Goal: Transaction & Acquisition: Purchase product/service

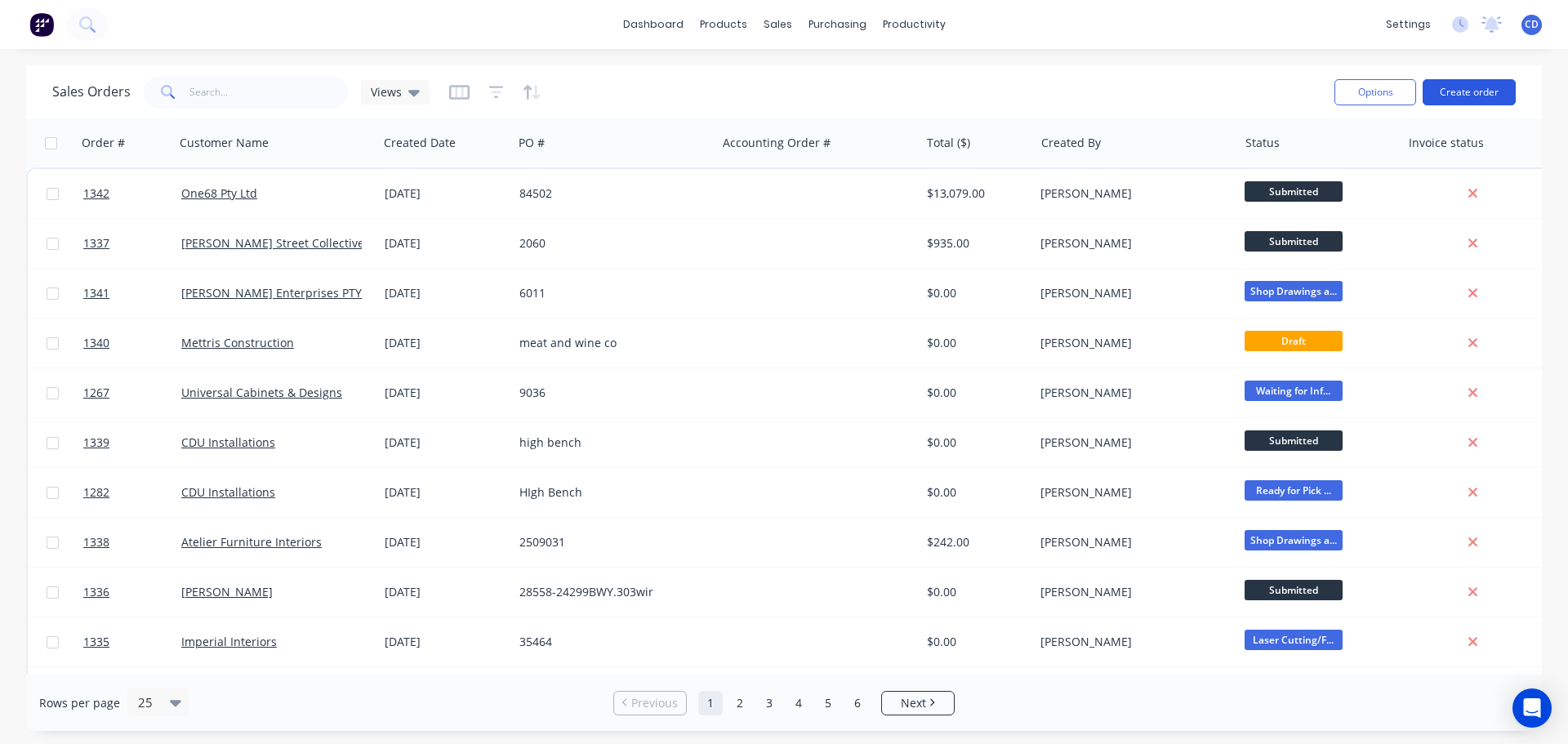
click at [1469, 89] on button "Create order" at bounding box center [1469, 92] width 93 height 26
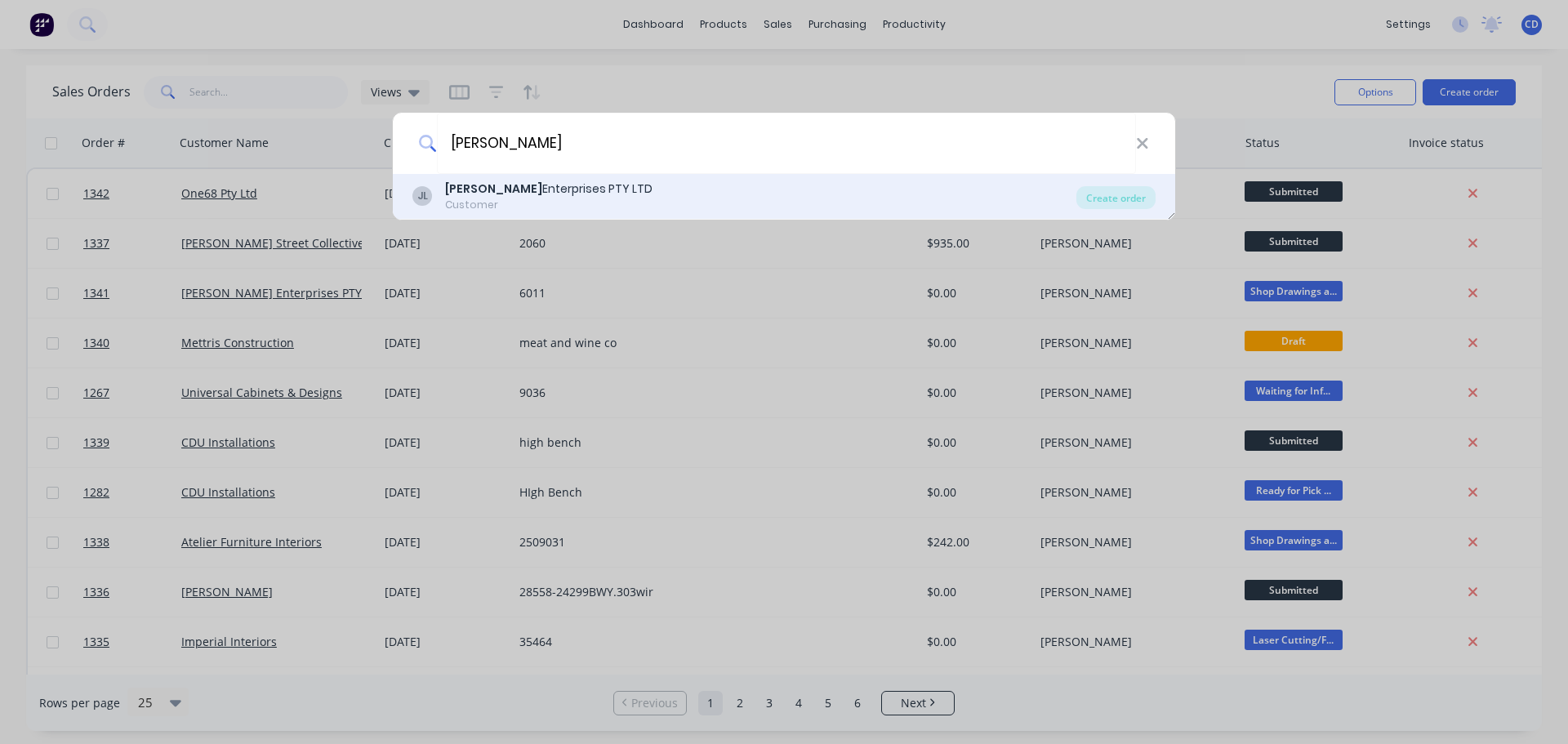
type input "[PERSON_NAME]"
click at [557, 199] on div "Customer" at bounding box center [549, 204] width 207 height 15
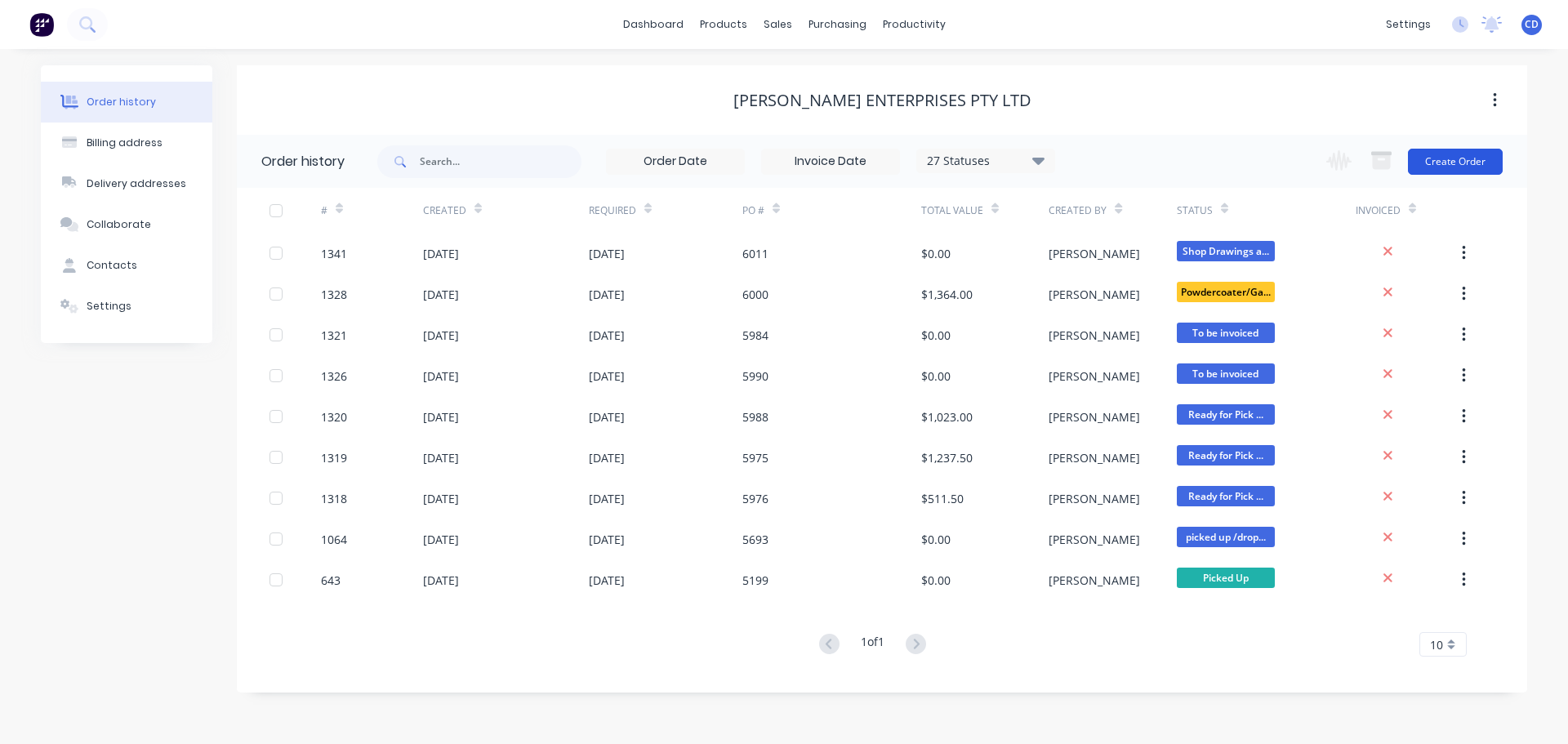
click at [1429, 170] on button "Create Order" at bounding box center [1456, 161] width 95 height 26
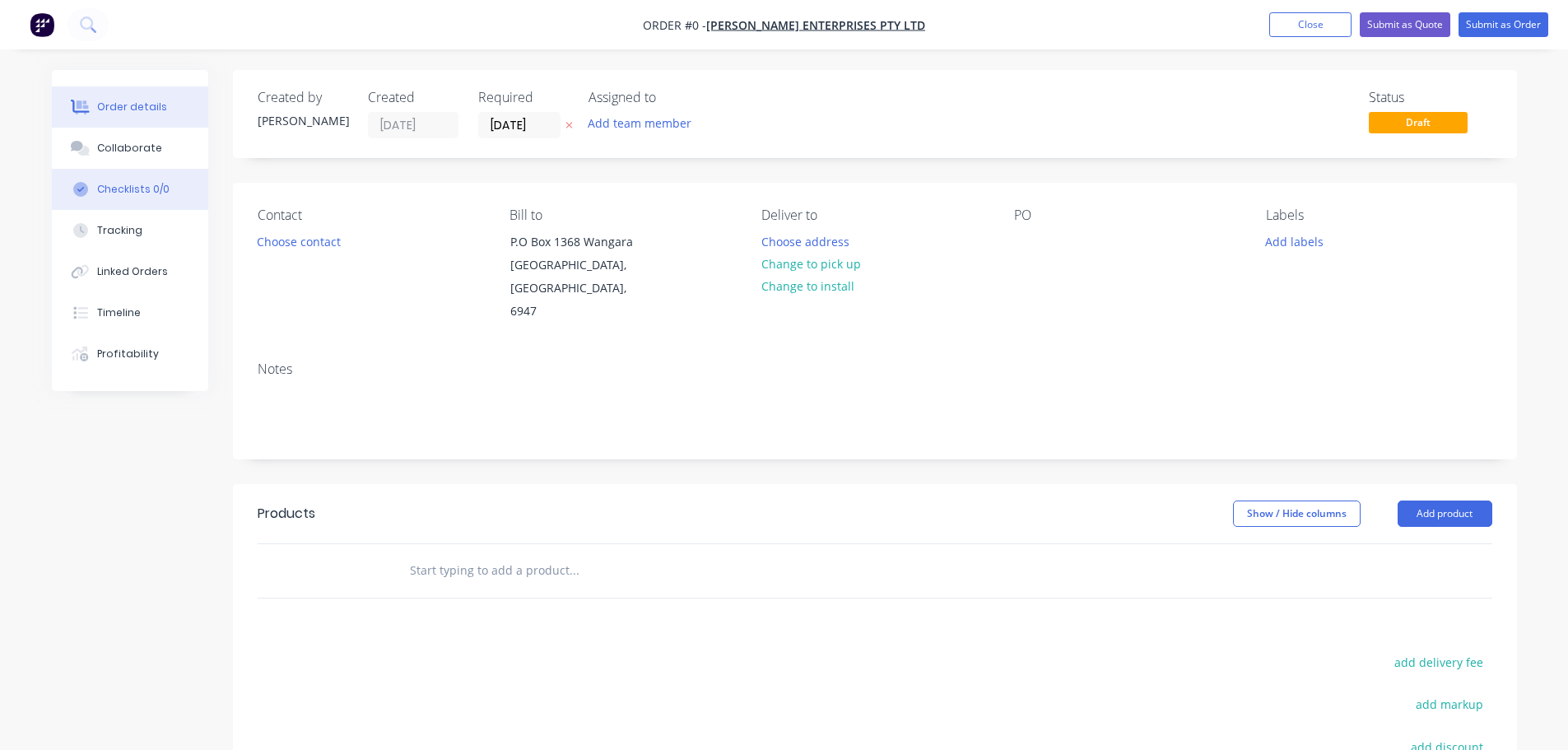
click at [137, 150] on div "Collaborate" at bounding box center [129, 147] width 65 height 15
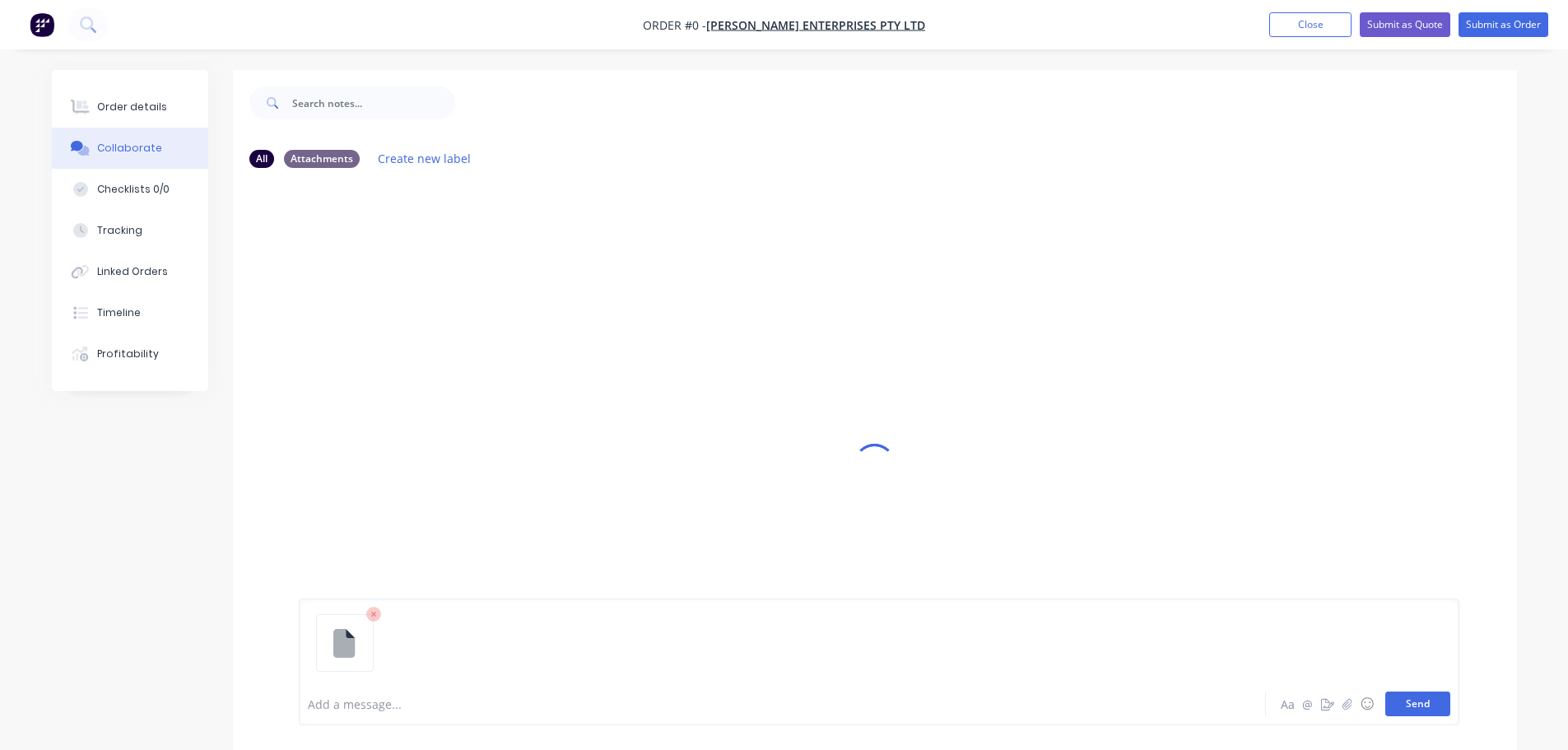
click at [1420, 706] on button "Send" at bounding box center [1418, 703] width 65 height 24
click at [148, 109] on div "Order details" at bounding box center [132, 106] width 70 height 15
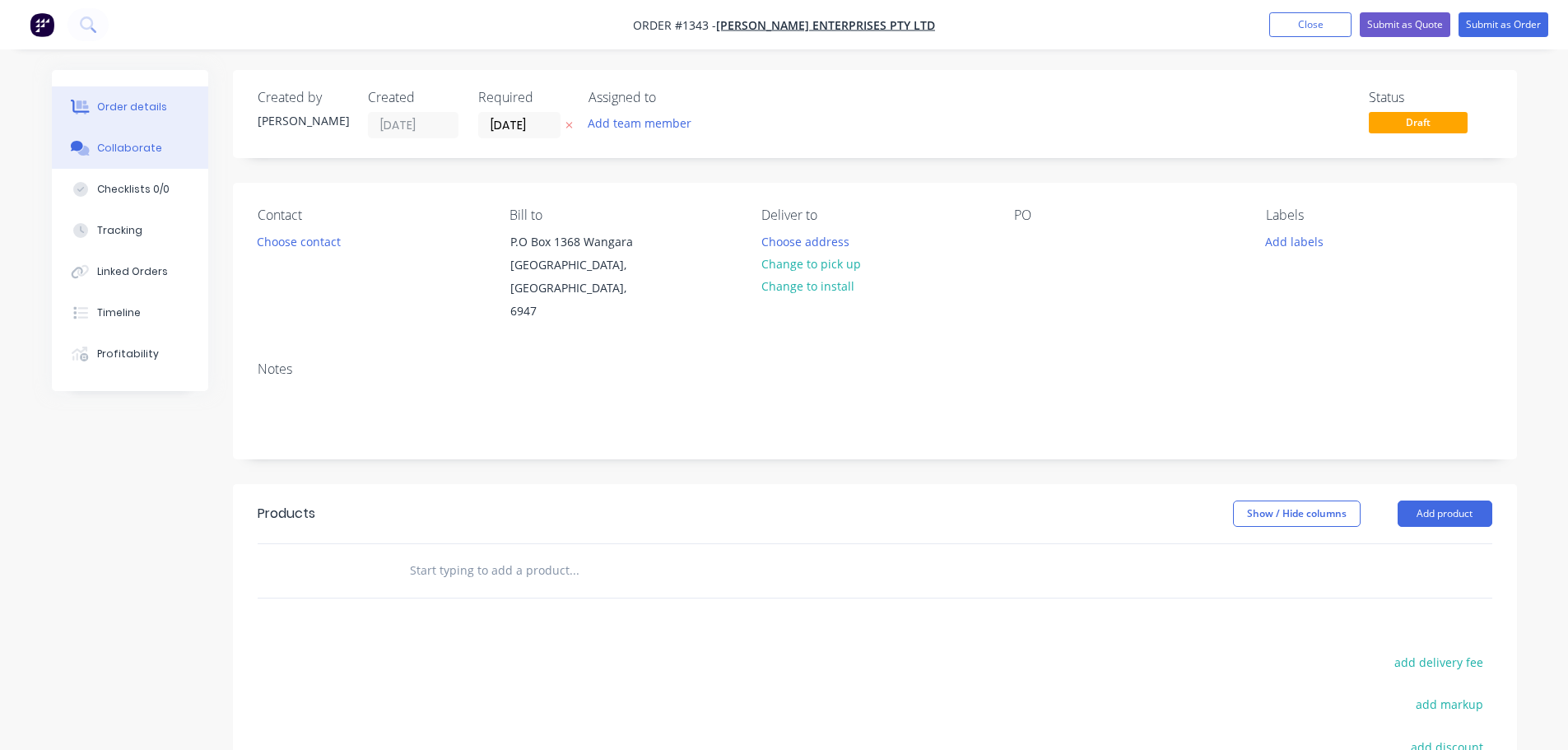
click at [127, 147] on div "Collaborate" at bounding box center [129, 147] width 65 height 15
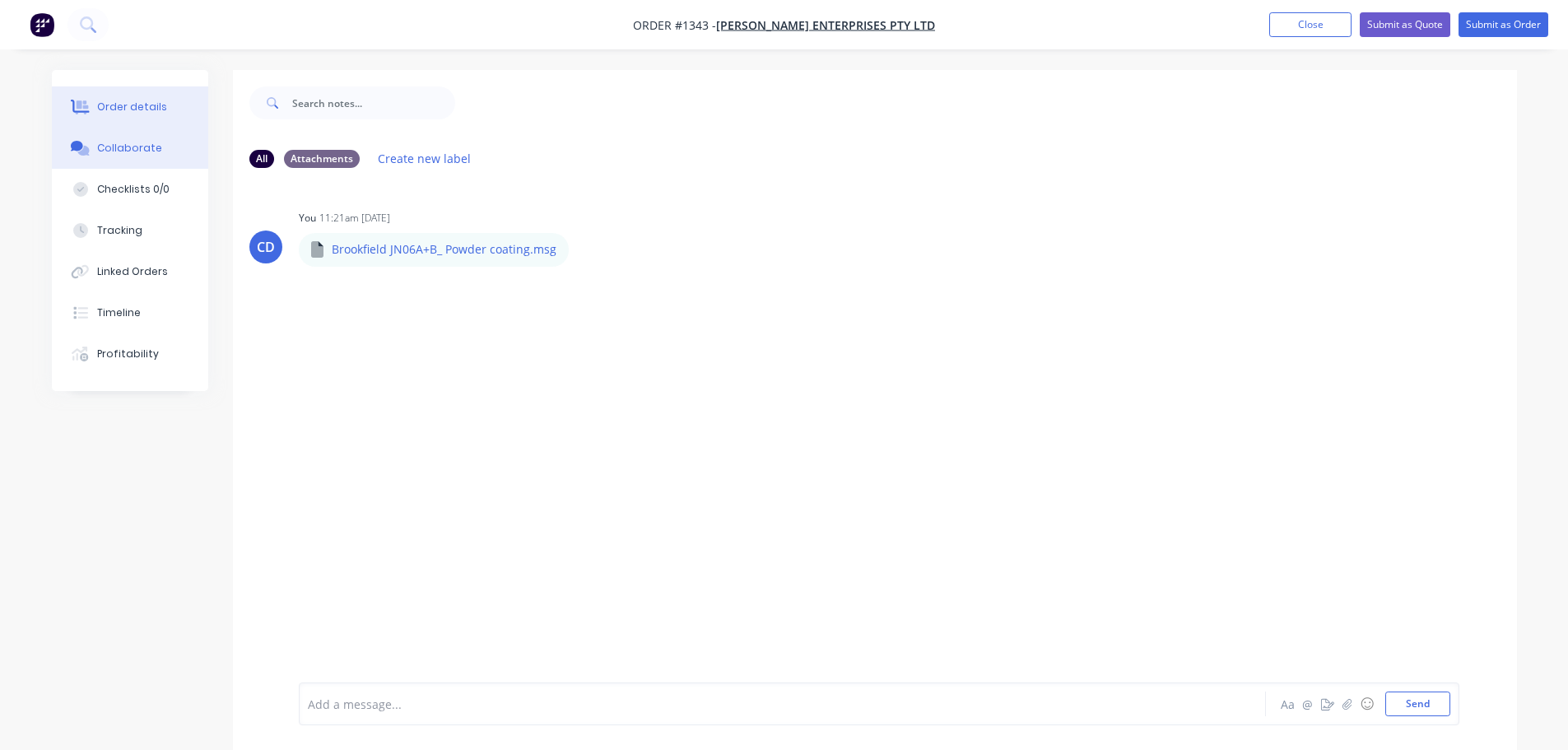
click at [136, 104] on div "Order details" at bounding box center [132, 106] width 70 height 15
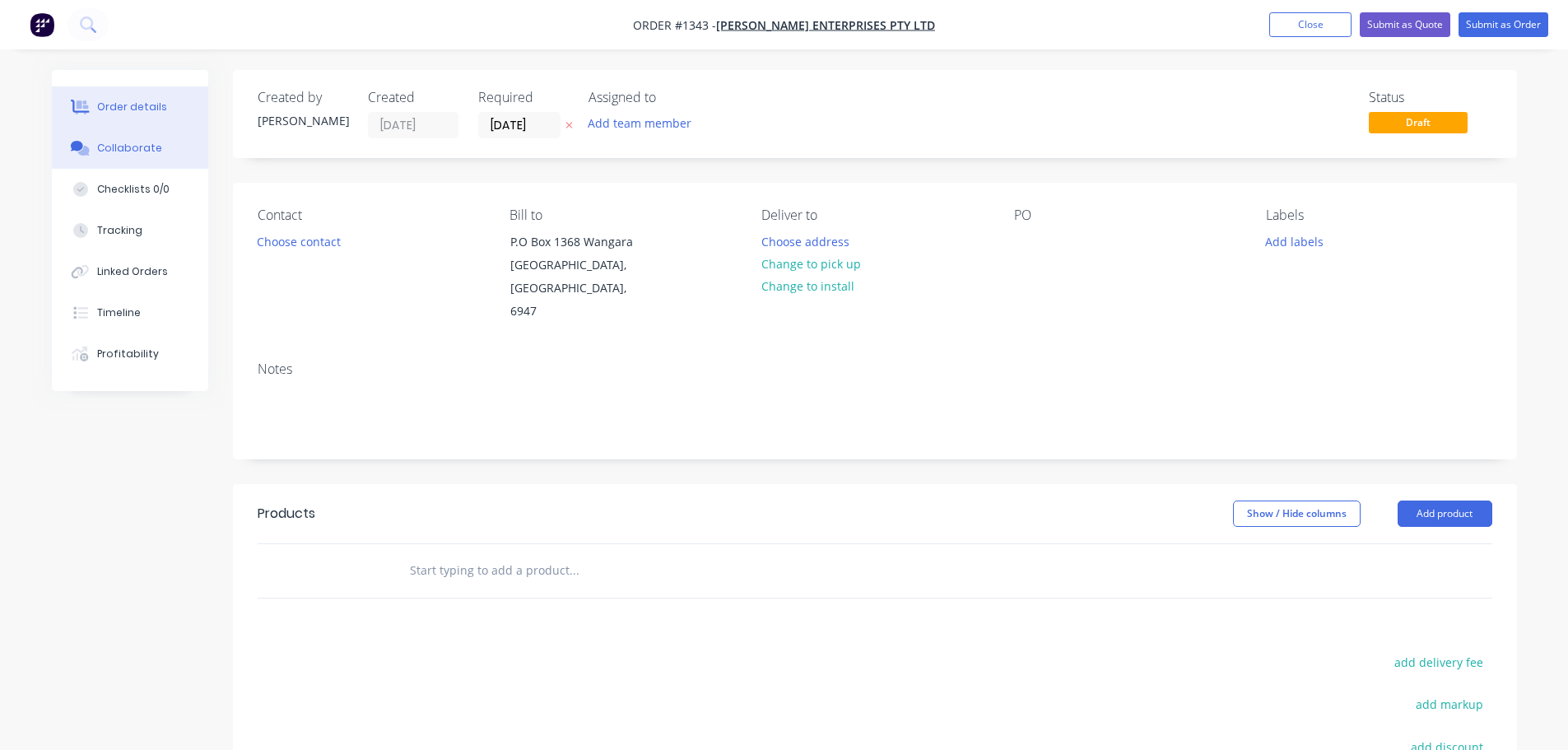
click at [146, 149] on div "Collaborate" at bounding box center [129, 147] width 65 height 15
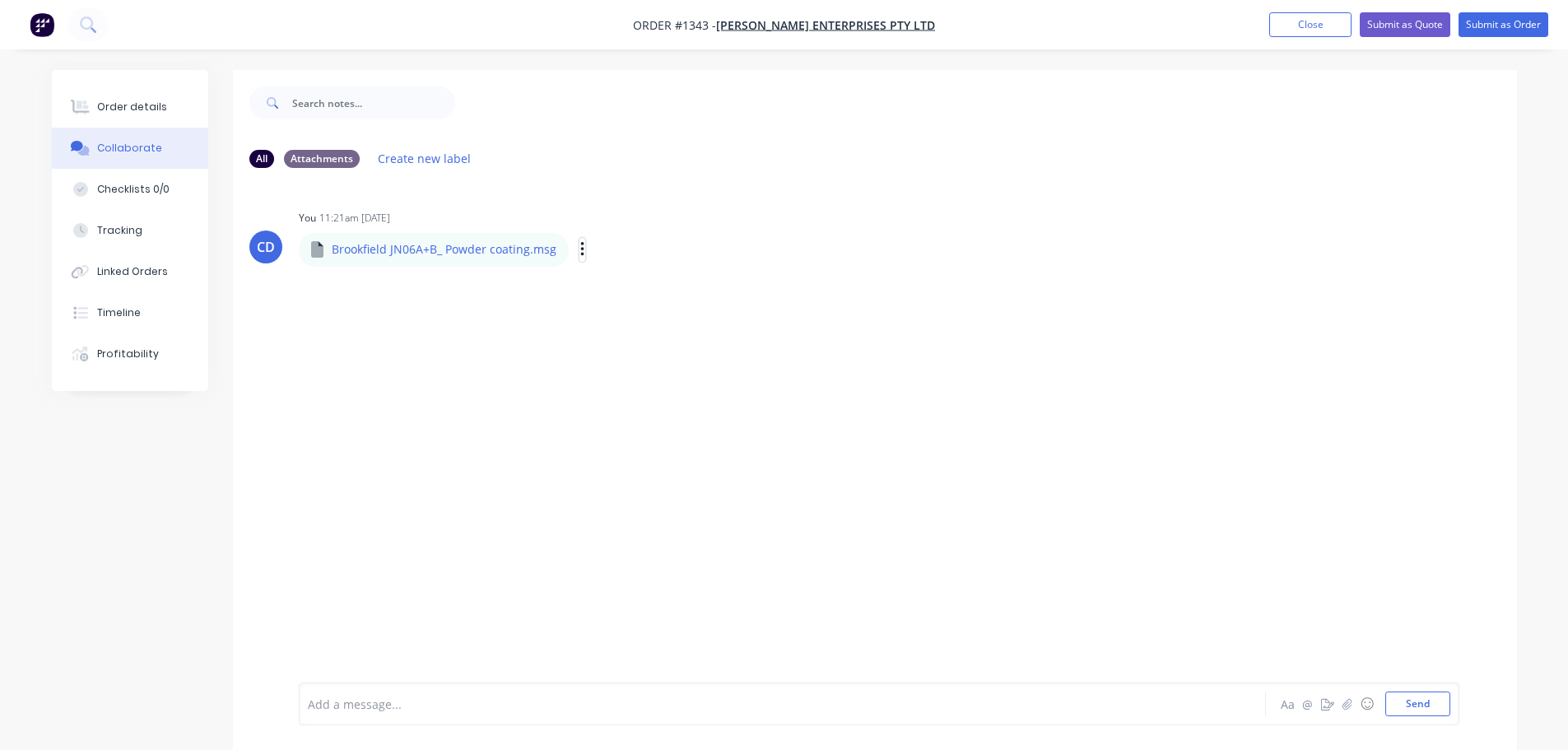
click at [580, 243] on icon "button" at bounding box center [581, 249] width 3 height 15
click at [590, 405] on div "CD You 11:21am [DATE] Brookfield JN06A+B_ Powder coating.msg Brookfield JN06A+B…" at bounding box center [874, 431] width 1284 height 501
click at [580, 247] on icon "button" at bounding box center [582, 249] width 5 height 19
click at [623, 297] on button "Download" at bounding box center [691, 293] width 186 height 37
click at [1375, 35] on button "Submit as Quote" at bounding box center [1405, 24] width 91 height 24
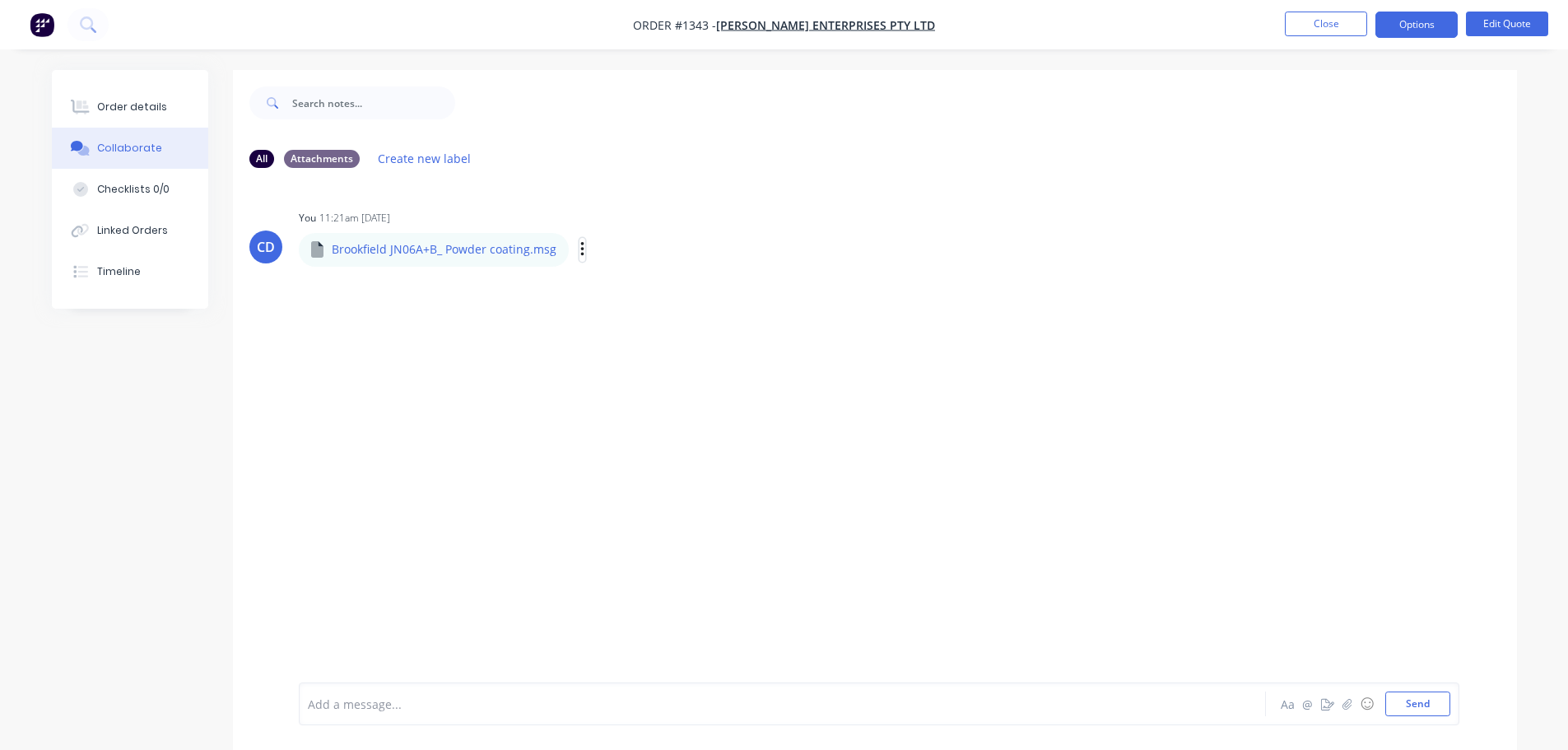
click at [580, 249] on icon "button" at bounding box center [582, 249] width 5 height 19
click at [635, 336] on button "Delete" at bounding box center [691, 330] width 186 height 37
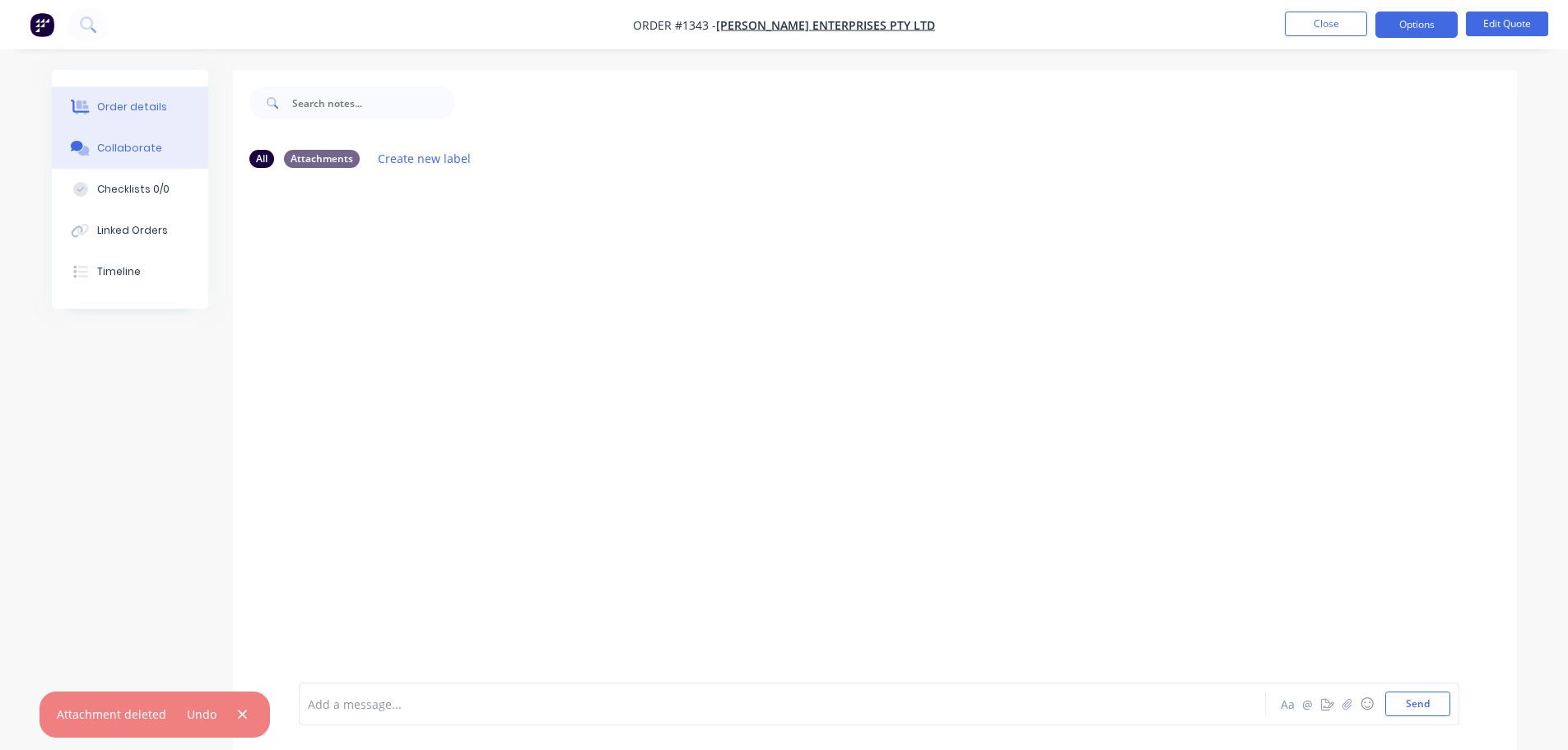
click at [137, 112] on div "Order details" at bounding box center [132, 106] width 70 height 15
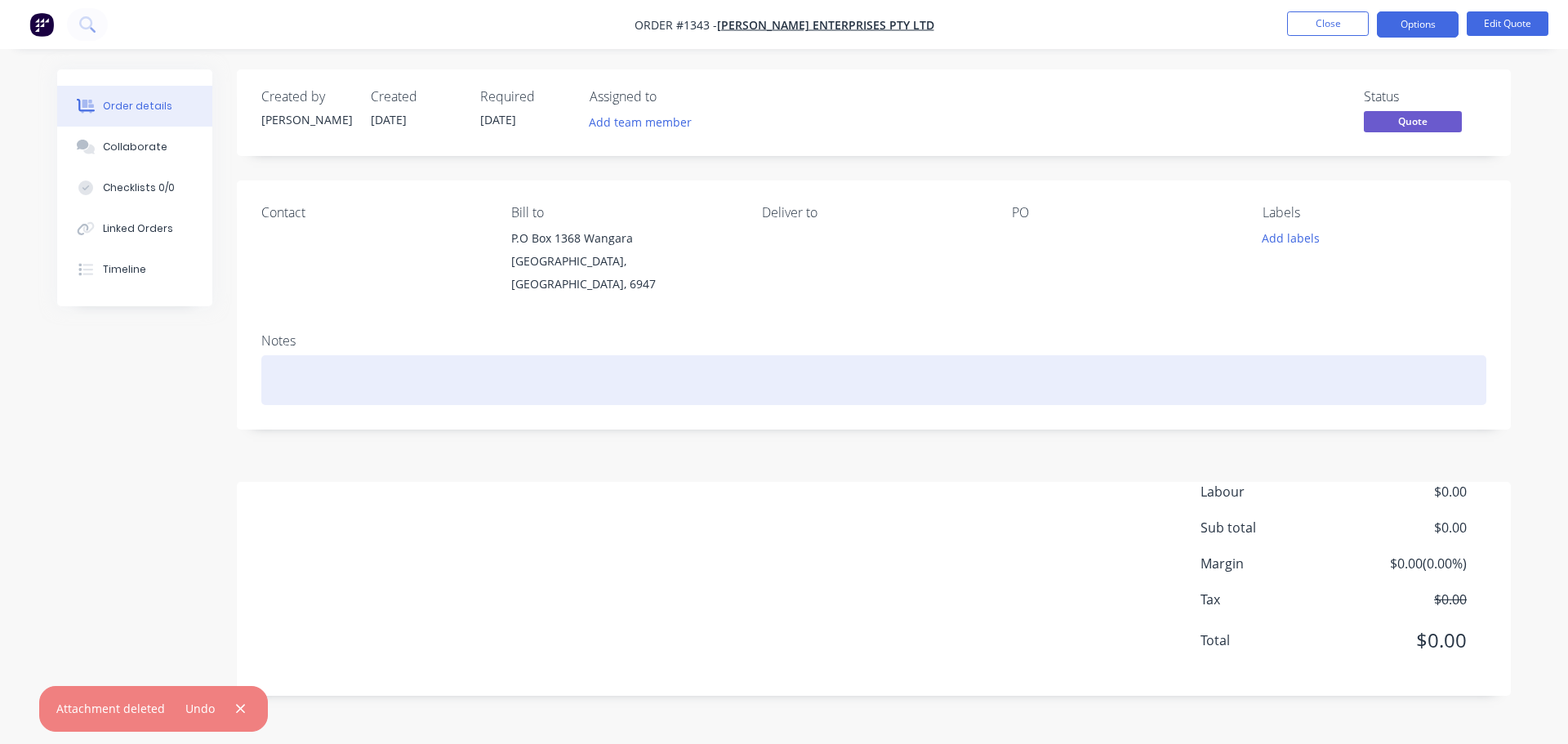
click at [309, 356] on div at bounding box center [874, 380] width 1225 height 49
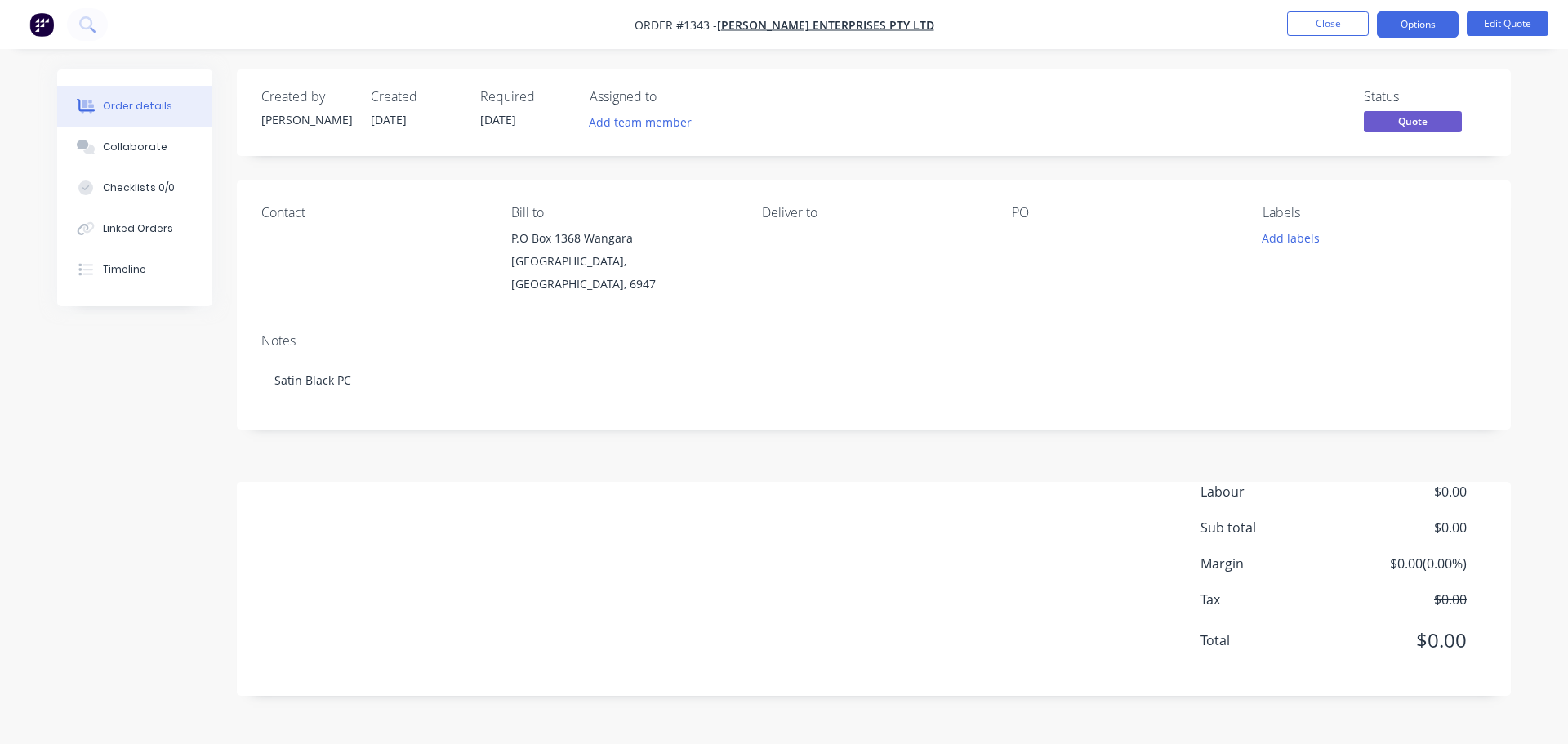
click at [490, 120] on span "[DATE]" at bounding box center [497, 119] width 36 height 16
click at [520, 108] on div "Required [DATE]" at bounding box center [524, 112] width 90 height 47
click at [1492, 18] on button "Edit Quote" at bounding box center [1507, 23] width 81 height 24
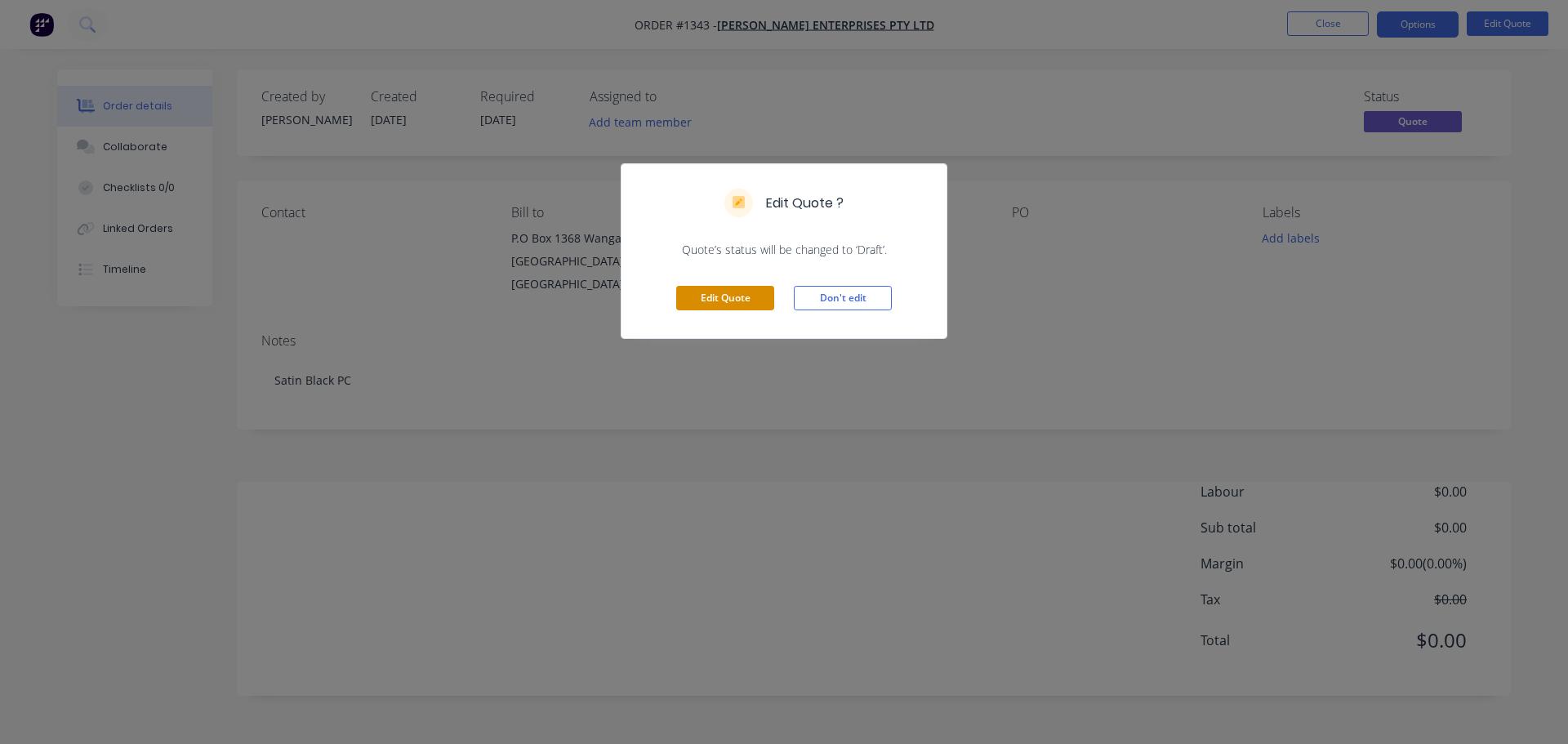
click at [697, 308] on button "Edit Quote" at bounding box center [725, 297] width 98 height 24
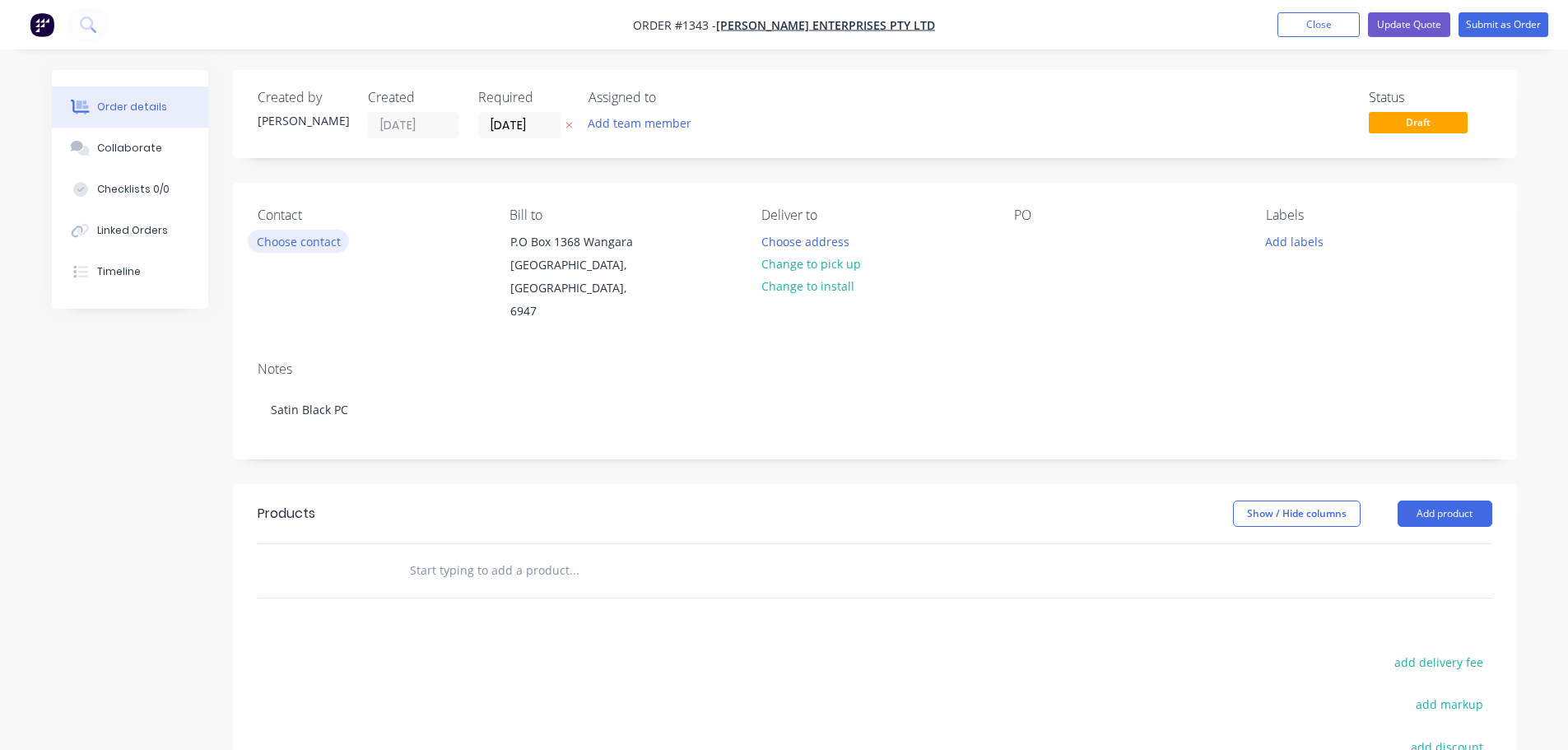
click at [310, 235] on button "Choose contact" at bounding box center [299, 240] width 102 height 22
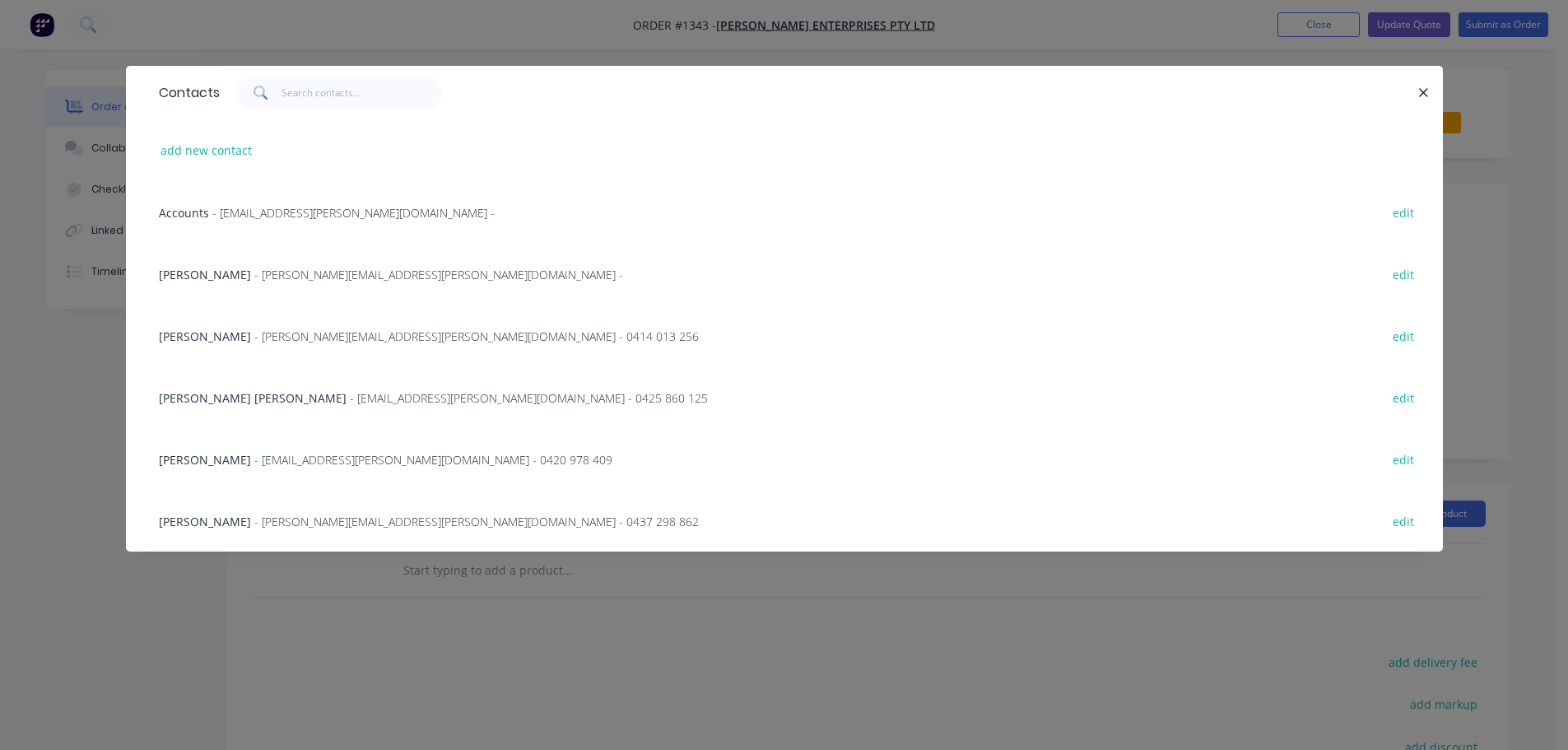
click at [226, 517] on span "[PERSON_NAME]" at bounding box center [205, 521] width 92 height 16
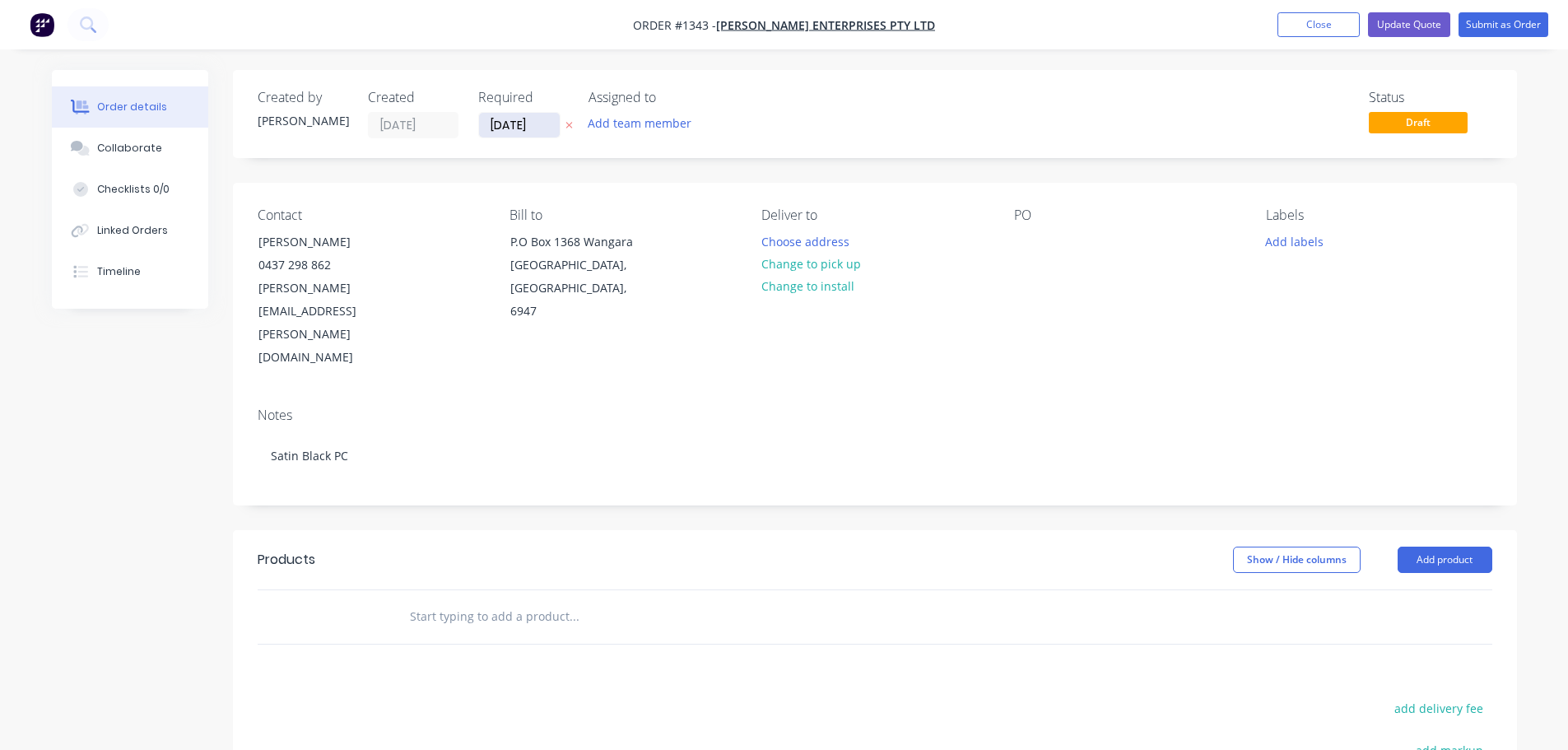
click at [513, 122] on input "[DATE]" at bounding box center [519, 124] width 81 height 24
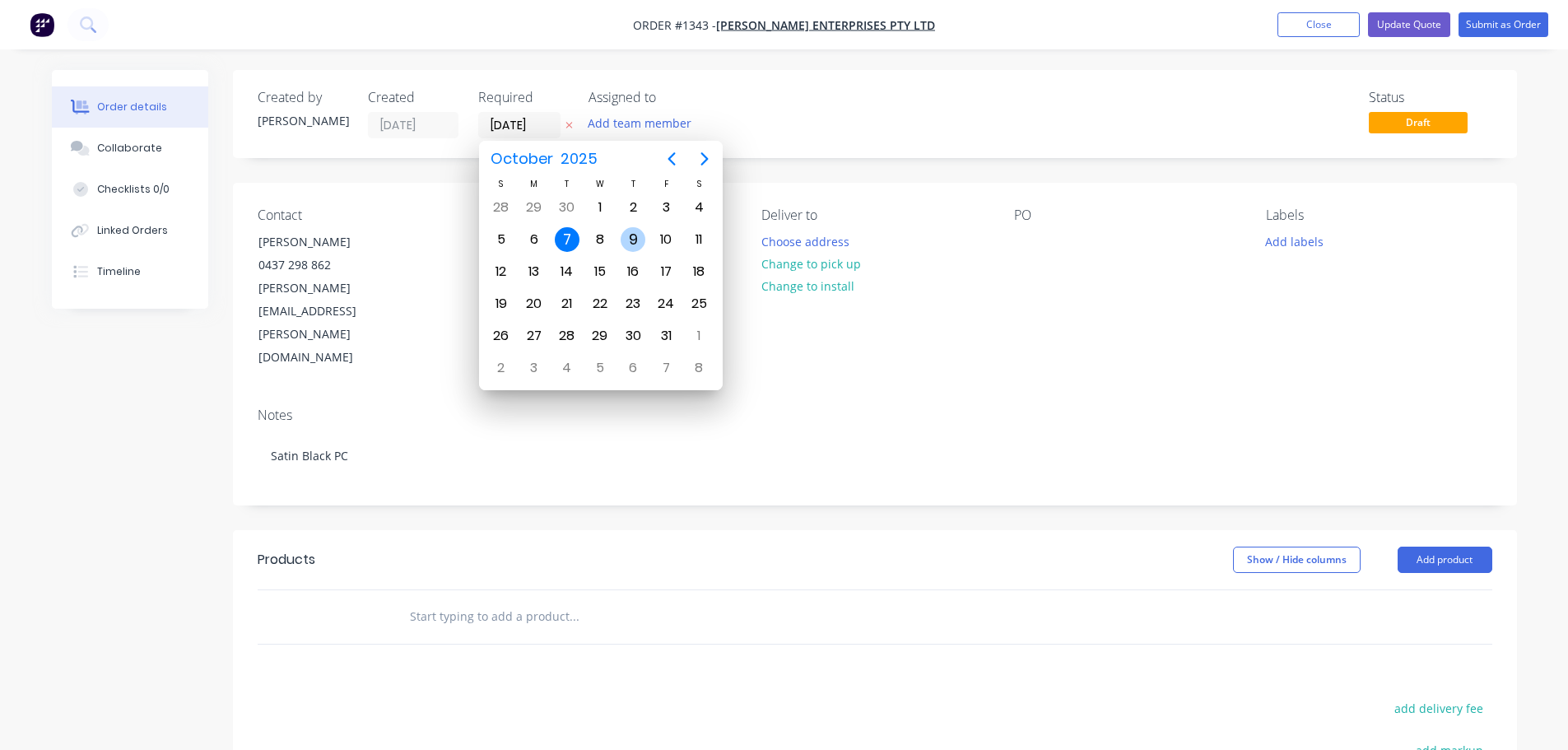
drag, startPoint x: 630, startPoint y: 239, endPoint x: 680, endPoint y: 230, distance: 50.8
click at [632, 239] on div "9" at bounding box center [632, 239] width 24 height 24
type input "[DATE]"
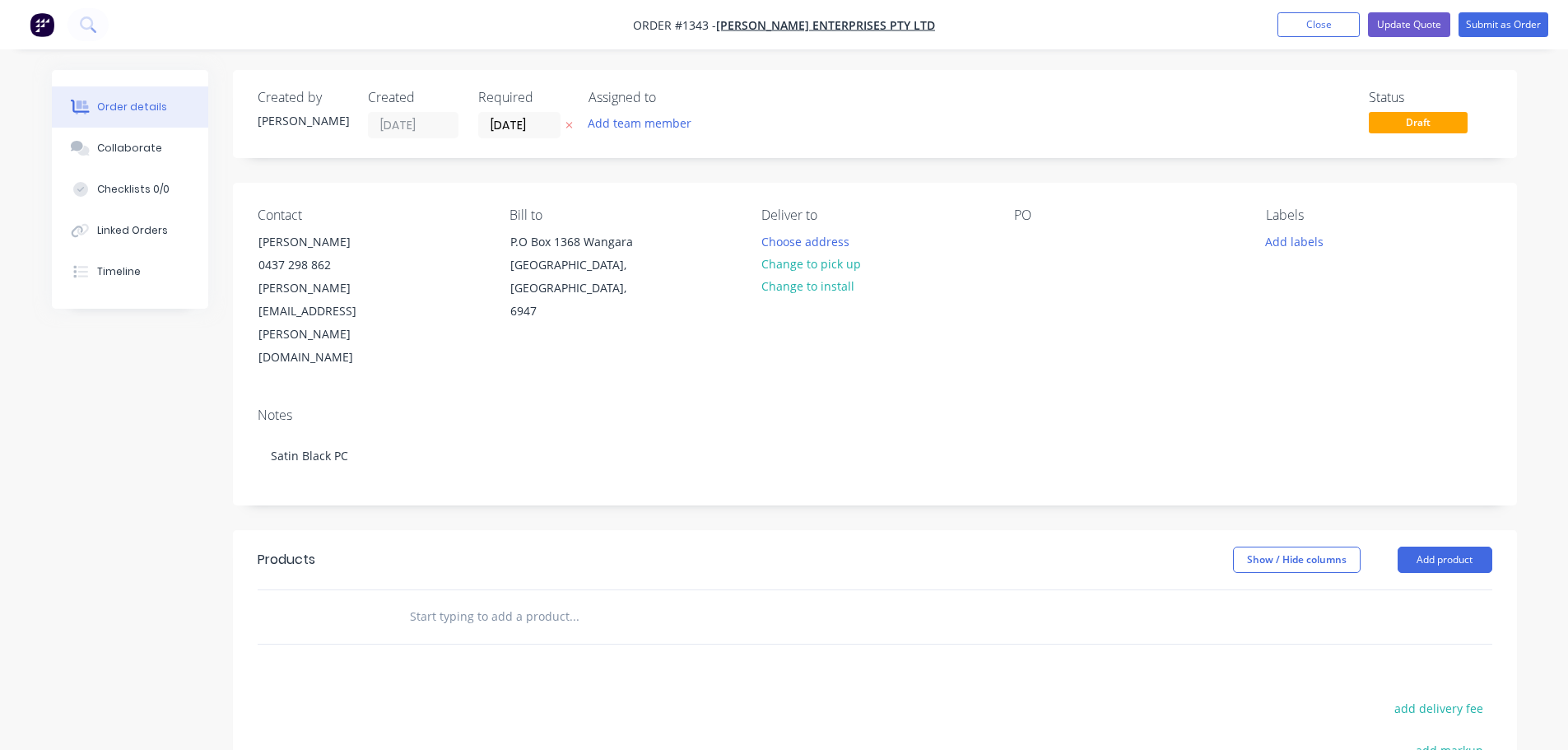
click at [1045, 225] on div "PO" at bounding box center [1126, 288] width 226 height 162
click at [1028, 229] on div "PO" at bounding box center [1126, 288] width 226 height 162
click at [1440, 546] on button "Add product" at bounding box center [1445, 559] width 95 height 26
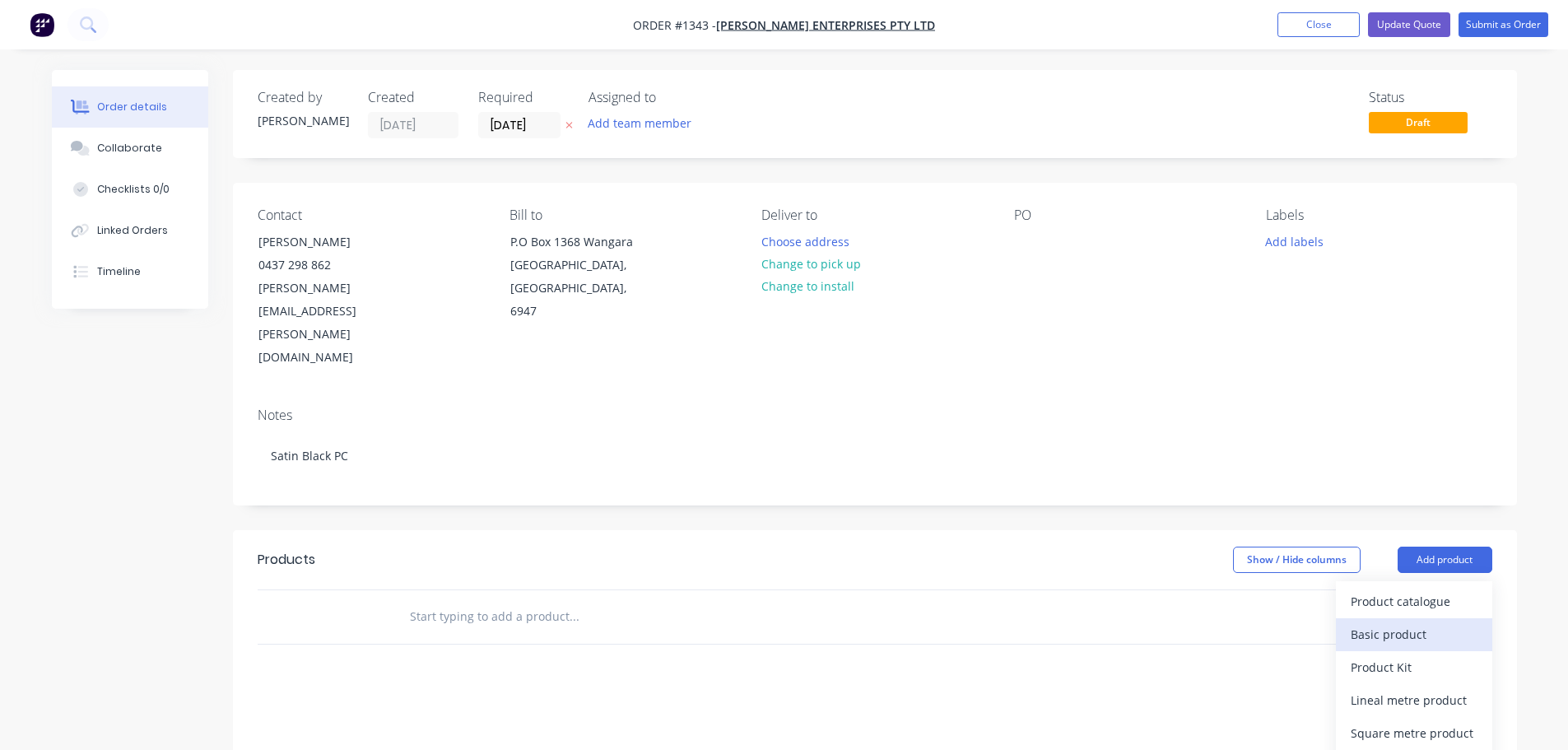
click at [1407, 622] on div "Basic product" at bounding box center [1415, 634] width 127 height 23
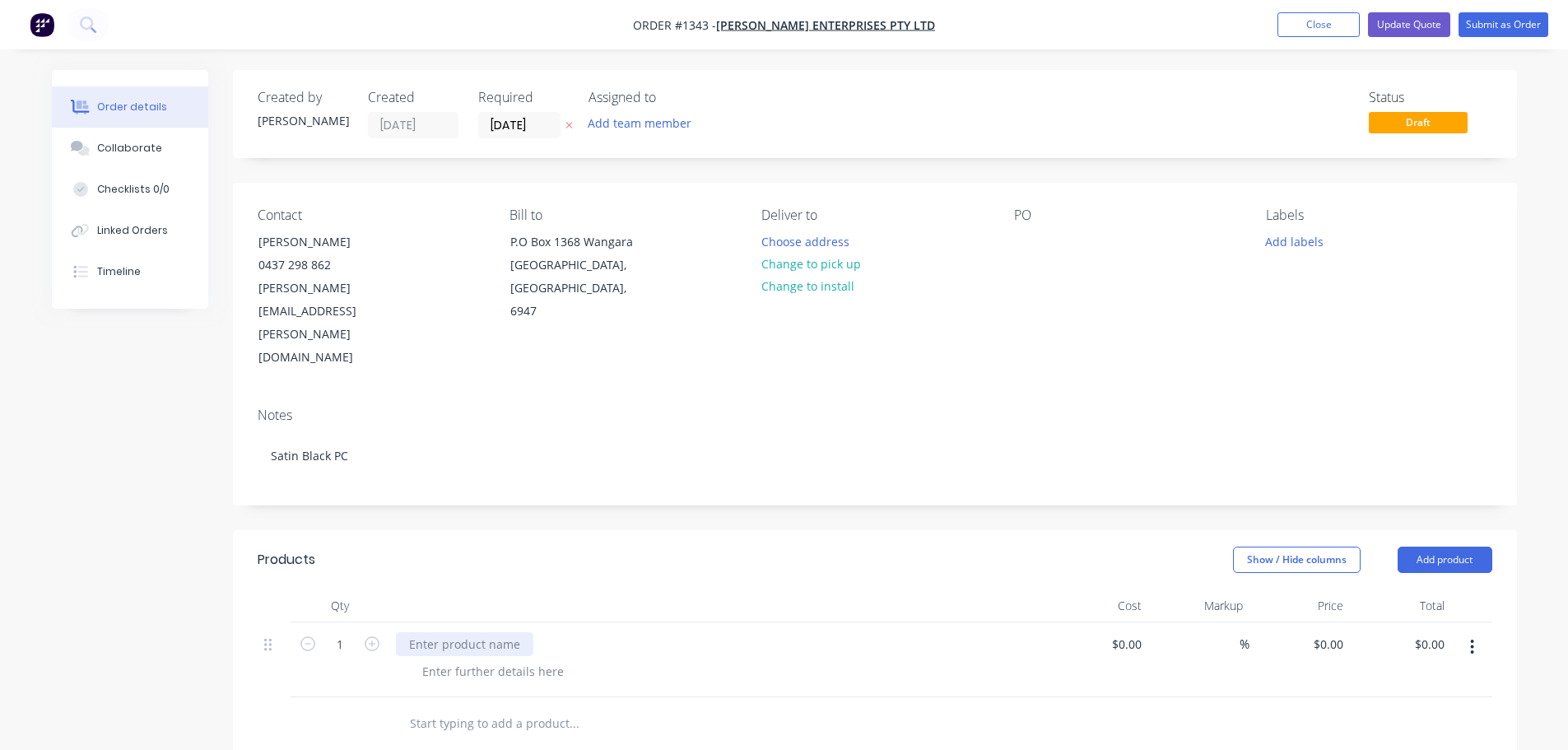
click at [424, 632] on div at bounding box center [464, 644] width 138 height 23
paste div
click at [464, 632] on div "X31 Pieces of aluminium L & T channel 2@ 1800 29@850> & smaller" at bounding box center [515, 670] width 239 height 76
click at [416, 632] on div "X31 Pieces of aluminium L & T channel 2@ 1800 29@850> & smaller" at bounding box center [515, 670] width 239 height 76
click at [421, 632] on div "X 31 Pieces of aluminium L & T channel 2@ 1800 29@850> & smaller" at bounding box center [517, 670] width 243 height 76
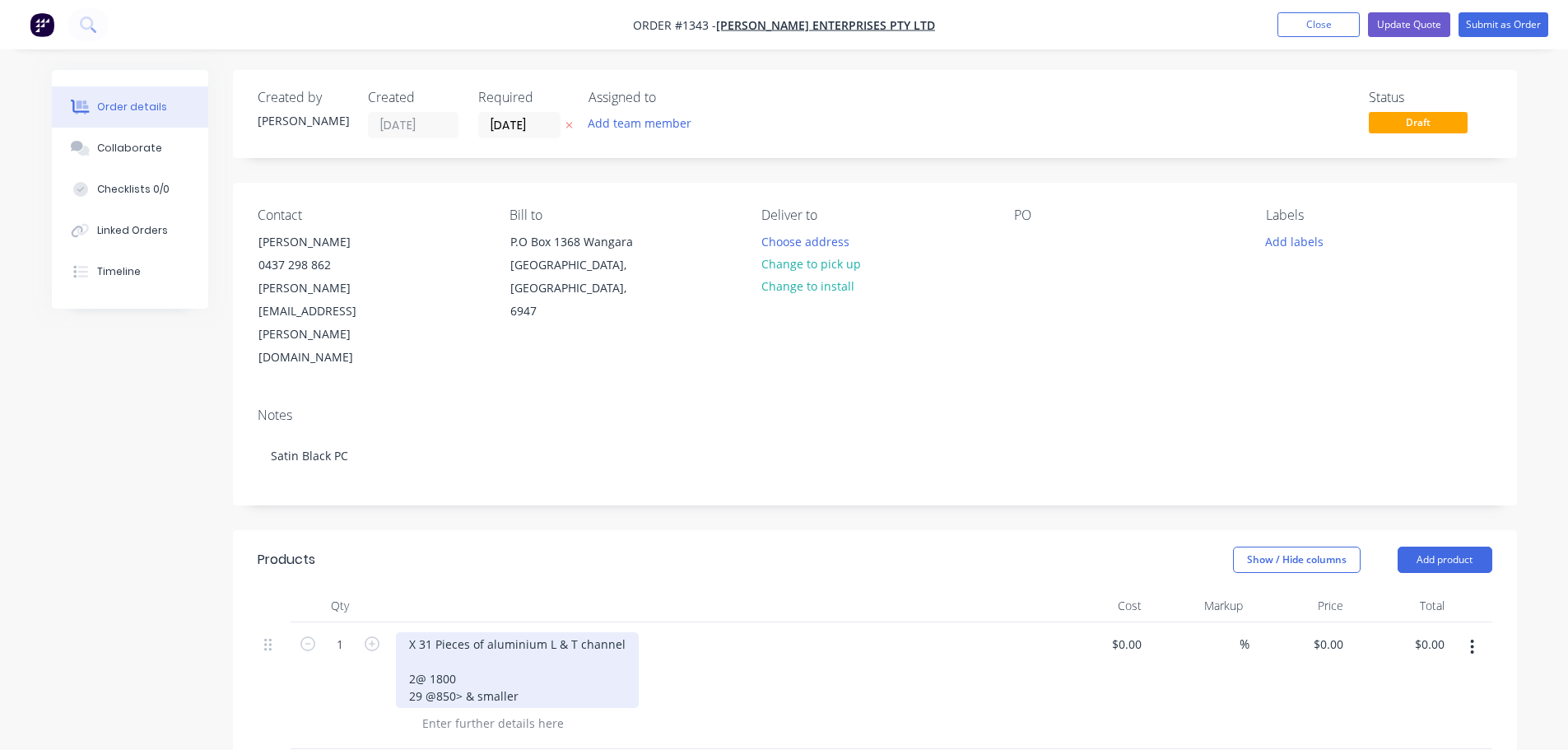
click at [415, 632] on div "X 31 Pieces of aluminium L & T channel 2@ 1800 29 @850> & smaller" at bounding box center [517, 670] width 243 height 76
click at [435, 632] on div "X 31 Pieces of aluminium L & T channel 2 @ 1800 29 @850> & smaller" at bounding box center [517, 670] width 243 height 76
click at [536, 632] on div "X 31 Pieces of aluminium L & T channel 2 @ 1800 29 @ 850> & smaller" at bounding box center [517, 670] width 243 height 76
click at [438, 645] on div "X 31 Pieces of aluminium L & T channel 2 @ 1800 29 @ 850> & smaller dleiver ide…" at bounding box center [517, 678] width 243 height 93
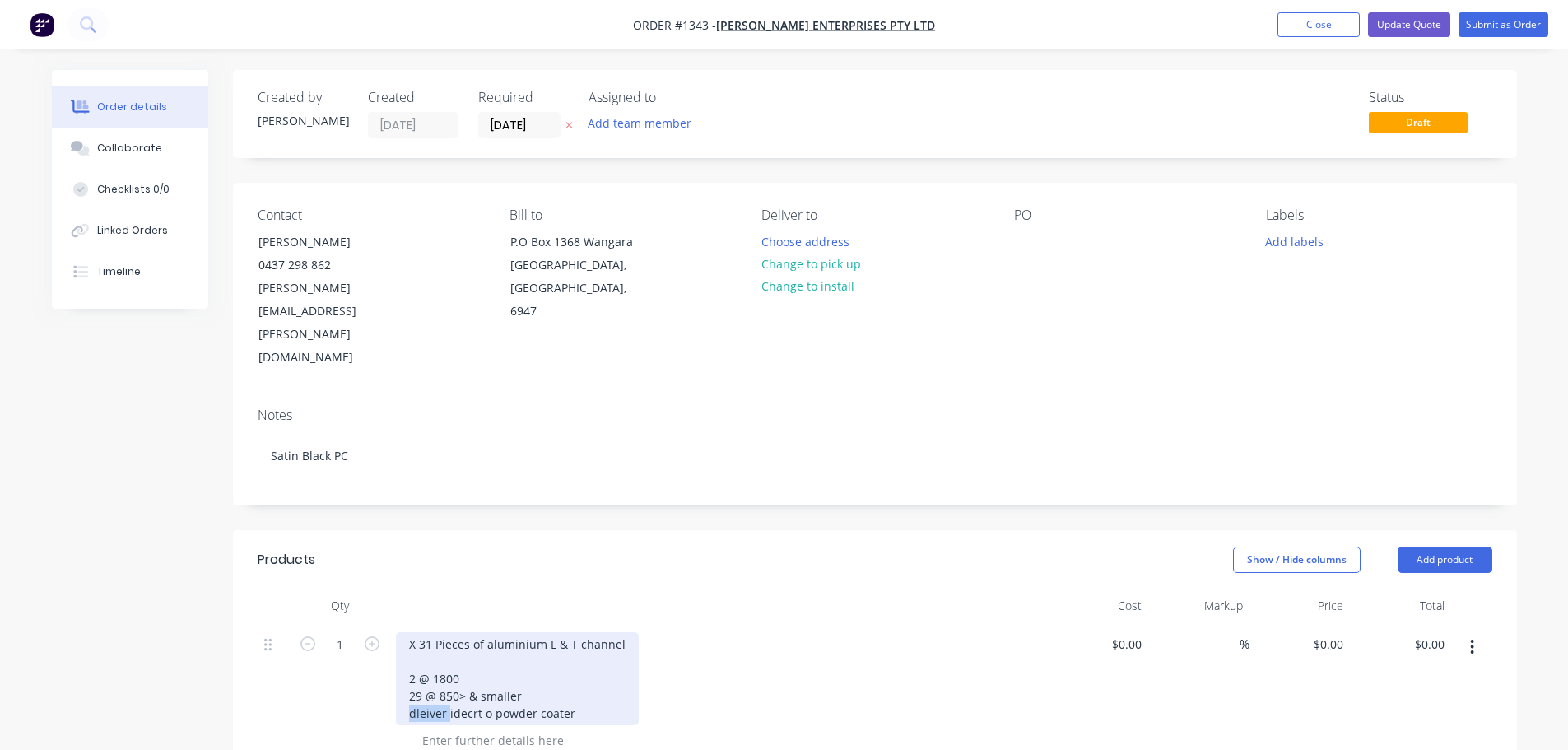
click at [438, 645] on div "X 31 Pieces of aluminium L & T channel 2 @ 1800 29 @ 850> & smaller dleiver ide…" at bounding box center [517, 678] width 243 height 93
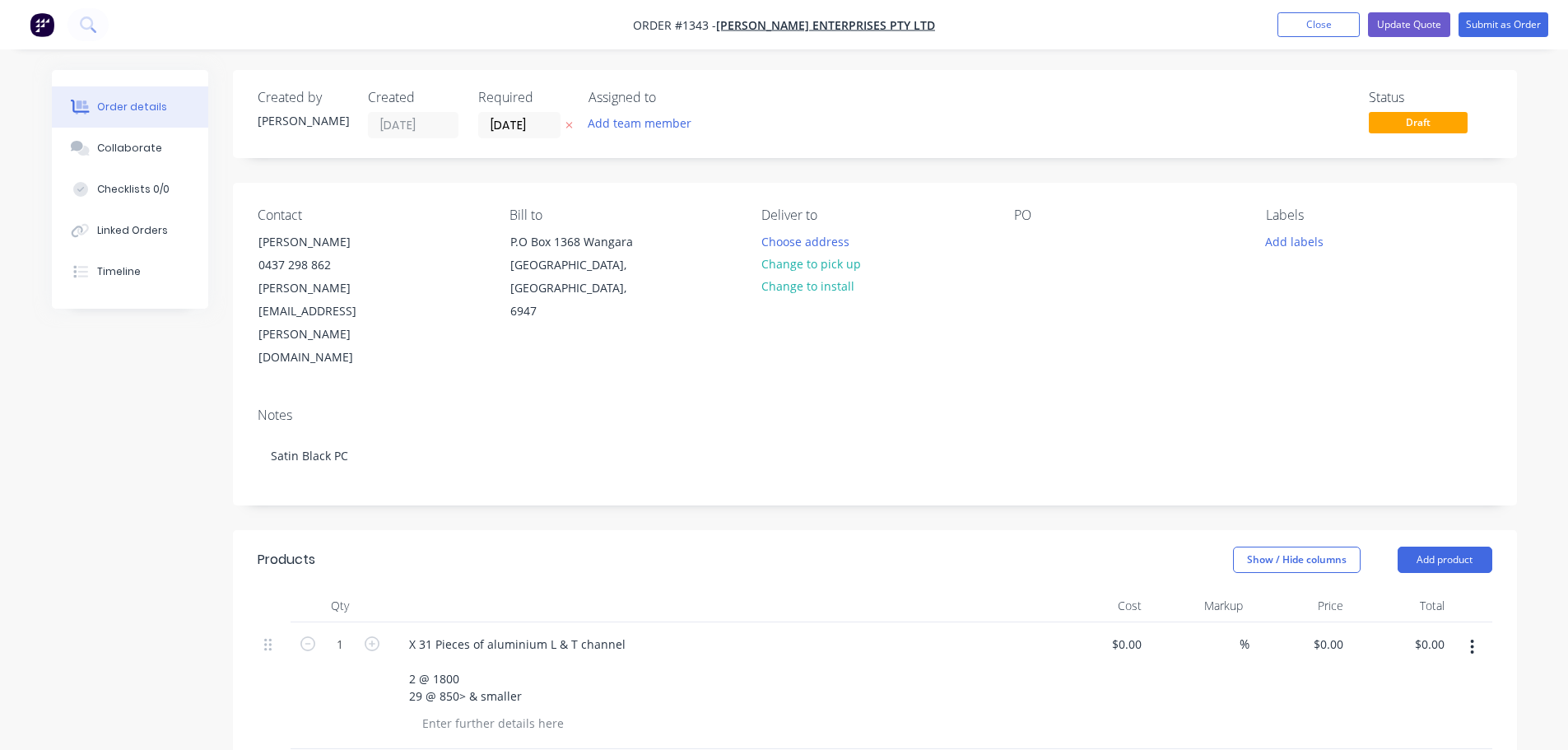
click at [815, 395] on div "Notes Satin Black PC" at bounding box center [874, 449] width 1284 height 110
click at [1331, 21] on button "Close" at bounding box center [1319, 24] width 82 height 24
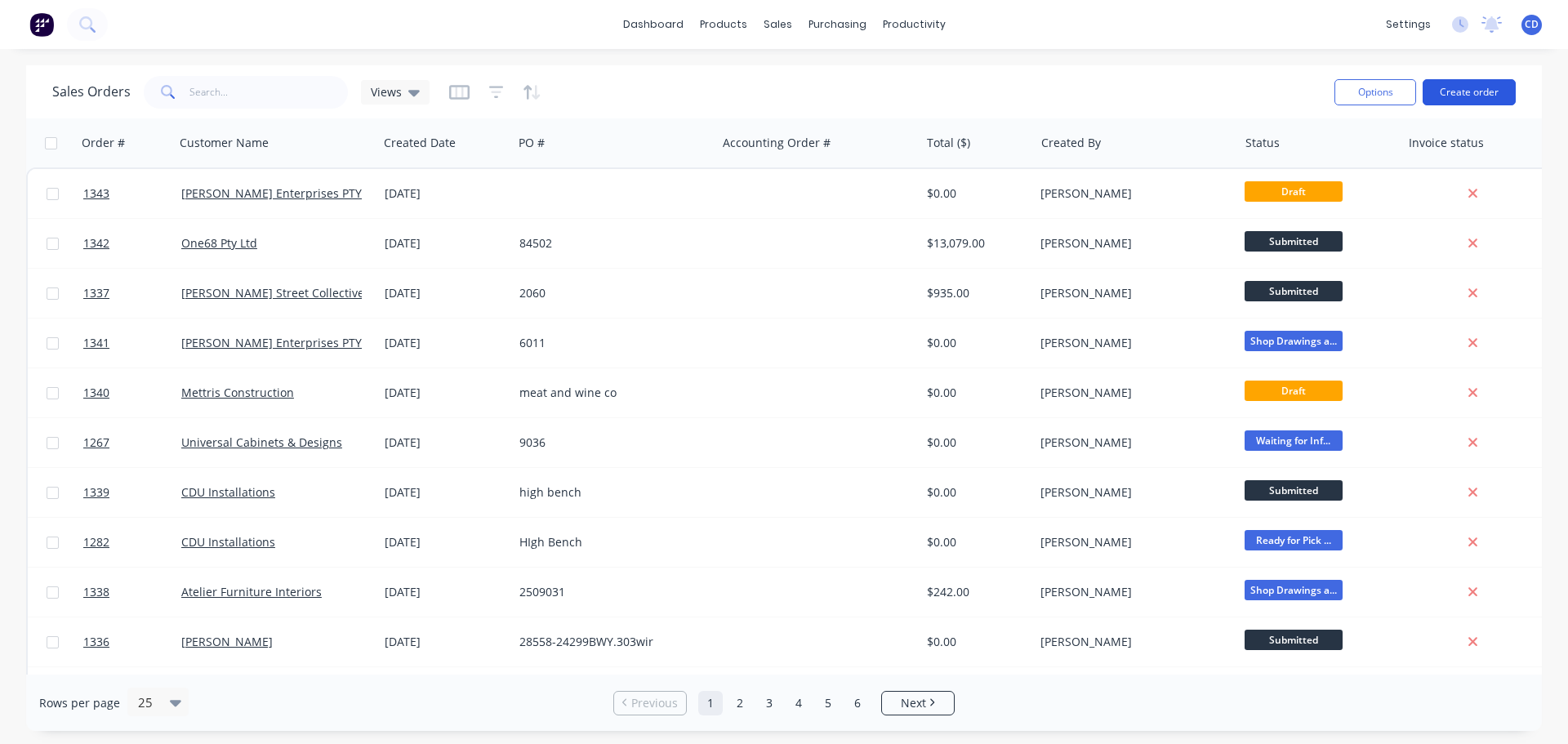
click at [1454, 94] on button "Create order" at bounding box center [1469, 92] width 93 height 26
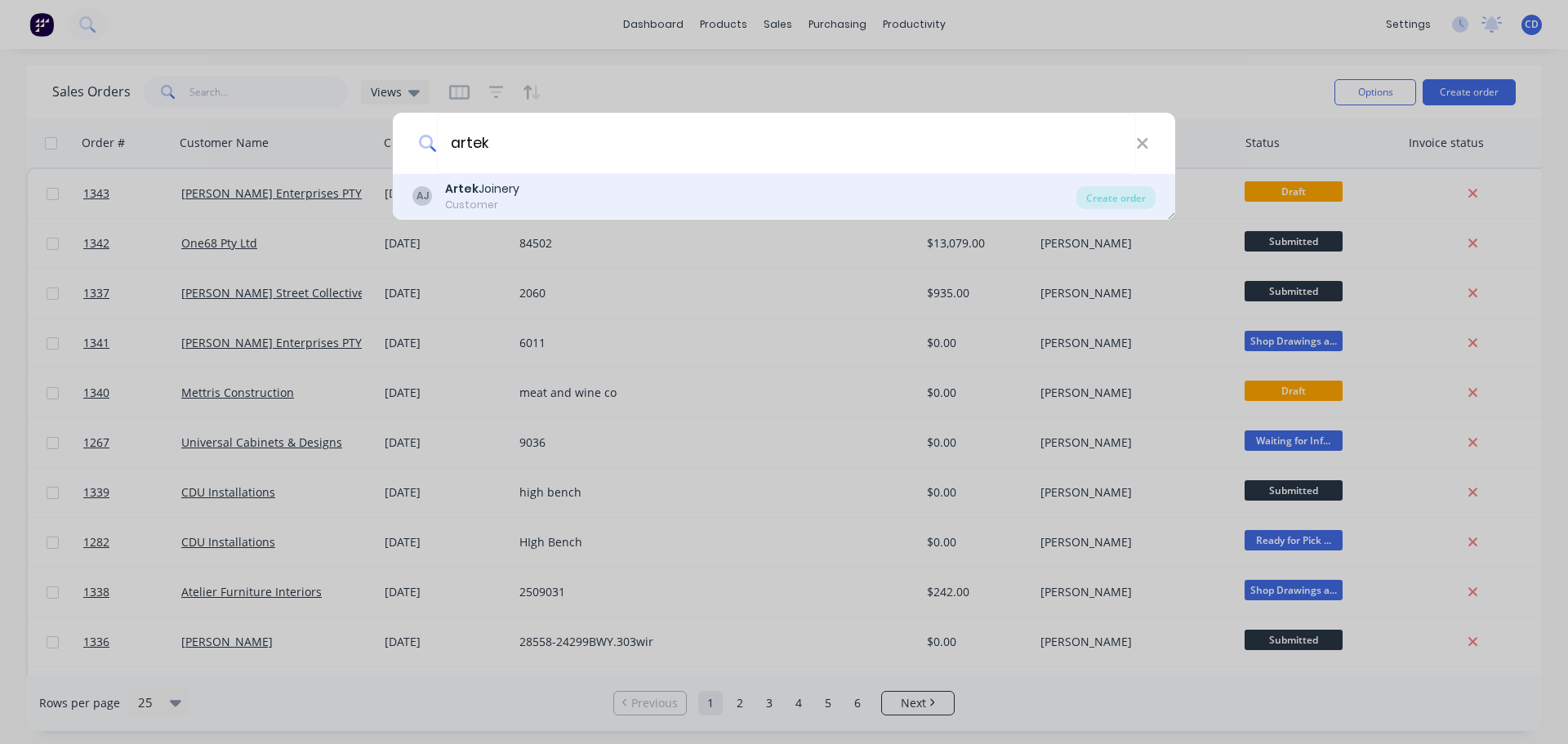
type input "artek"
click at [561, 189] on div "AJ Artek Joinery Customer" at bounding box center [743, 196] width 664 height 32
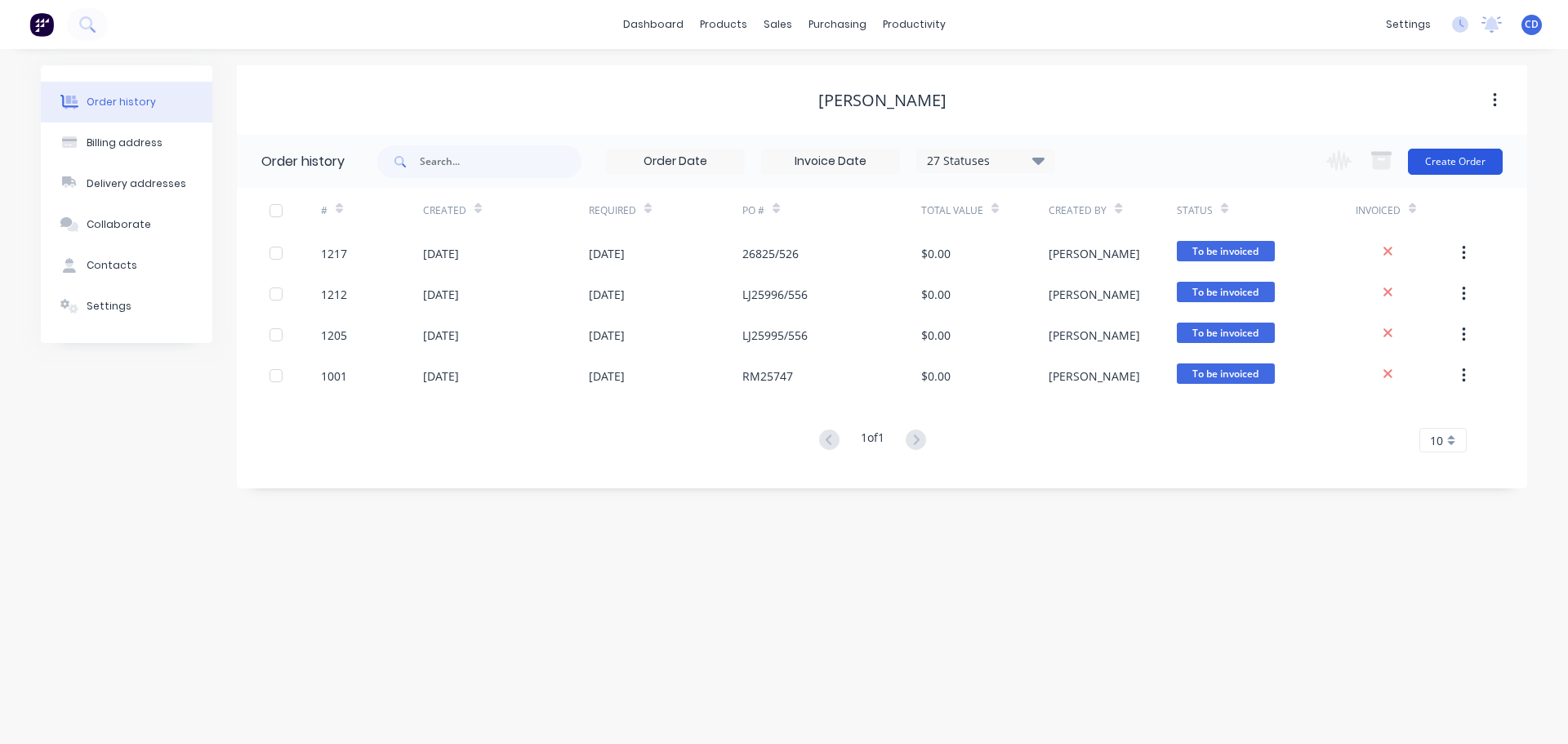
click at [1445, 166] on button "Create Order" at bounding box center [1456, 161] width 95 height 26
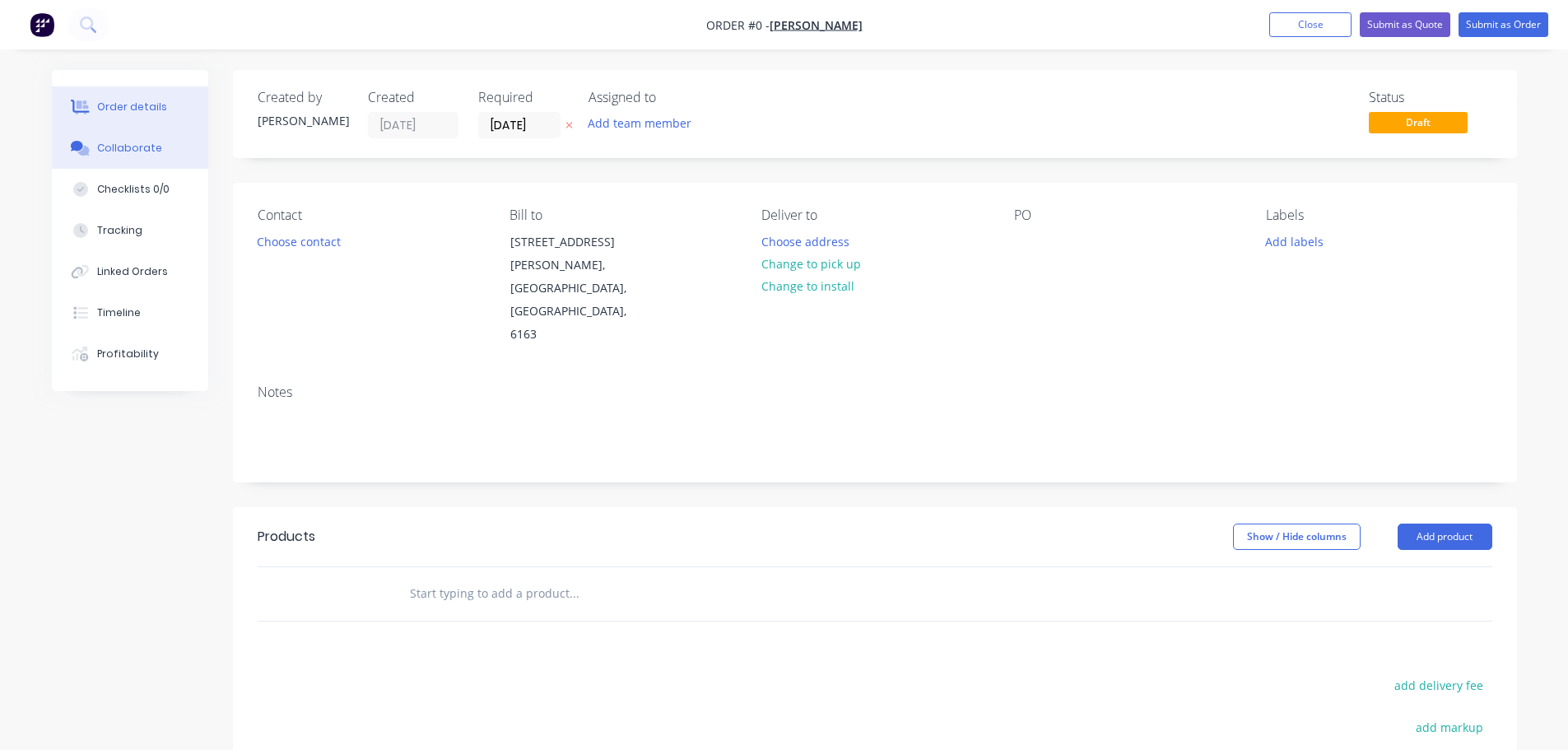
click at [147, 150] on div "Collaborate" at bounding box center [129, 147] width 65 height 15
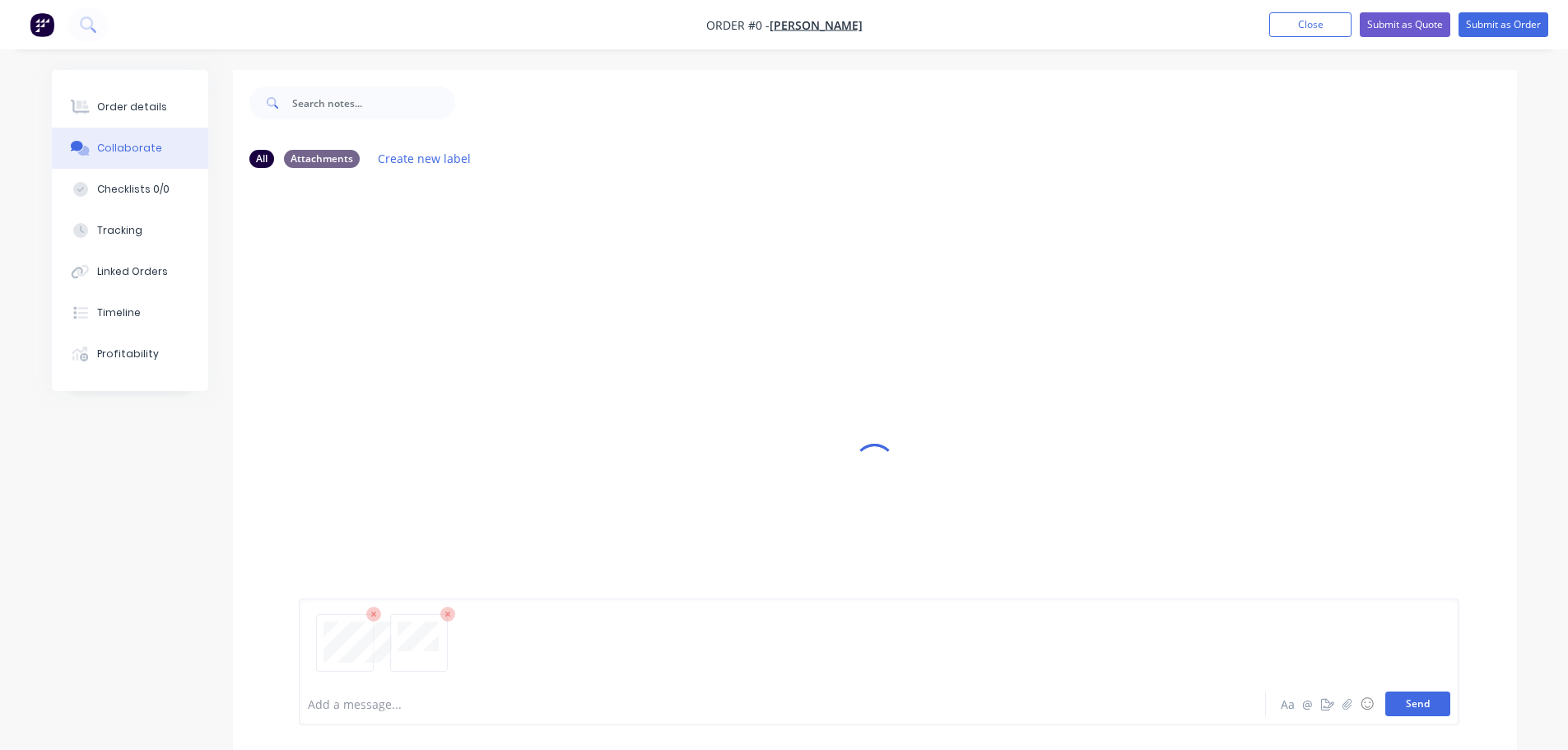
click at [1428, 701] on button "Send" at bounding box center [1418, 703] width 65 height 24
click at [175, 111] on button "Order details" at bounding box center [130, 106] width 156 height 41
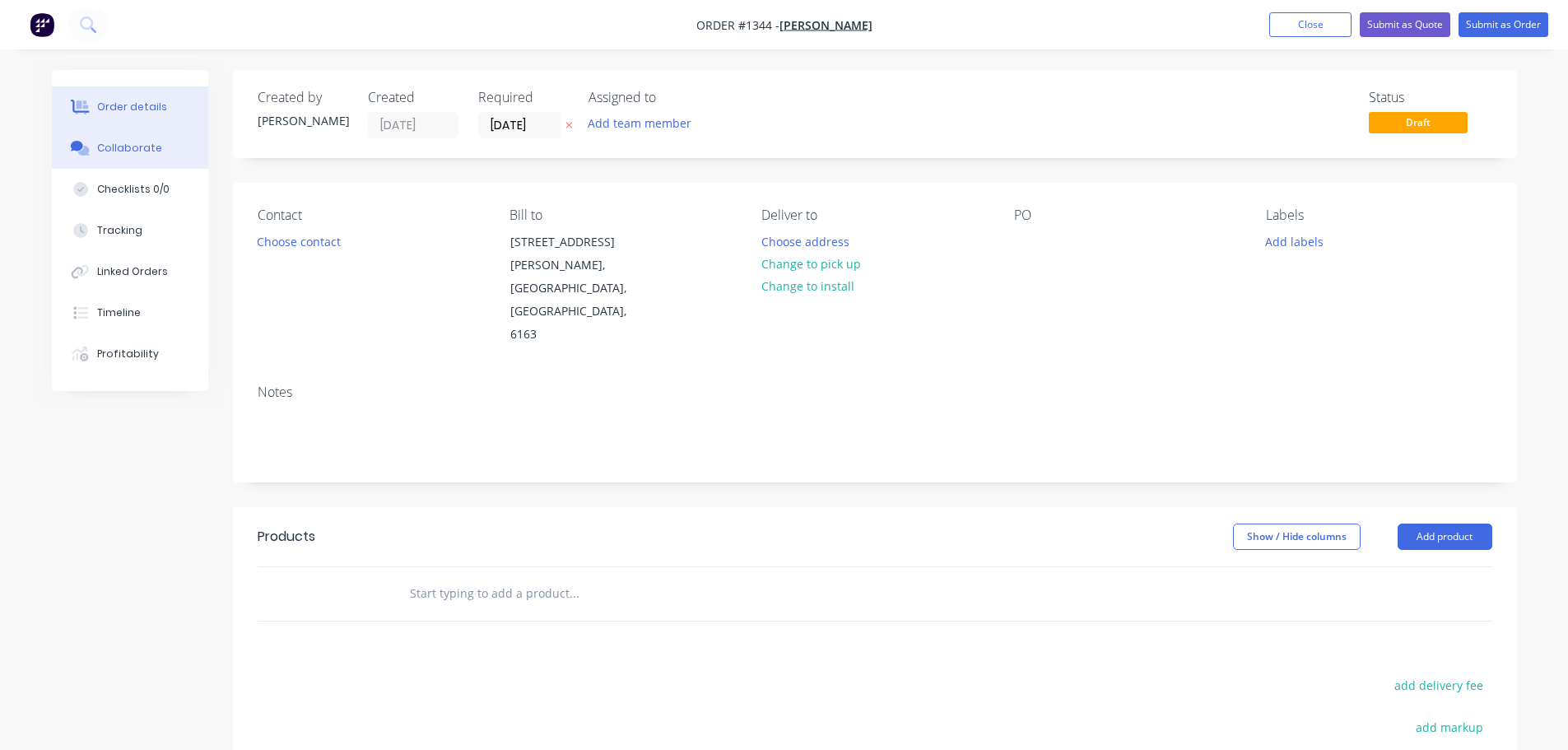
click at [128, 149] on div "Collaborate" at bounding box center [129, 147] width 65 height 15
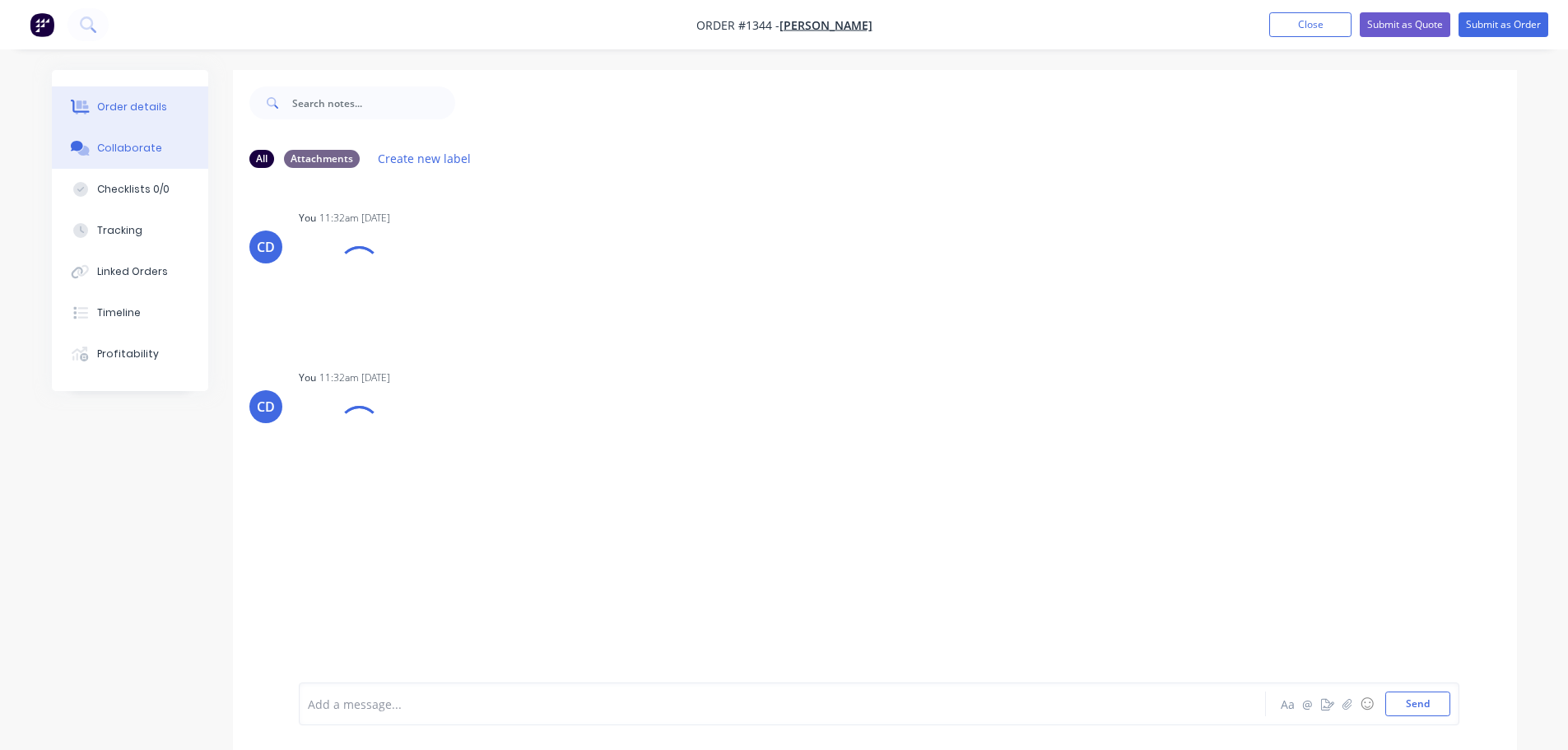
click at [128, 119] on button "Order details" at bounding box center [130, 106] width 156 height 41
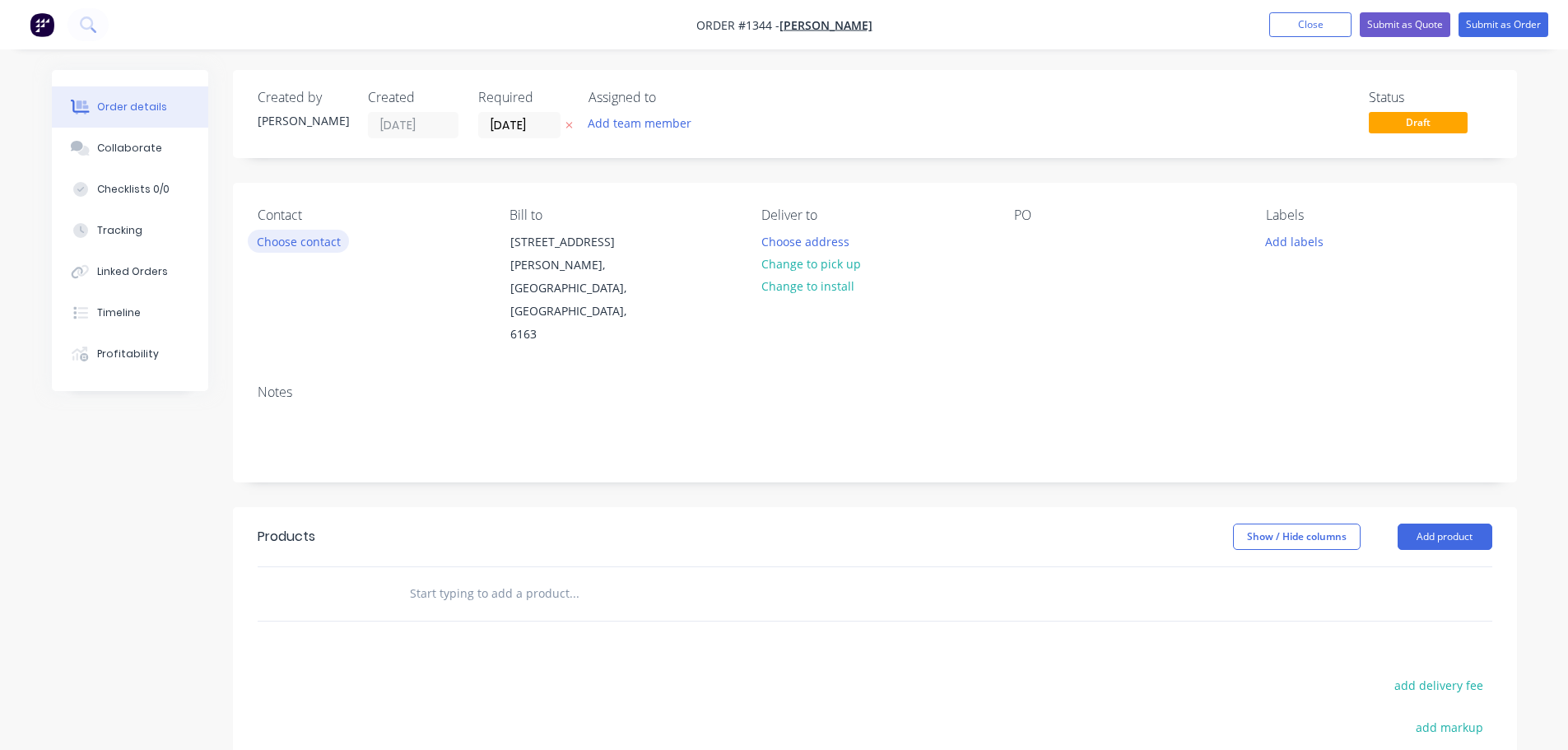
click at [279, 239] on button "Choose contact" at bounding box center [299, 240] width 102 height 22
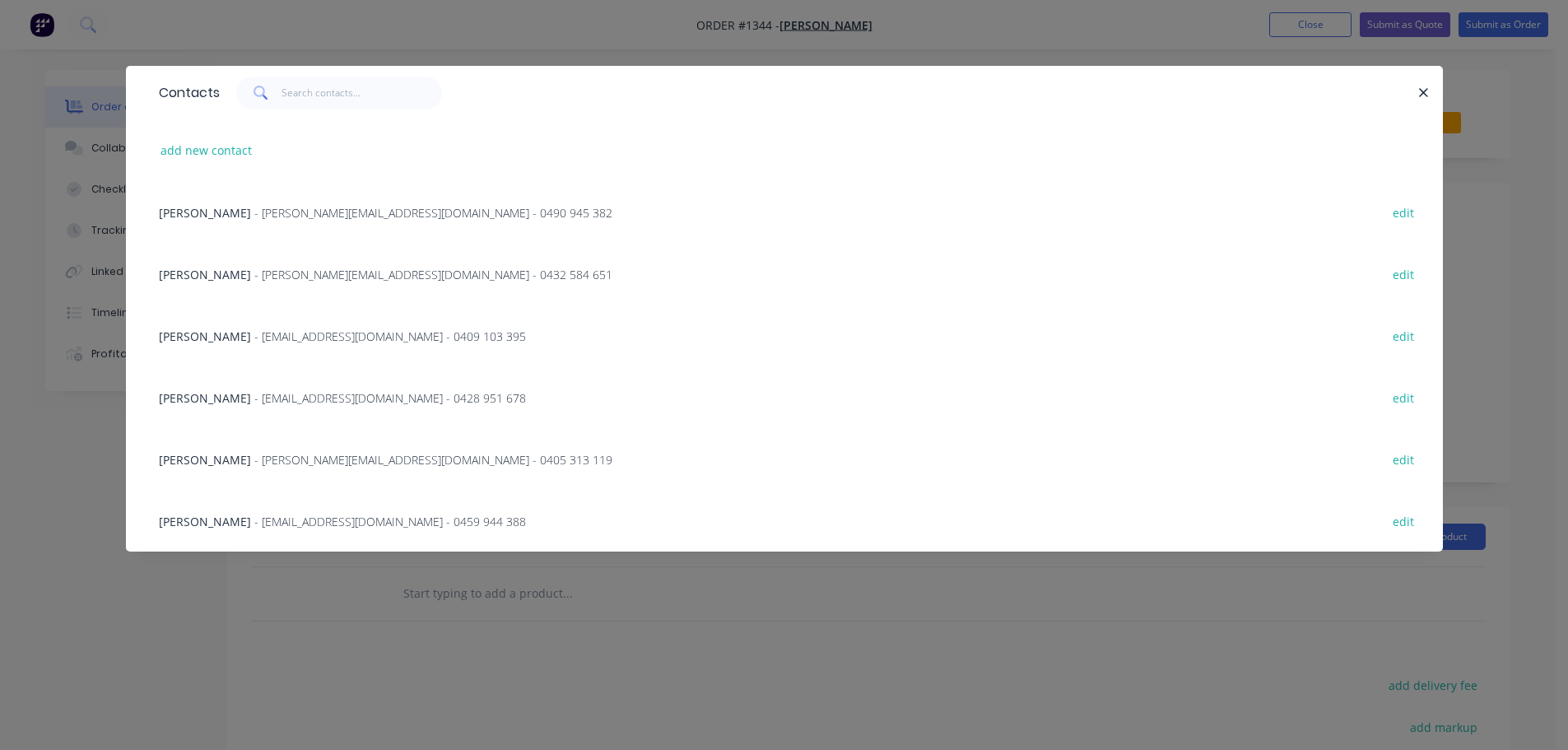
click at [250, 511] on div "[PERSON_NAME] - [PERSON_NAME][EMAIL_ADDRESS][DOMAIN_NAME] - 0459 944 388 edit" at bounding box center [784, 520] width 1268 height 62
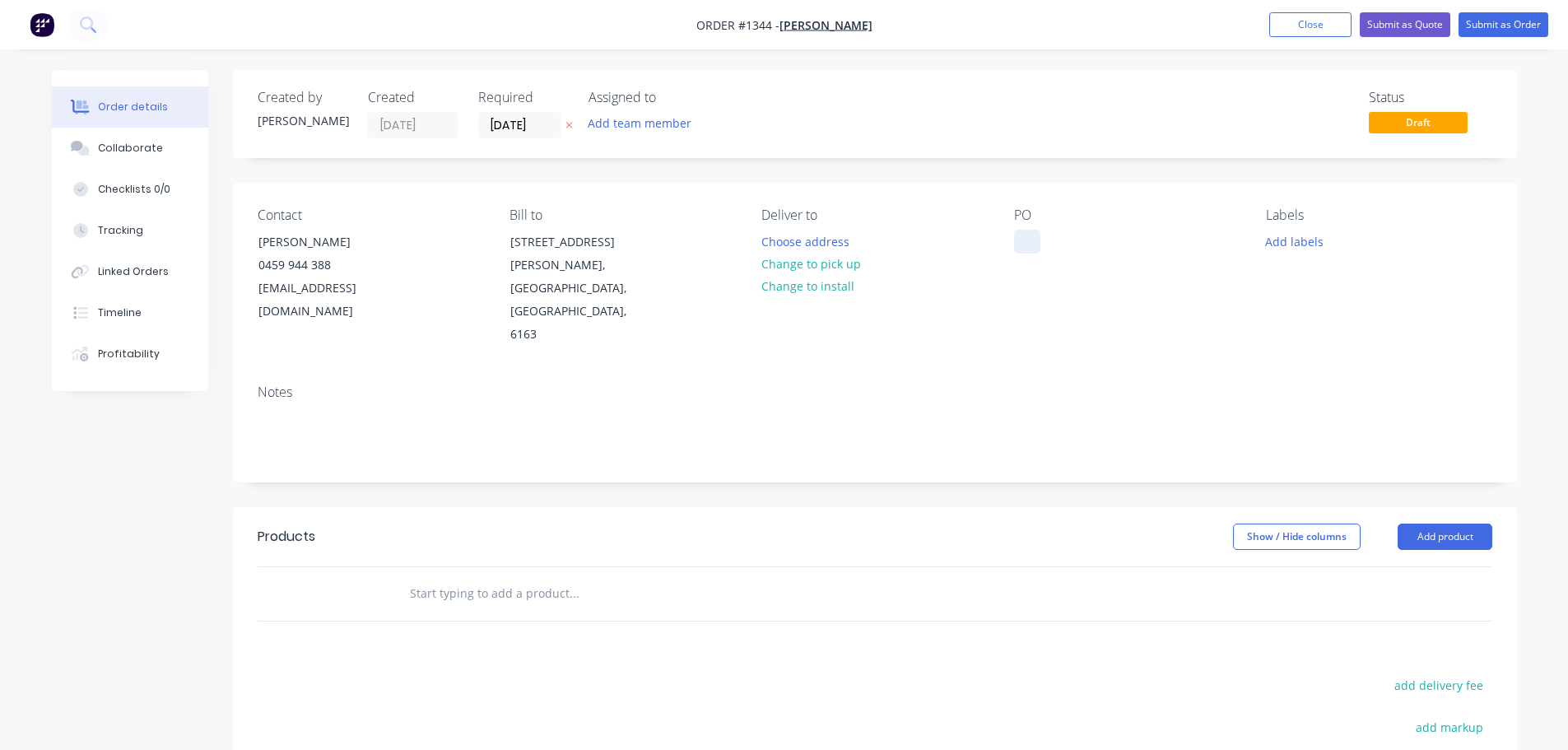
click at [1013, 246] on div "Contact [PERSON_NAME] [PHONE_NUMBER] [EMAIL_ADDRESS][DOMAIN_NAME] Bill to [STRE…" at bounding box center [874, 276] width 1284 height 188
click at [1031, 238] on div at bounding box center [1027, 241] width 26 height 23
click at [1030, 237] on div at bounding box center [1027, 241] width 26 height 23
click at [1030, 246] on div at bounding box center [1027, 241] width 26 height 23
click at [1032, 243] on div at bounding box center [1027, 241] width 26 height 23
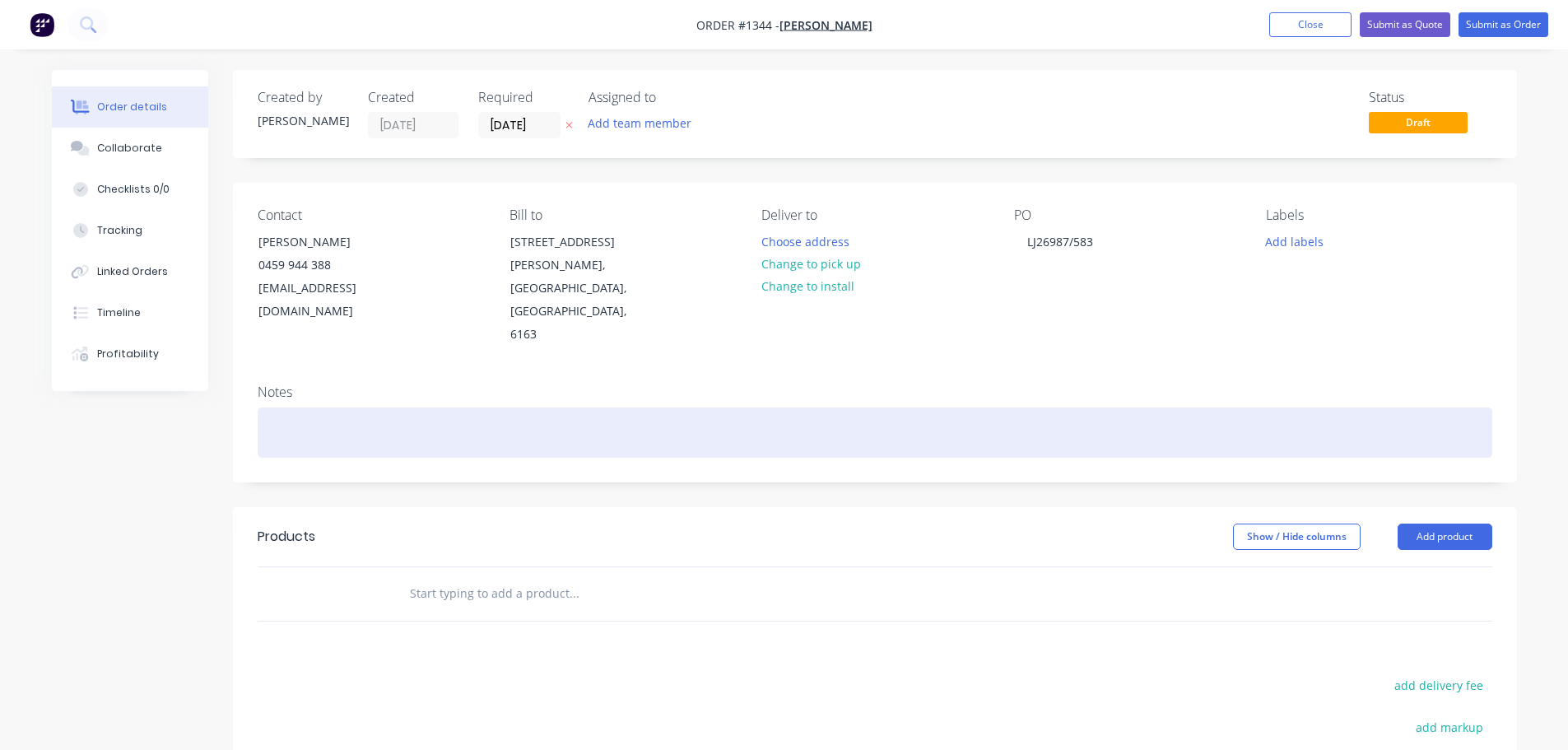
click at [367, 407] on div at bounding box center [875, 432] width 1235 height 50
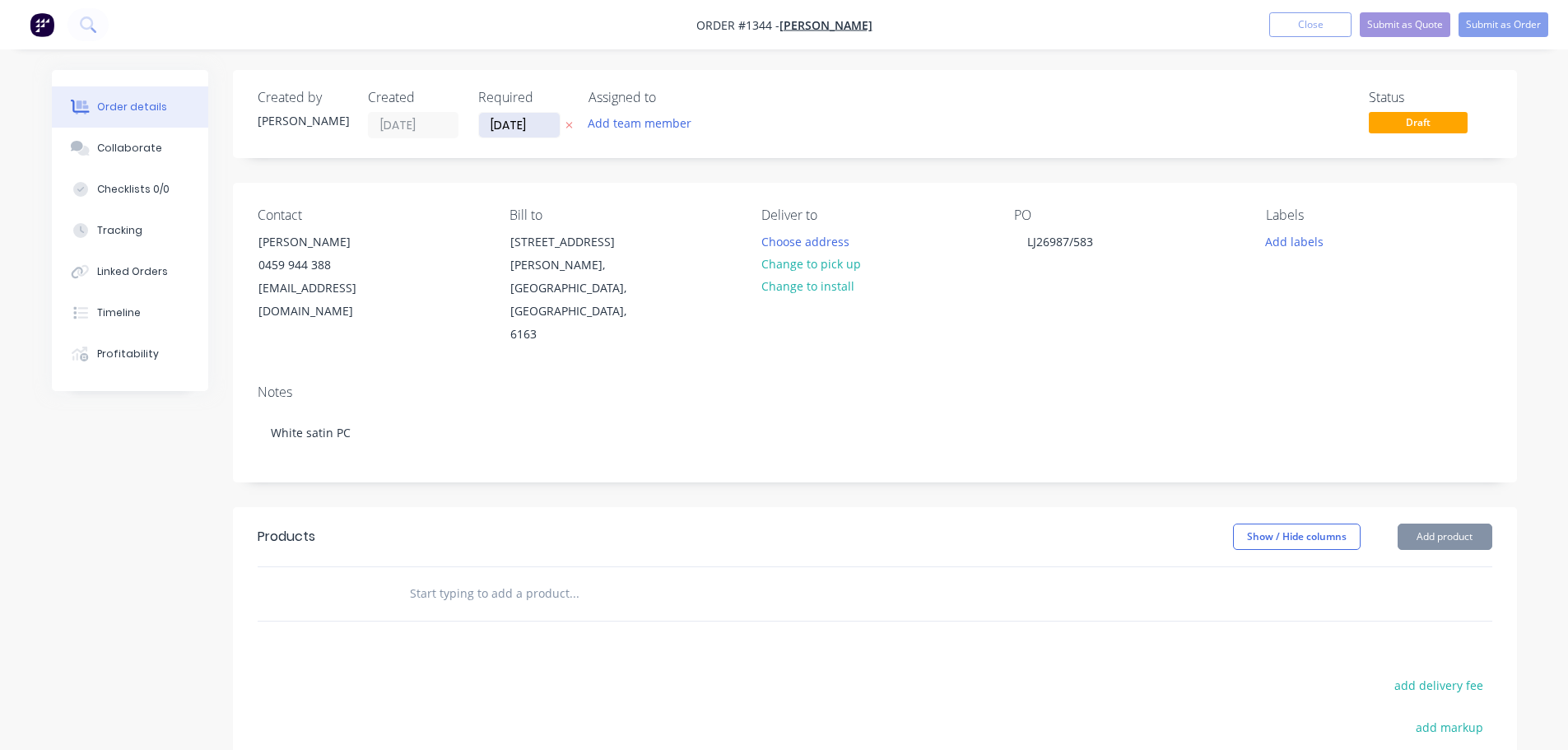
click at [530, 125] on input "[DATE]" at bounding box center [519, 124] width 81 height 24
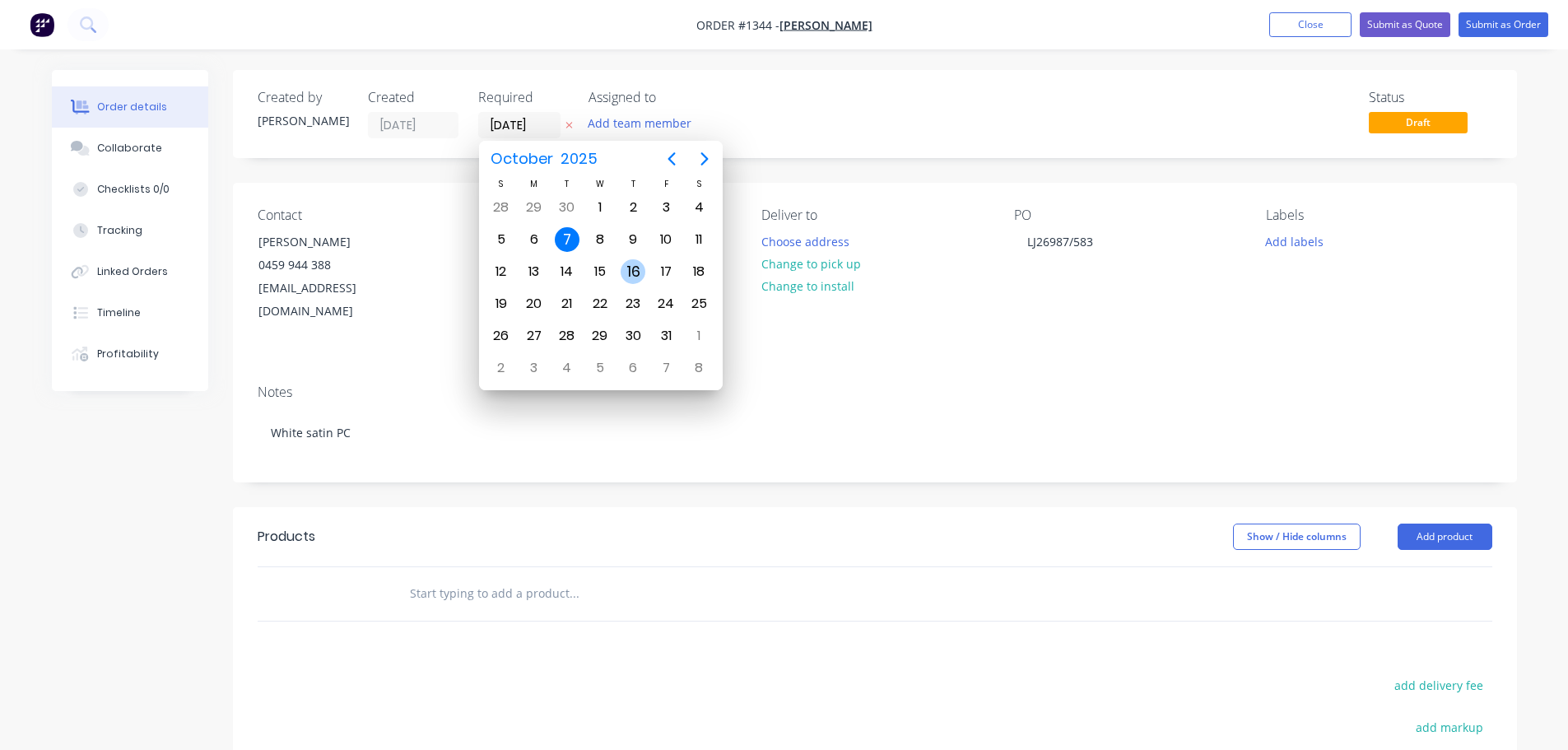
click at [631, 275] on div "16" at bounding box center [632, 271] width 24 height 24
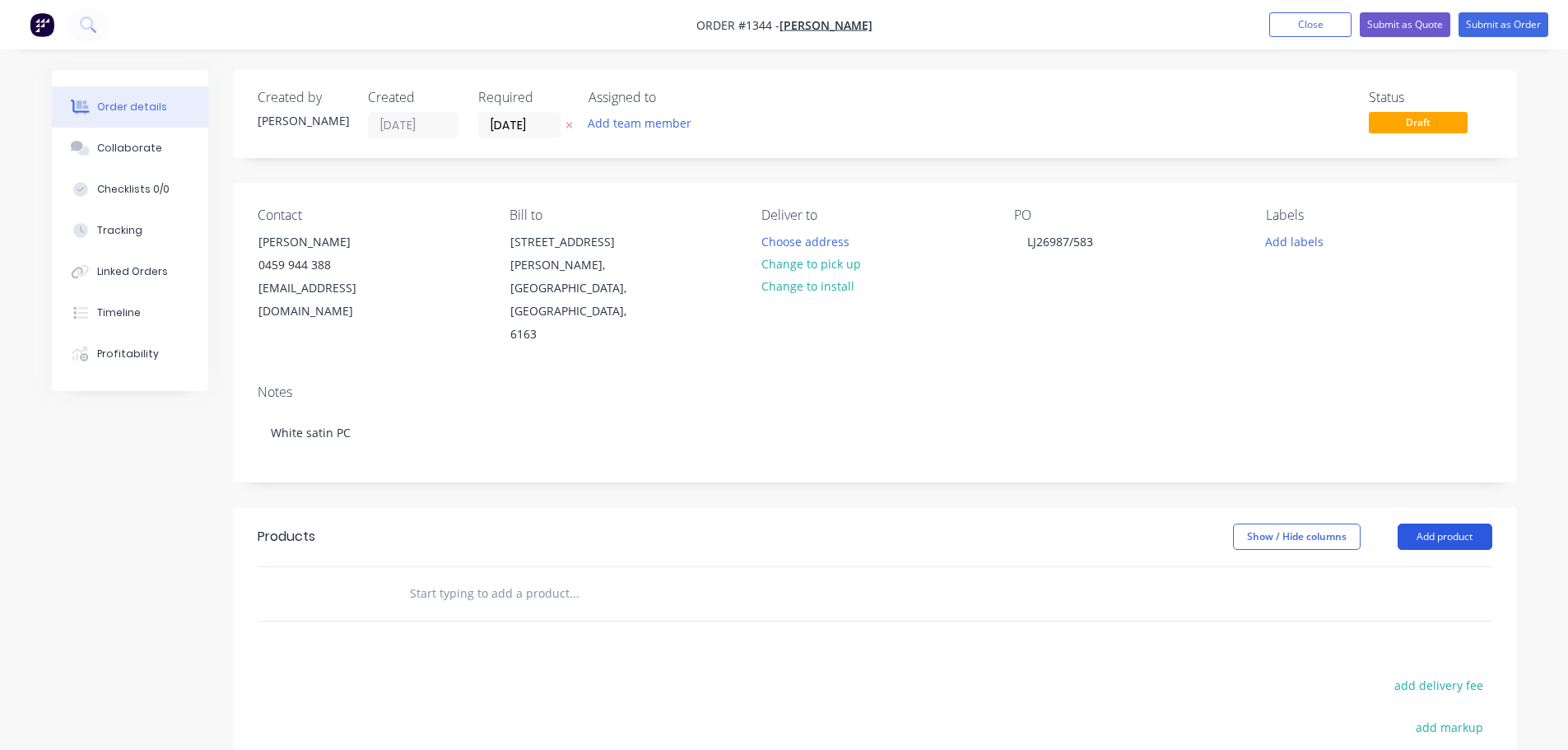
click at [1451, 523] on button "Add product" at bounding box center [1445, 536] width 95 height 26
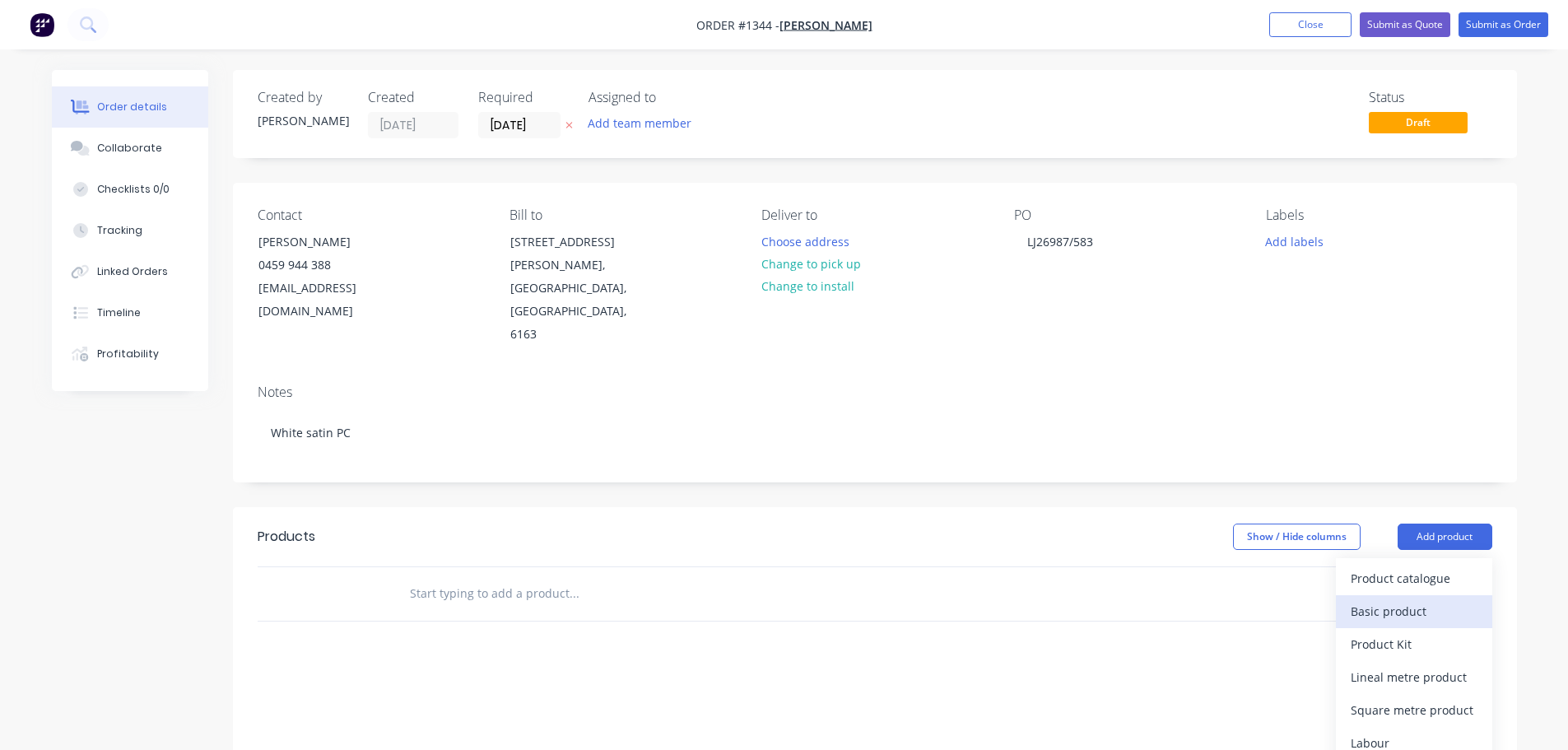
click at [1396, 599] on div "Basic product" at bounding box center [1415, 610] width 127 height 23
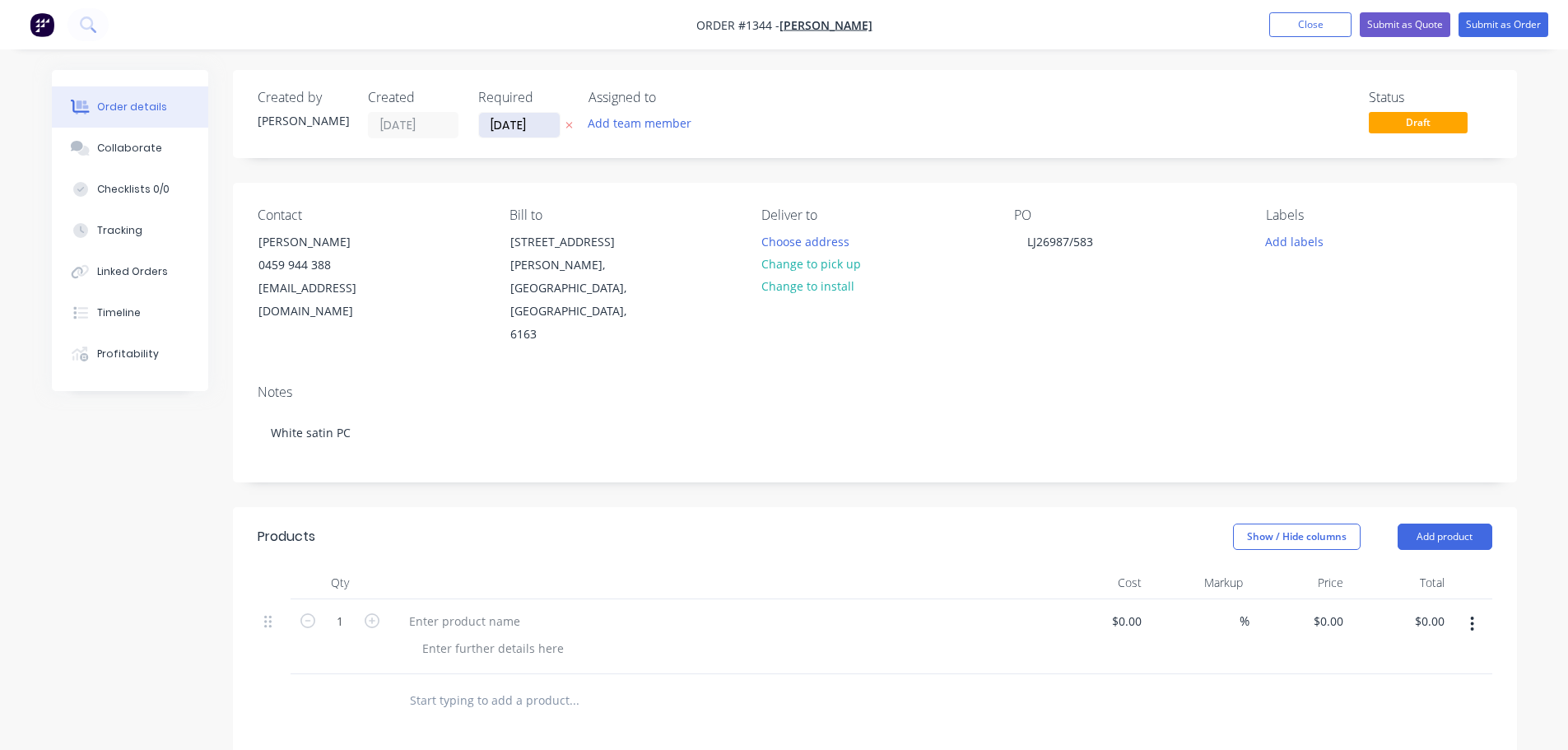
click at [532, 125] on input "[DATE]" at bounding box center [519, 124] width 81 height 24
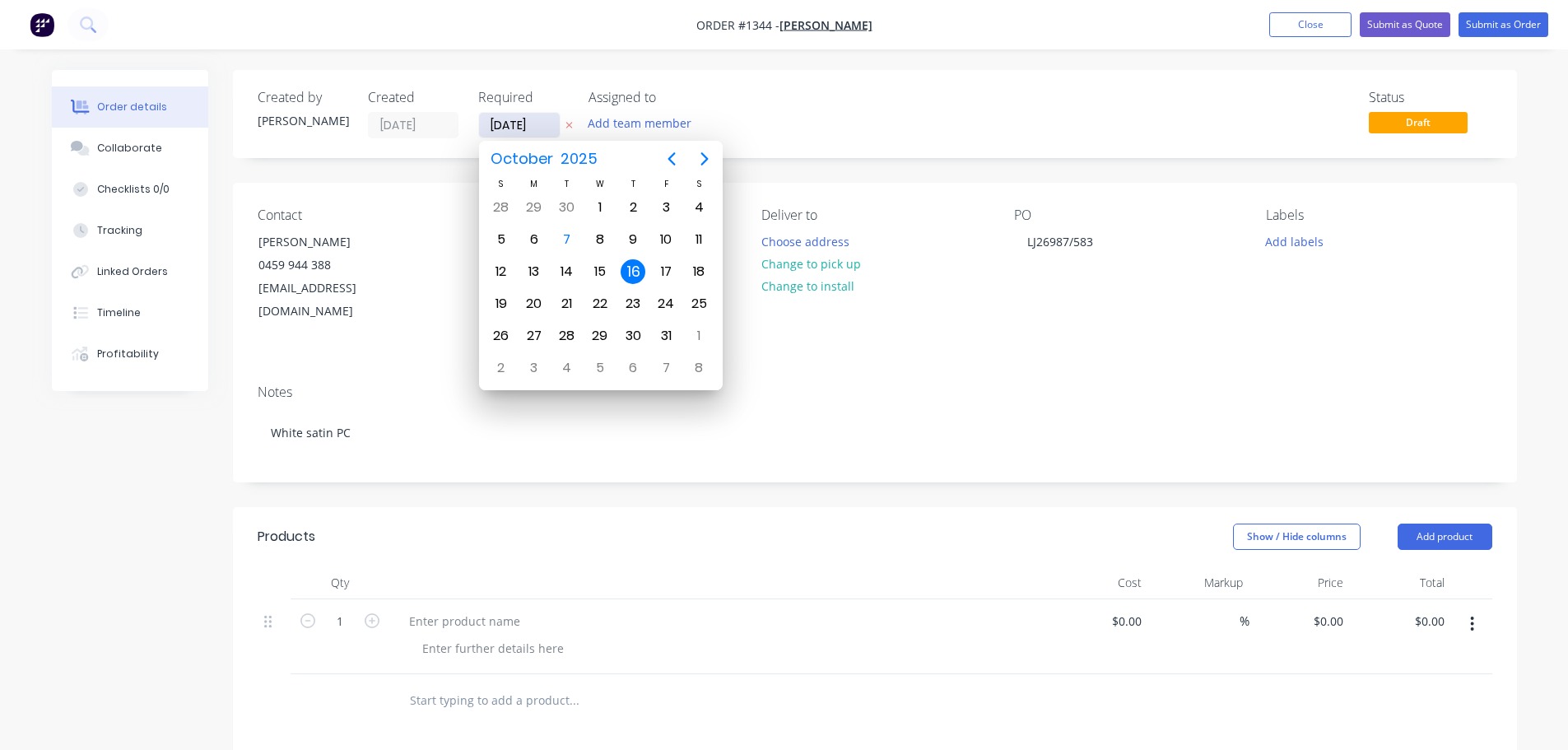
click at [532, 125] on input "[DATE]" at bounding box center [519, 124] width 81 height 24
click at [662, 272] on div "17" at bounding box center [665, 271] width 24 height 24
type input "[DATE]"
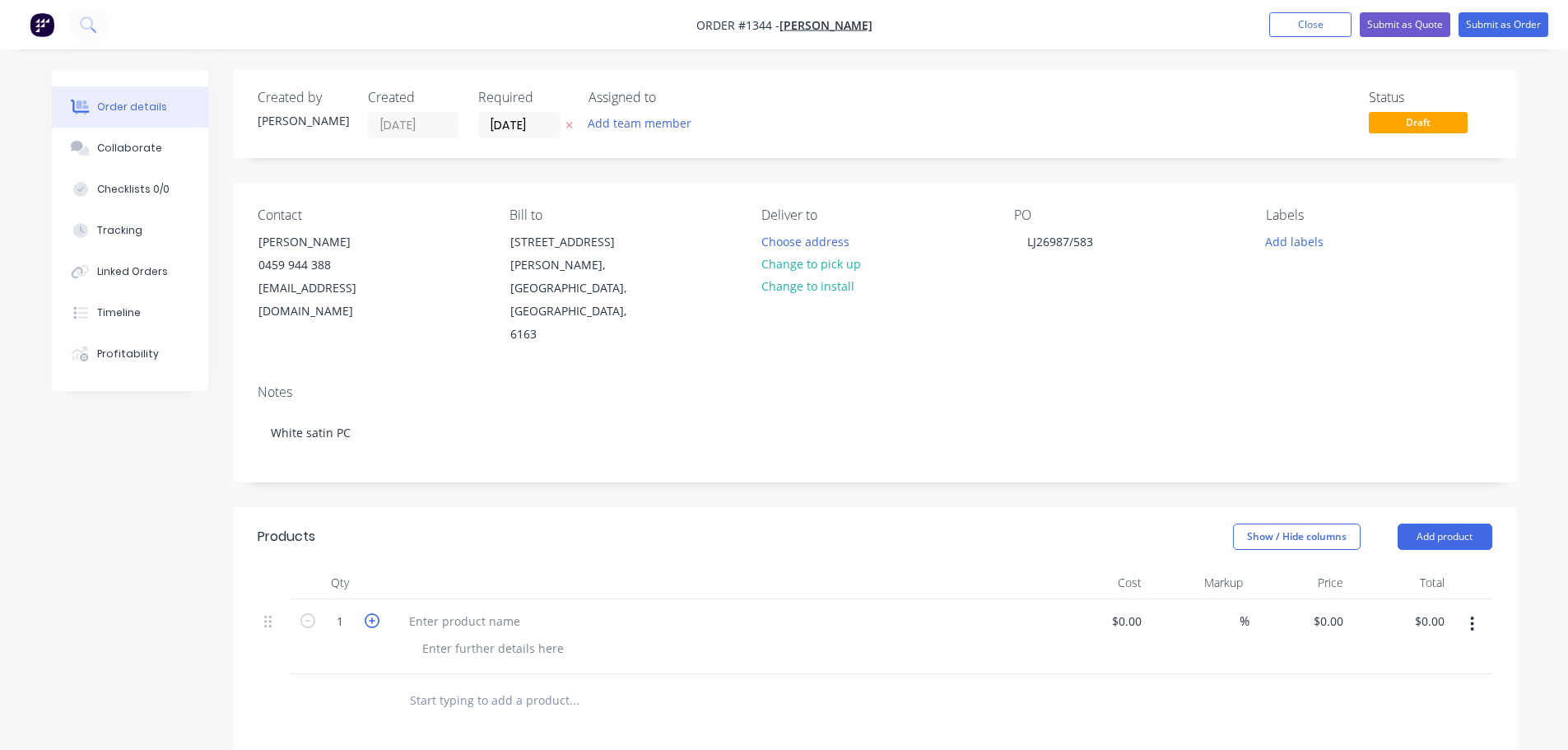
click at [370, 613] on icon "button" at bounding box center [371, 620] width 15 height 15
type input "2"
click at [450, 608] on div at bounding box center [464, 620] width 138 height 23
click at [469, 608] on div "Planter -" at bounding box center [432, 620] width 73 height 23
click at [1416, 523] on button "Add product" at bounding box center [1445, 536] width 95 height 26
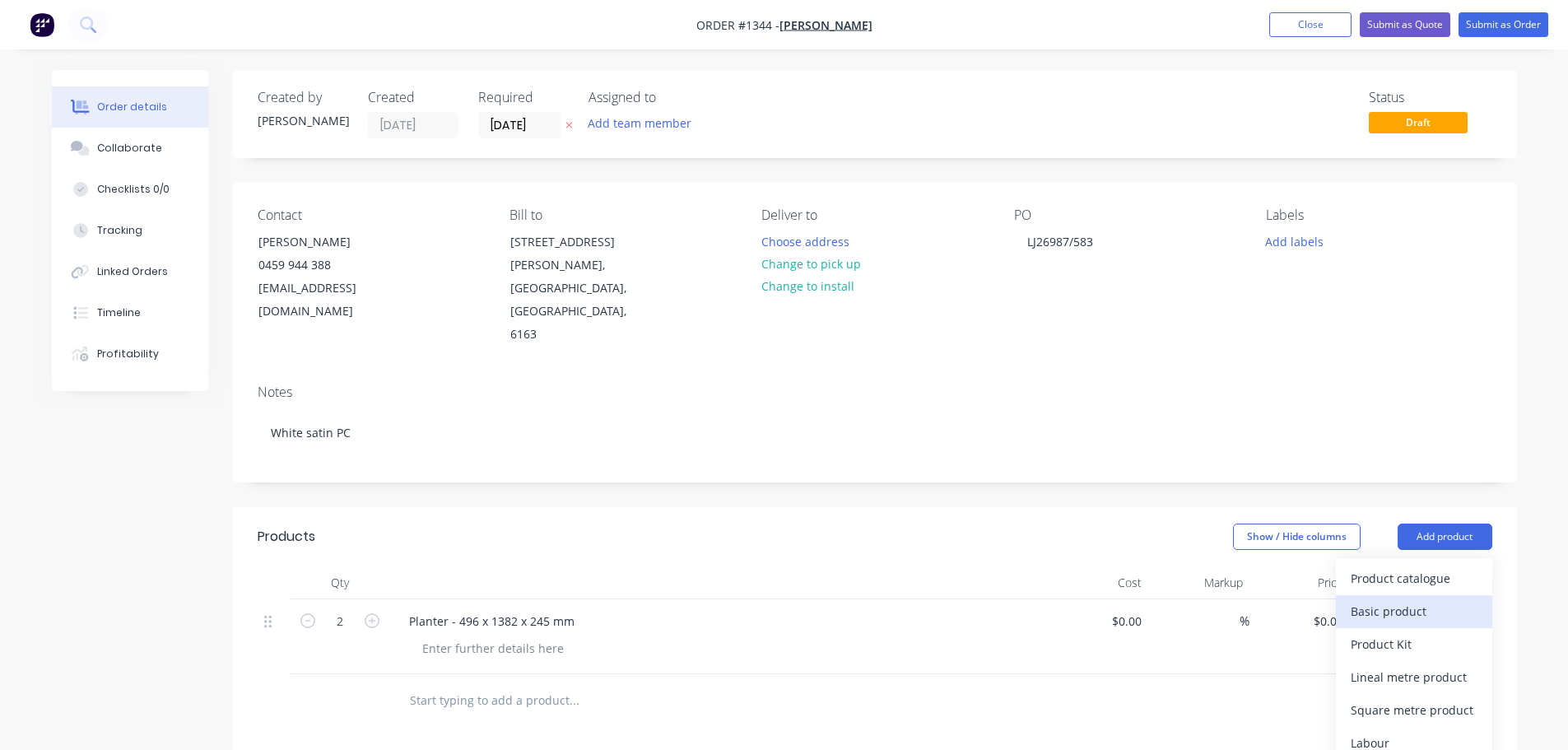
click at [1393, 599] on div "Basic product" at bounding box center [1415, 610] width 127 height 23
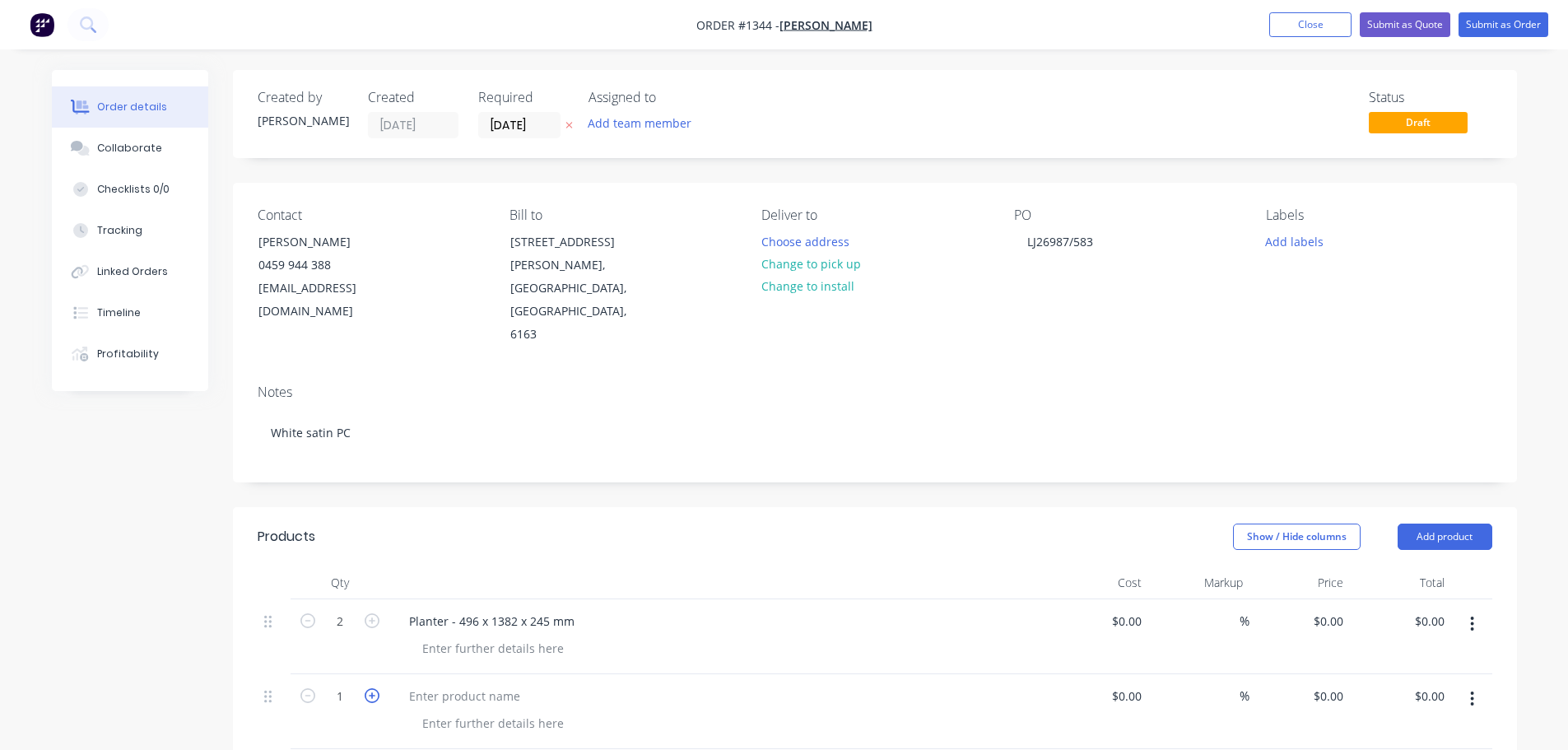
click at [374, 688] on icon "button" at bounding box center [371, 694] width 15 height 15
type input "2"
click at [448, 684] on div at bounding box center [464, 695] width 138 height 23
click at [449, 684] on div at bounding box center [464, 695] width 138 height 23
click at [583, 608] on div "Planter - 496 x 1382 x 245 mm" at bounding box center [491, 620] width 191 height 23
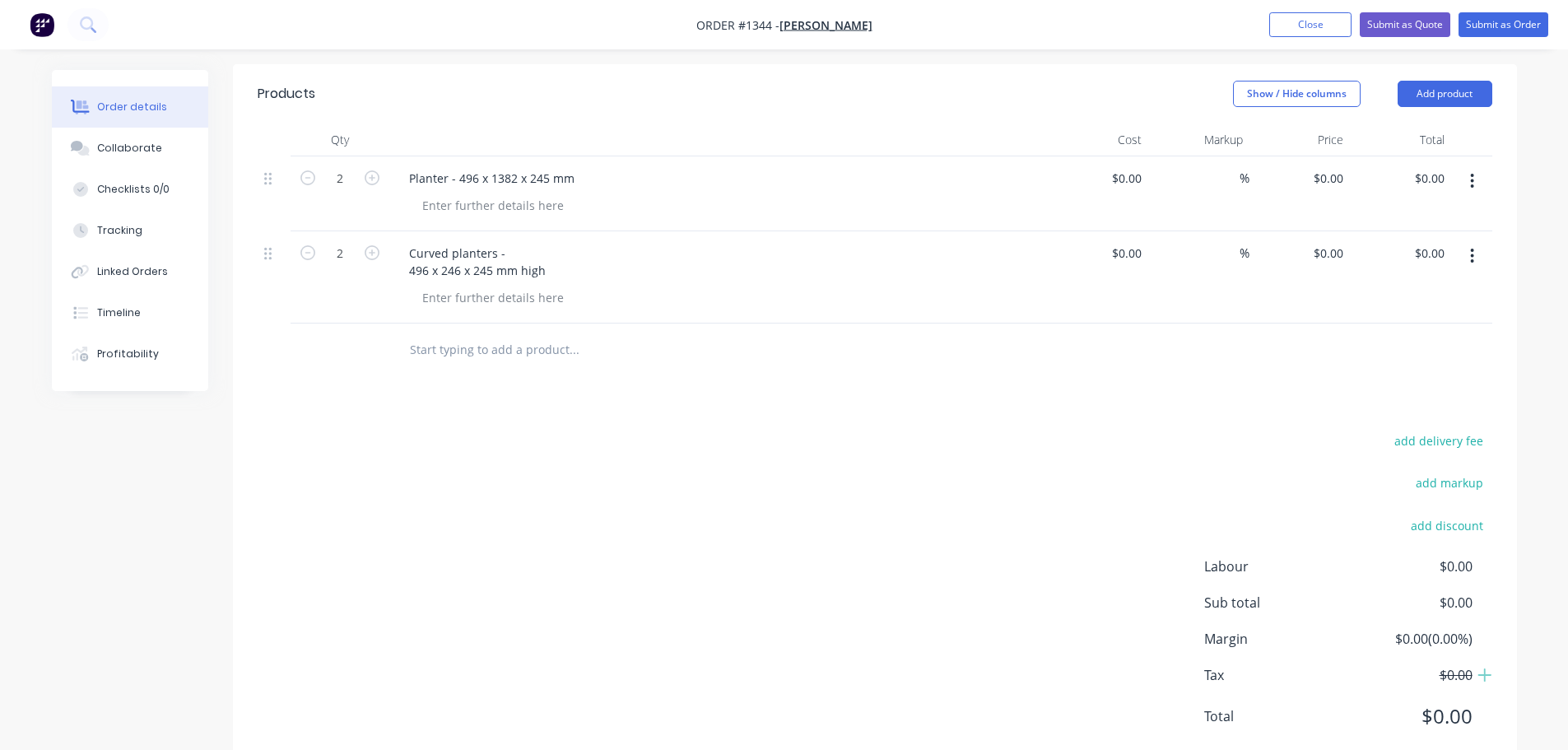
scroll to position [114, 0]
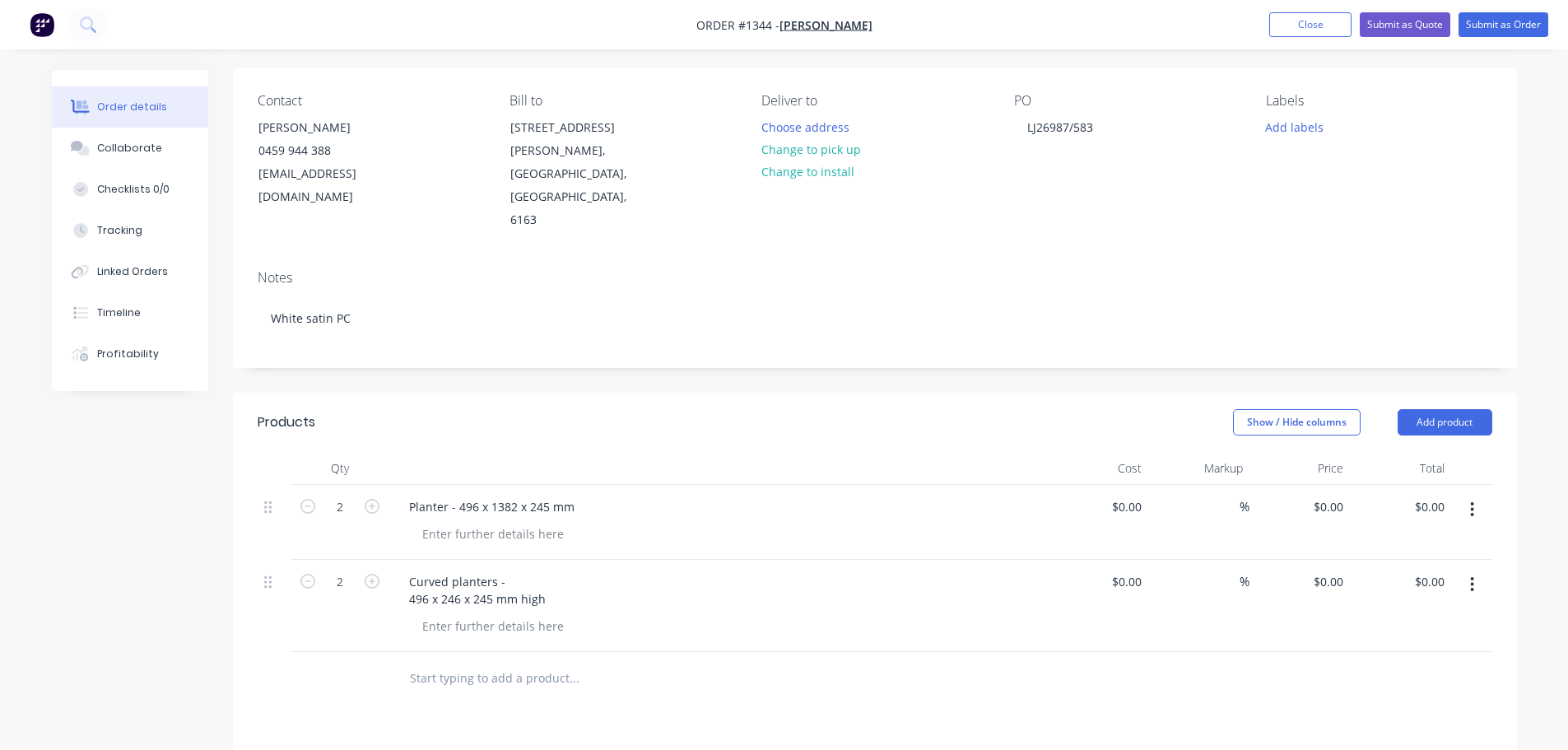
click at [570, 484] on div "Planter - 496 x 1382 x 245 mm" at bounding box center [719, 521] width 658 height 75
click at [572, 494] on div "Planter - 496 x 1382 x 245 mm" at bounding box center [491, 506] width 191 height 23
click at [505, 521] on div at bounding box center [493, 533] width 168 height 23
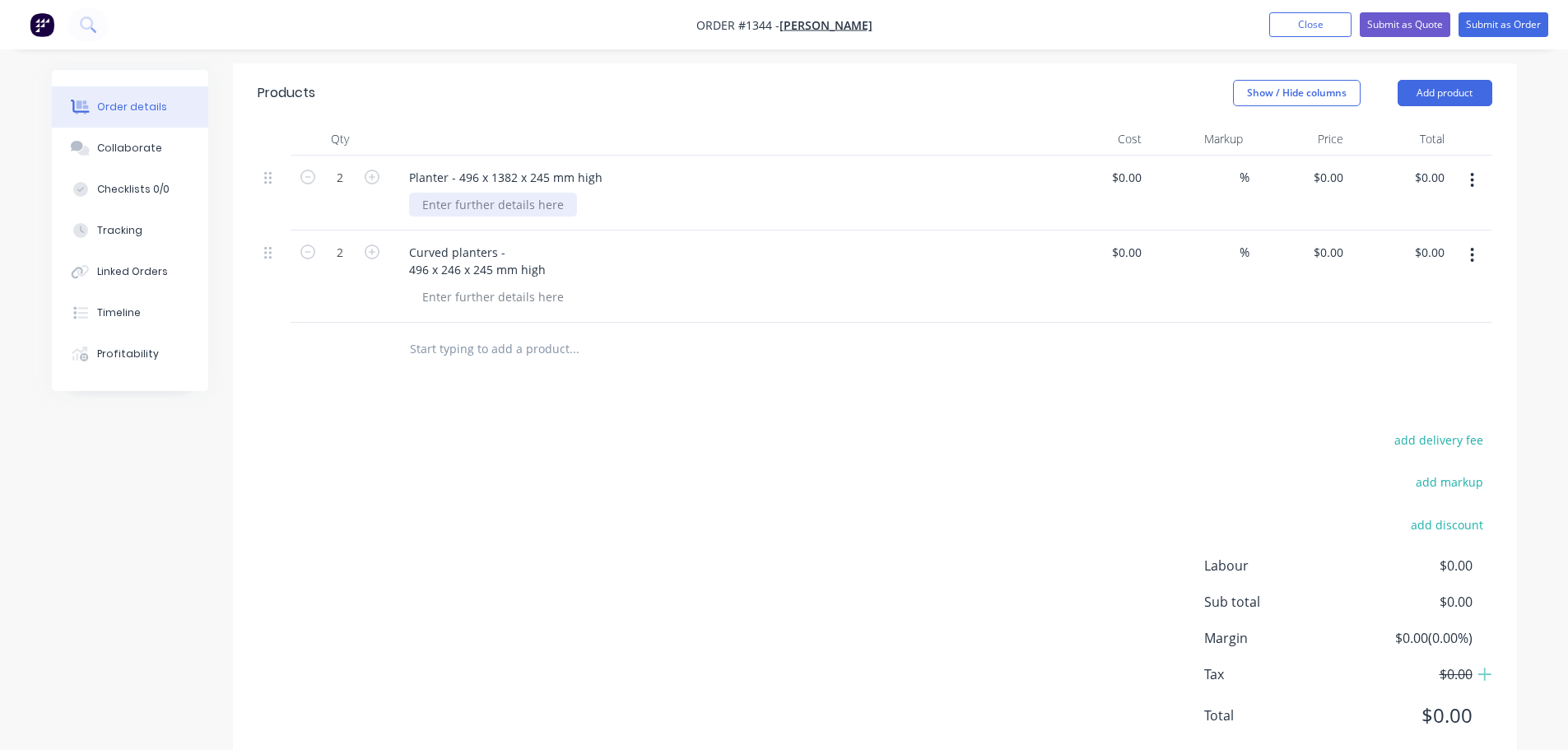
click at [532, 192] on div at bounding box center [493, 204] width 168 height 23
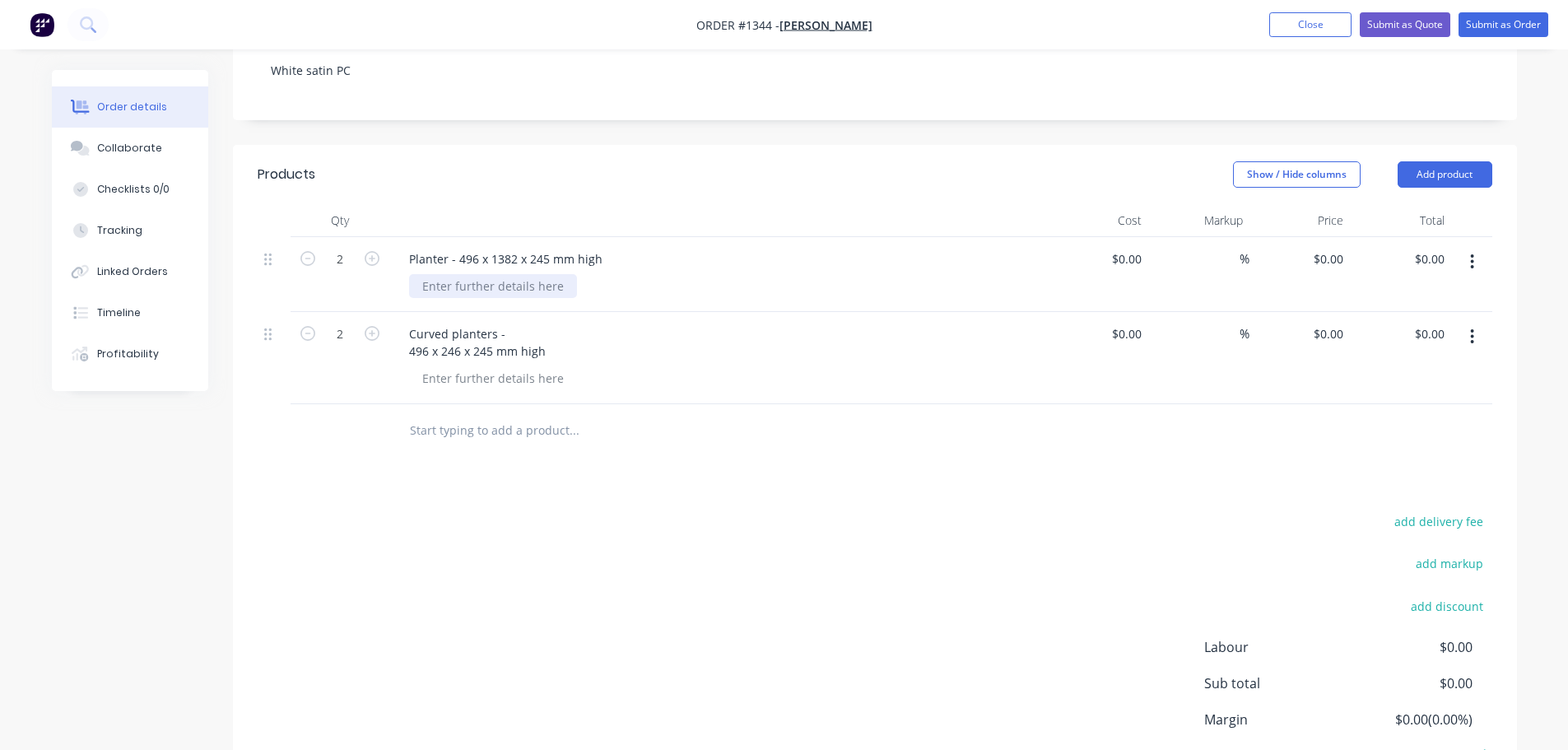
scroll to position [196, 0]
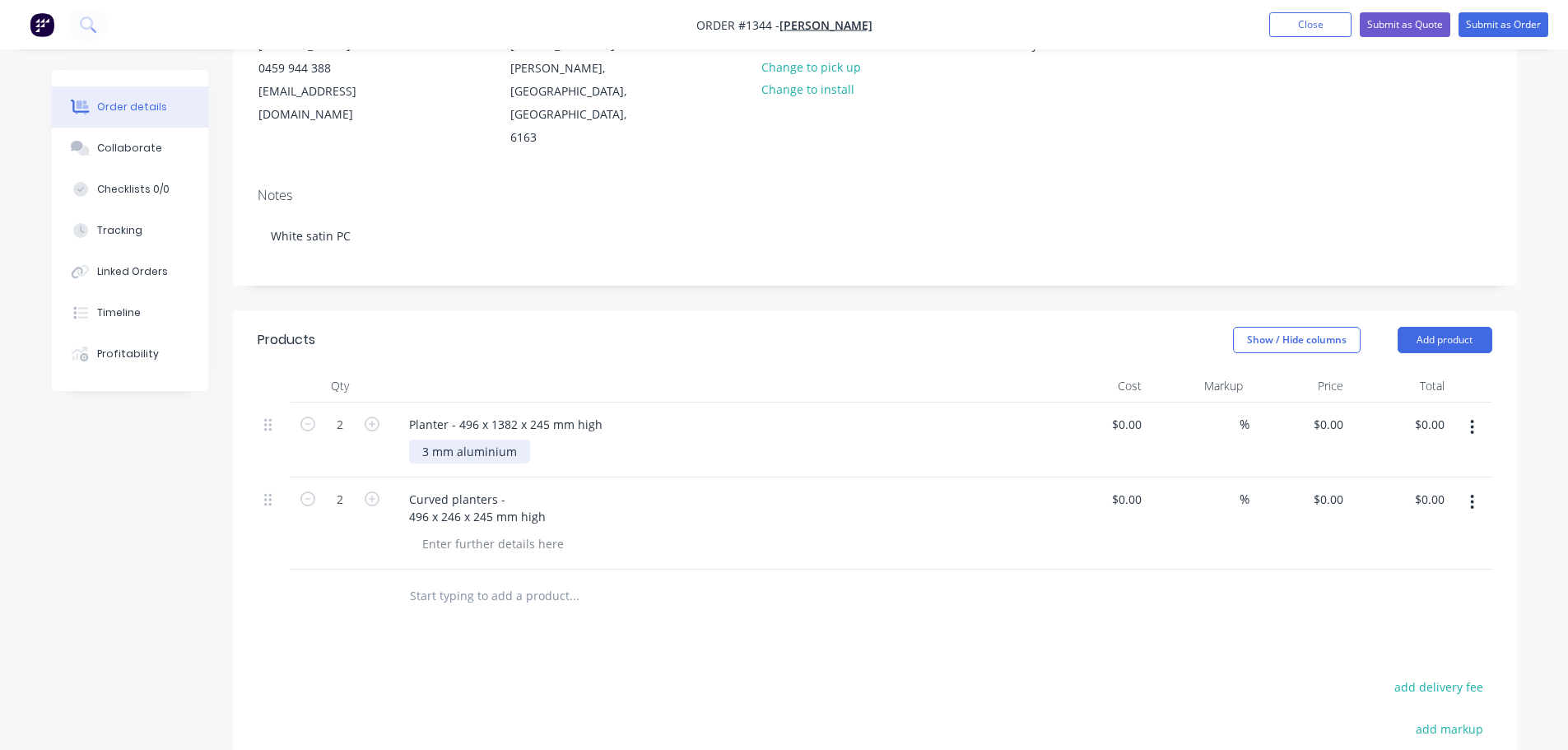
click at [461, 439] on div "3 mm aluminium" at bounding box center [470, 451] width 121 height 23
copy div "3 mm aluminium"
click at [498, 531] on div at bounding box center [493, 543] width 168 height 23
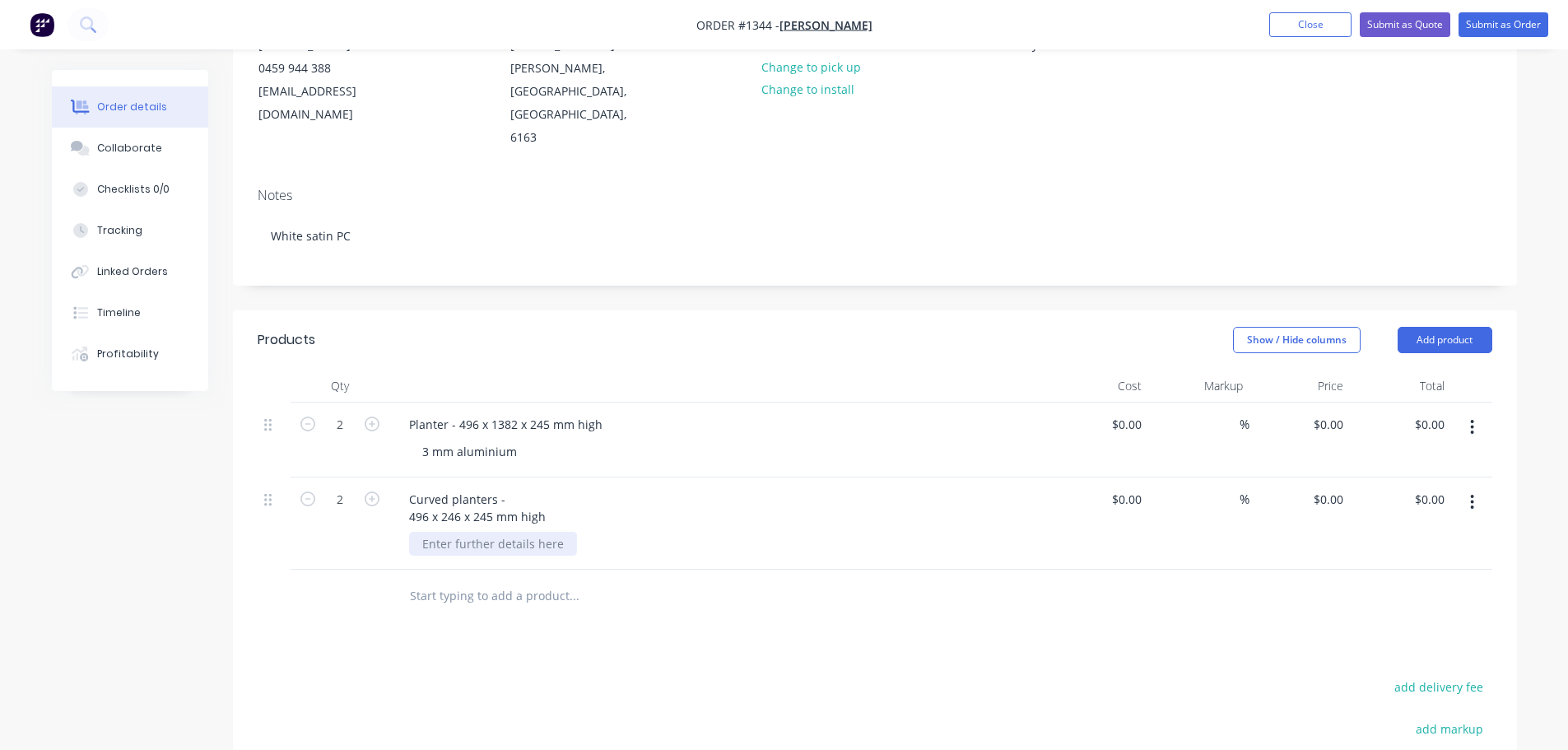
paste div
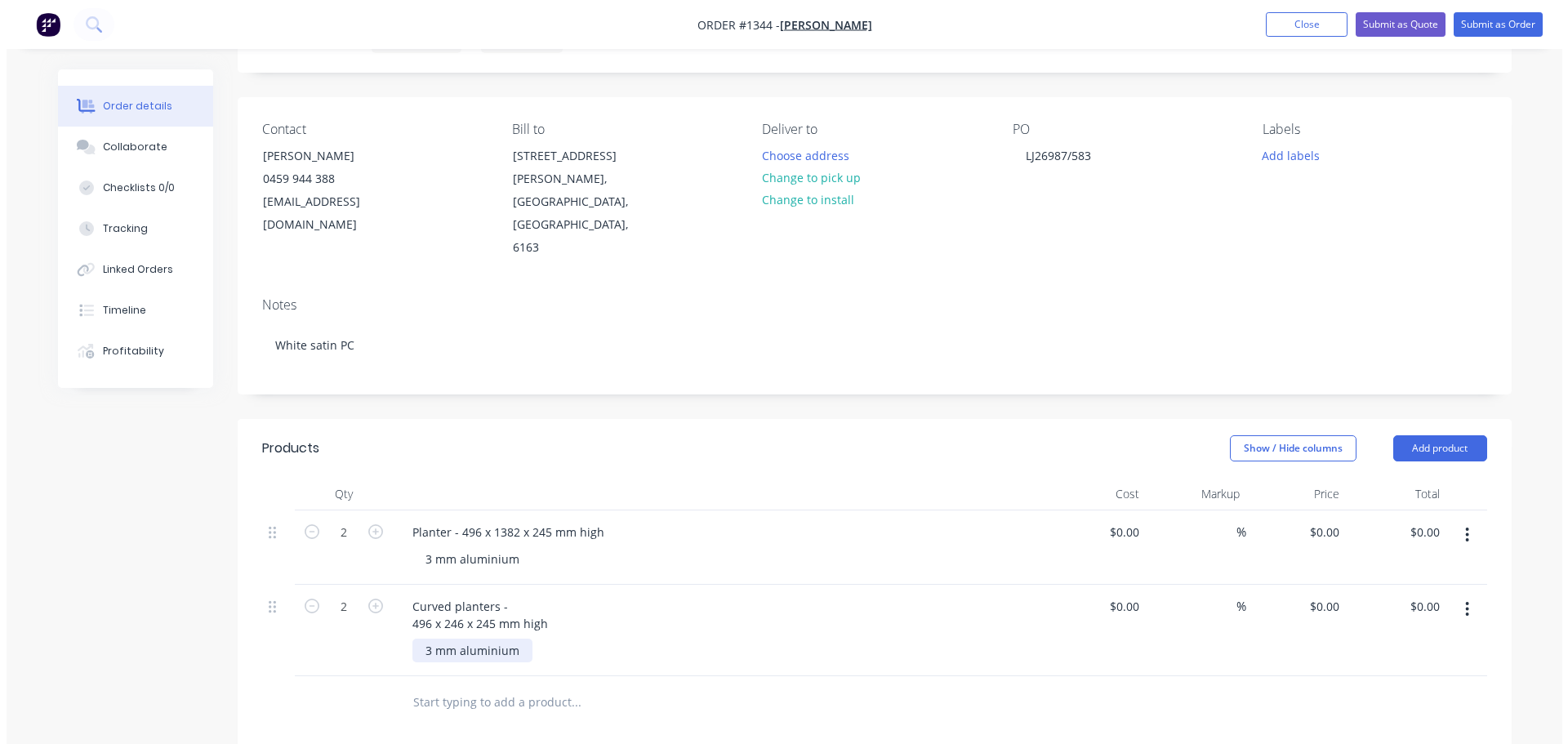
scroll to position [0, 0]
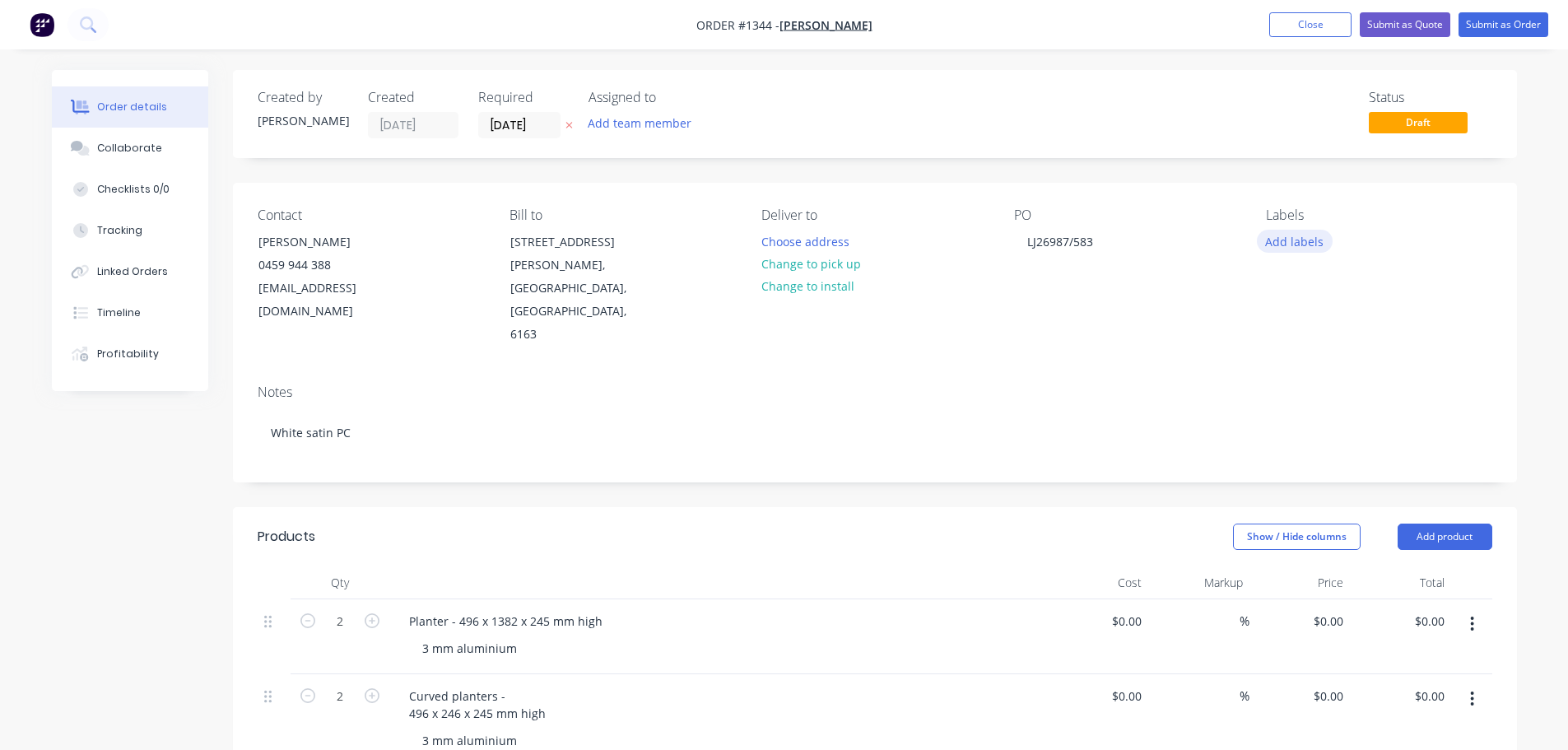
click at [1310, 237] on button "Add labels" at bounding box center [1295, 240] width 76 height 22
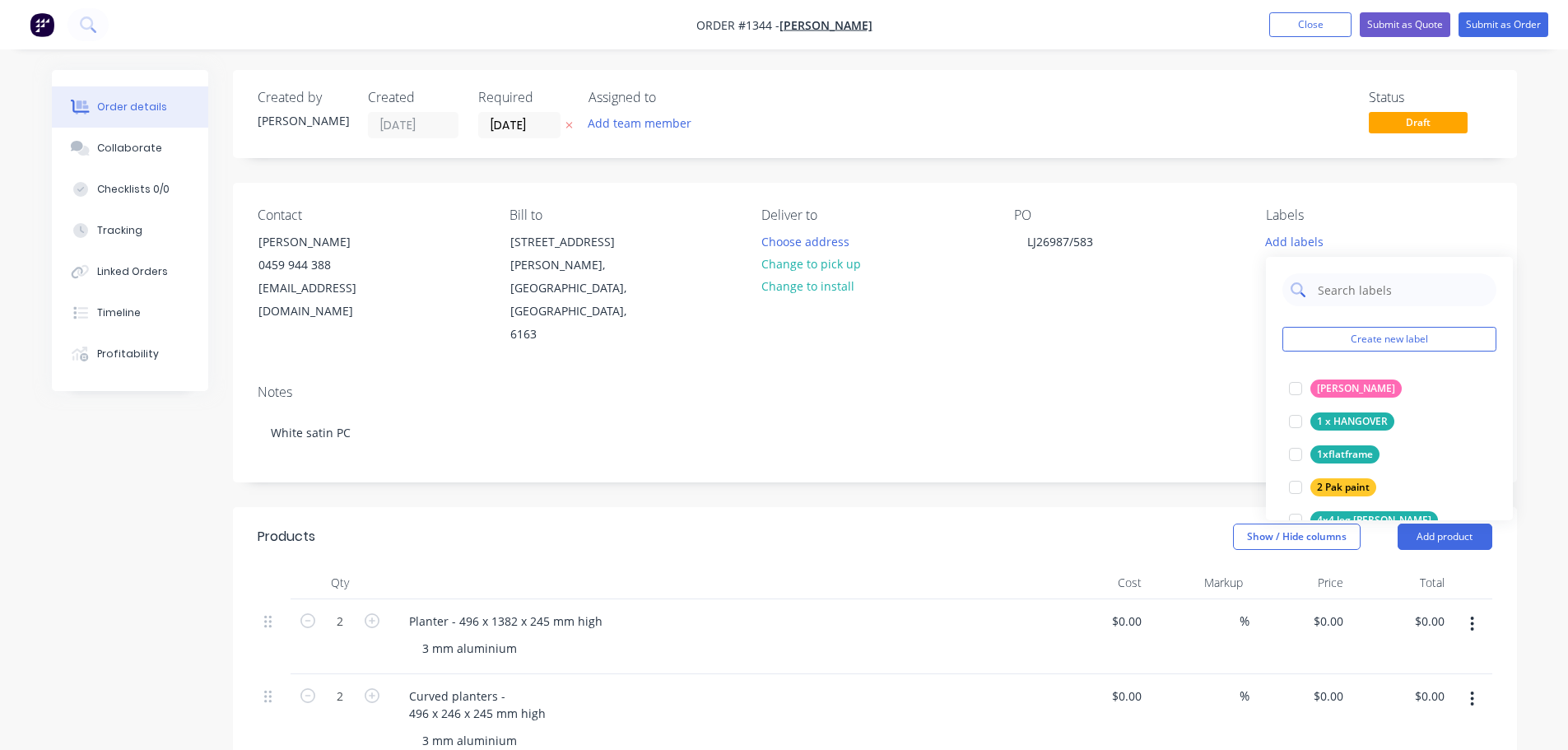
click at [1341, 292] on input "text" at bounding box center [1402, 290] width 172 height 33
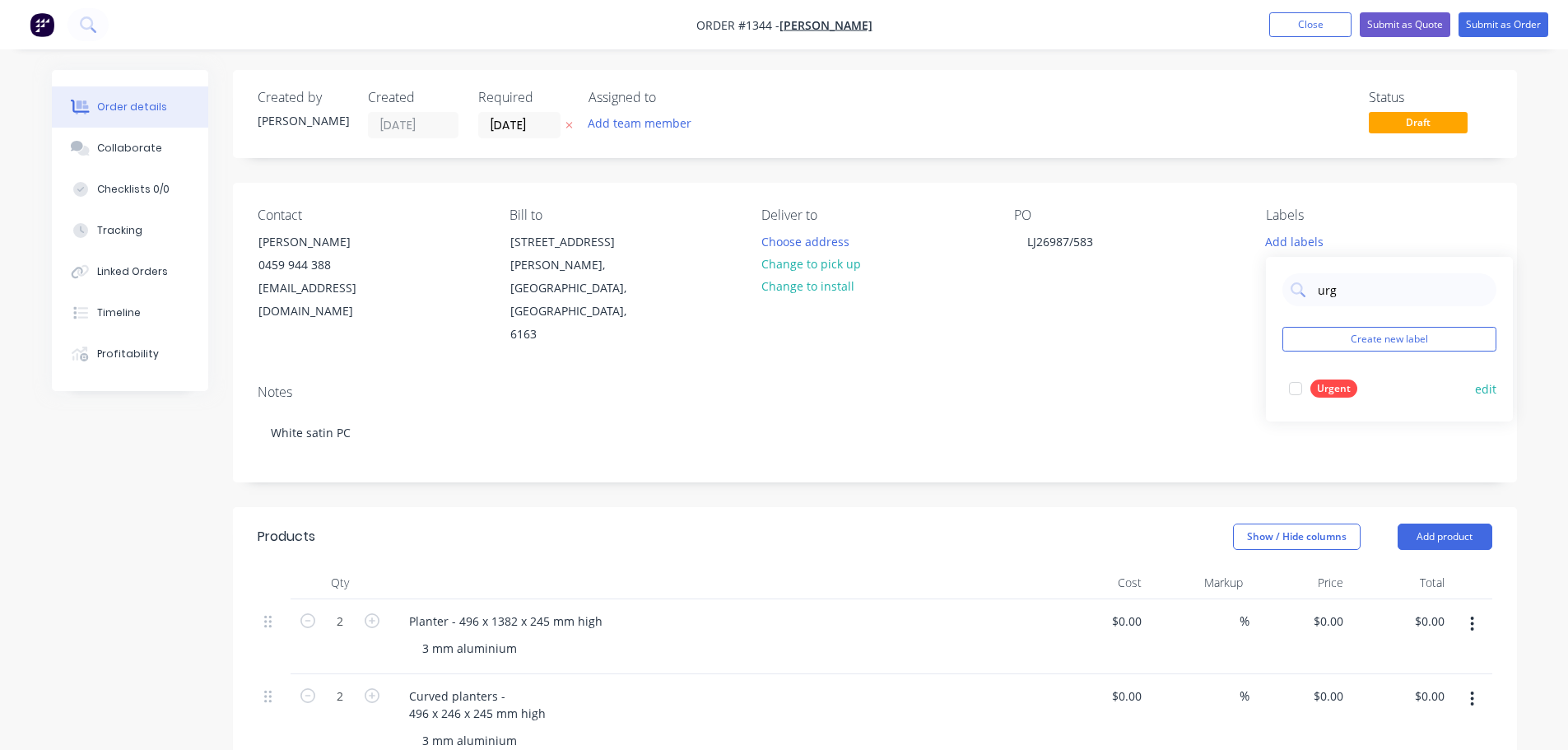
drag, startPoint x: 1341, startPoint y: 399, endPoint x: 1326, endPoint y: 368, distance: 34.4
click at [1341, 399] on button "Urgent" at bounding box center [1323, 389] width 81 height 23
click at [1357, 280] on input "urg" at bounding box center [1402, 281] width 172 height 33
type input "u"
type input "pow"
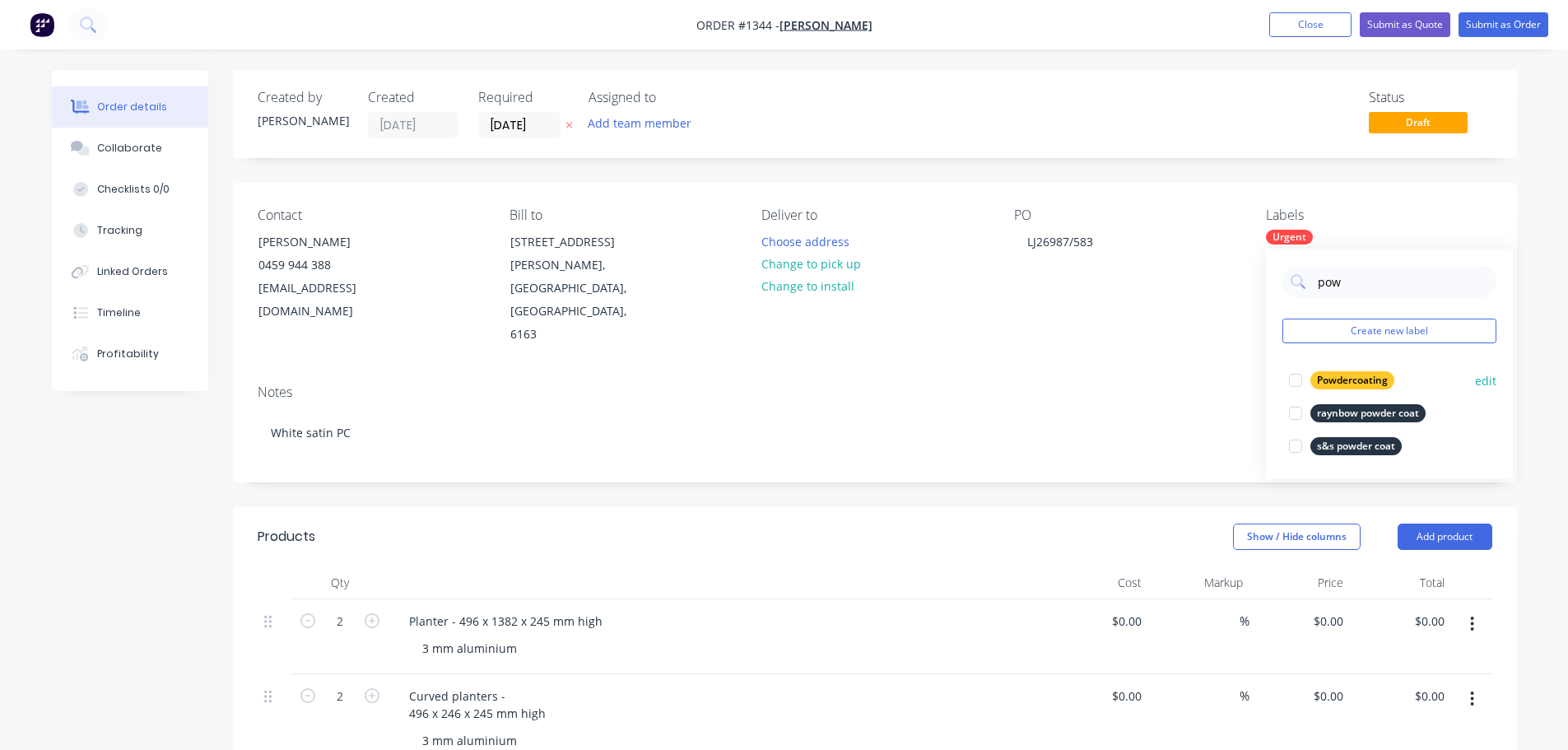
click at [1350, 381] on div "Powdercoating" at bounding box center [1352, 380] width 84 height 19
click at [1074, 318] on div "Contact [PERSON_NAME] [PHONE_NUMBER] [EMAIL_ADDRESS][DOMAIN_NAME] Bill to [STRE…" at bounding box center [874, 276] width 1284 height 188
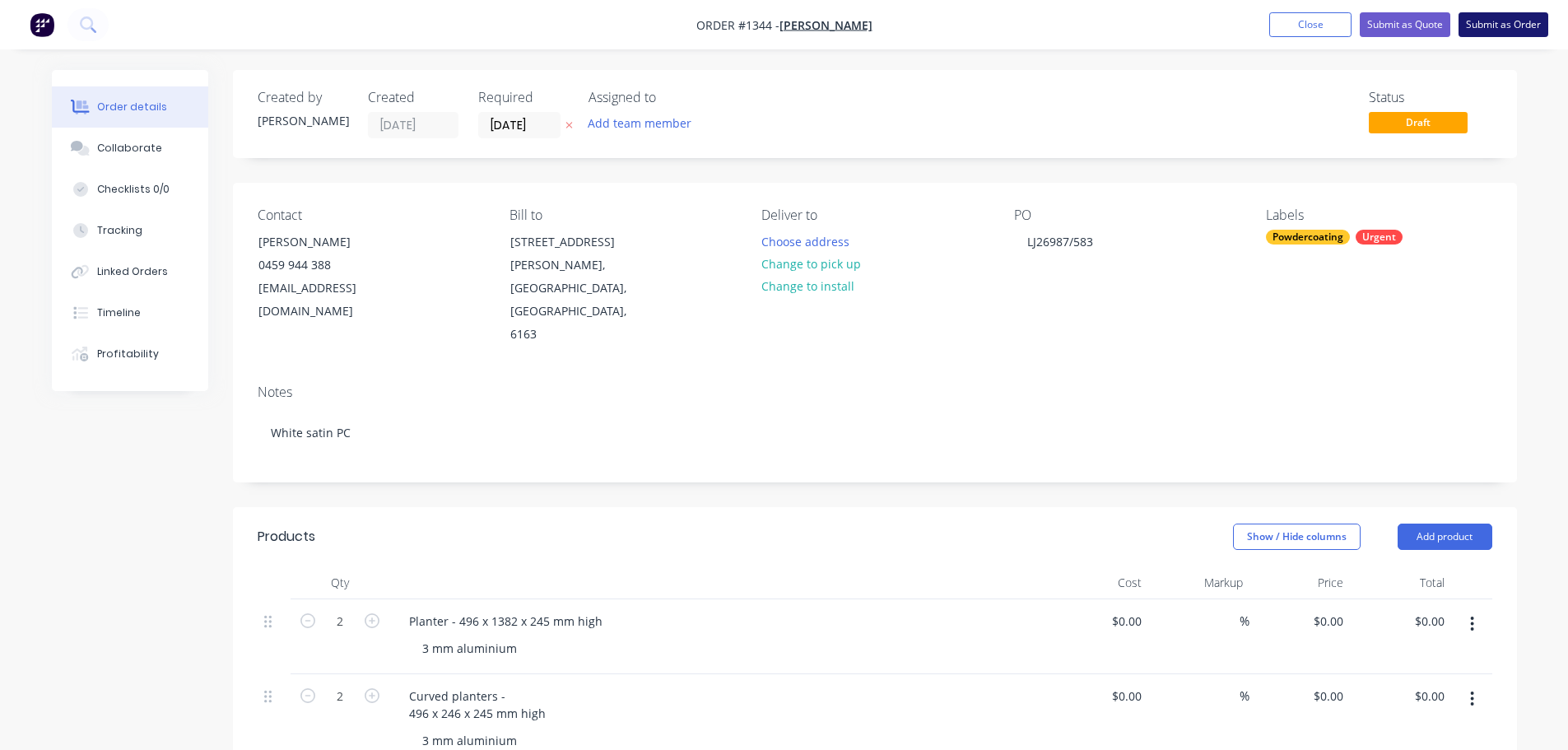
click at [1502, 24] on button "Submit as Order" at bounding box center [1504, 24] width 90 height 24
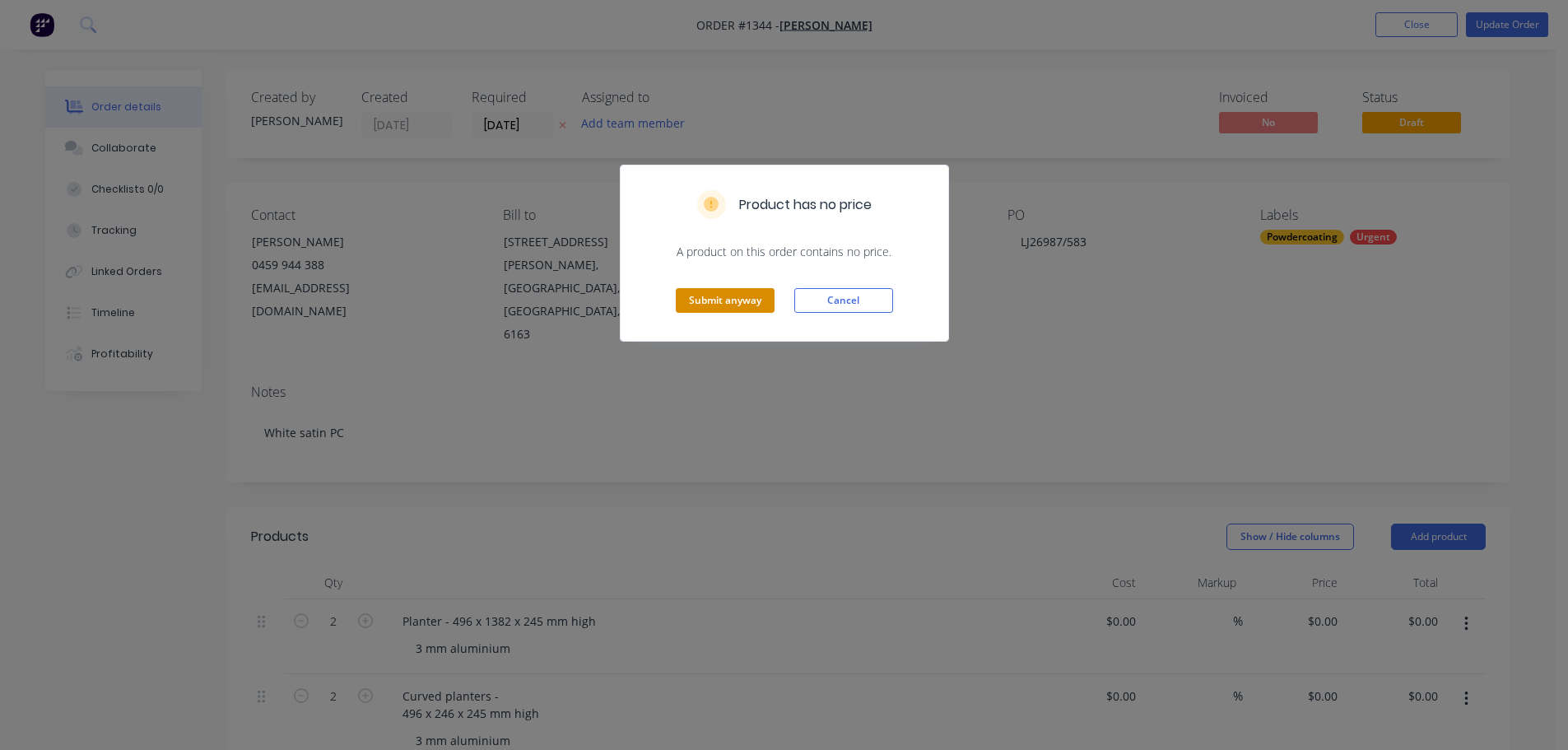
click at [737, 297] on button "Submit anyway" at bounding box center [725, 300] width 99 height 24
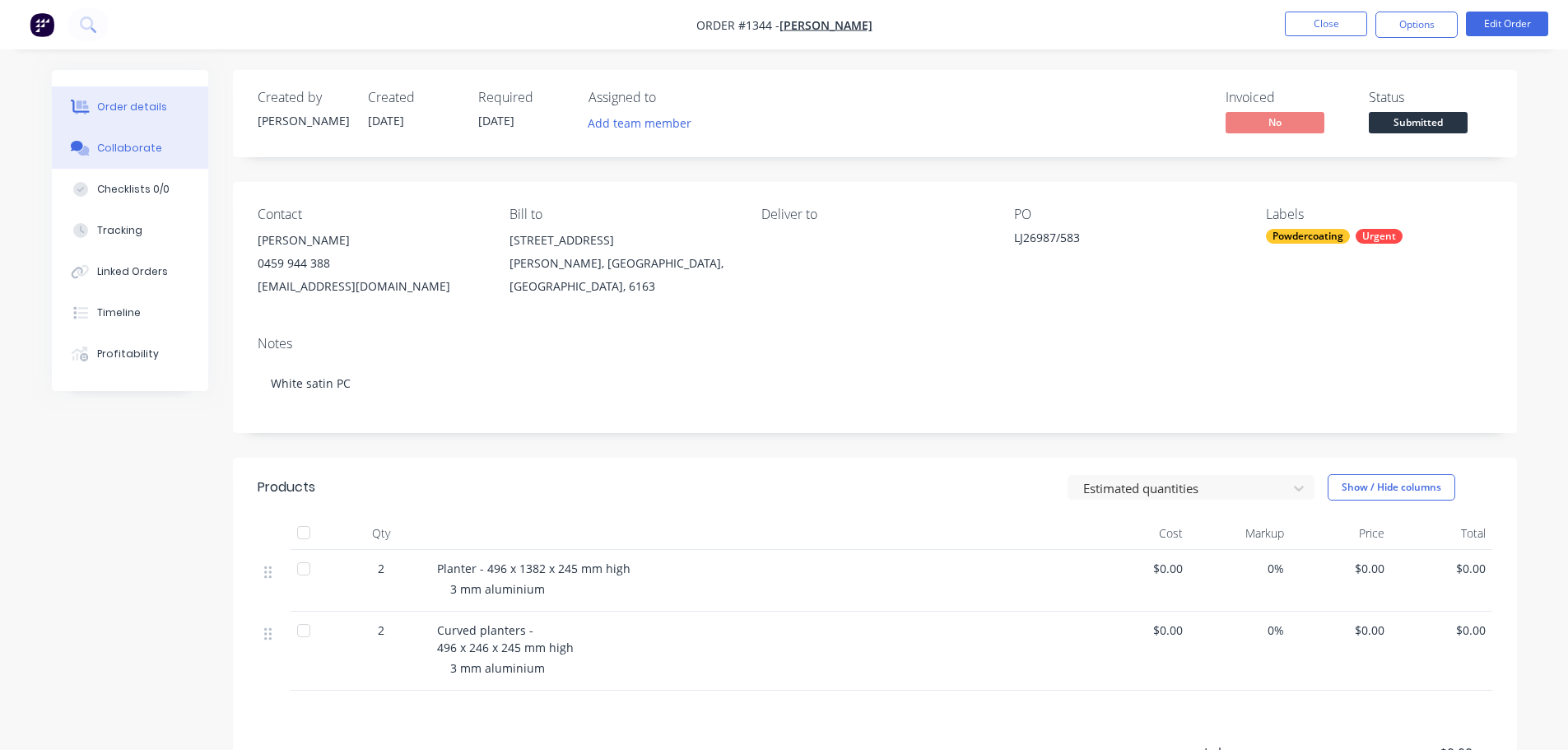
click at [144, 157] on button "Collaborate" at bounding box center [130, 148] width 156 height 41
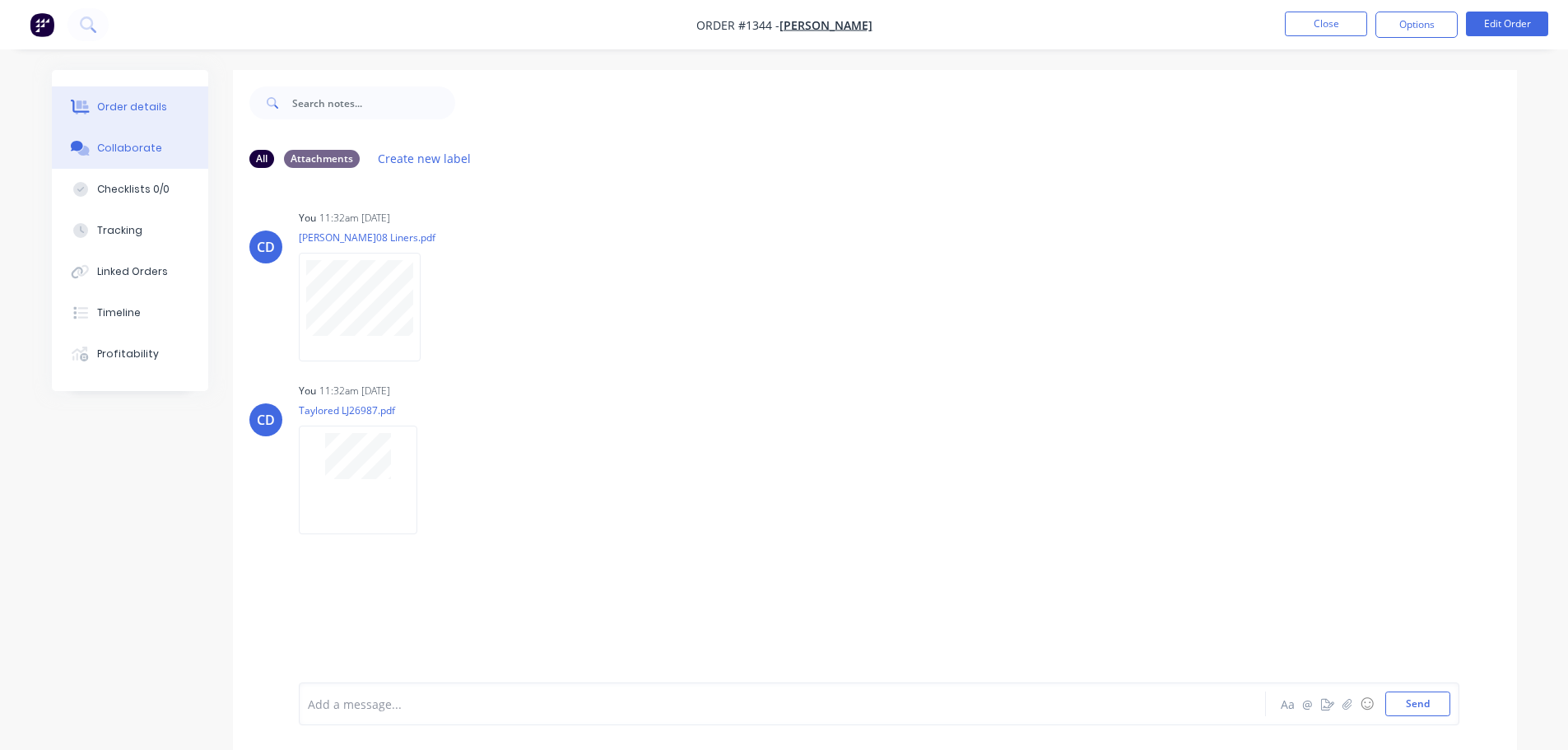
click at [149, 112] on div "Order details" at bounding box center [132, 106] width 70 height 15
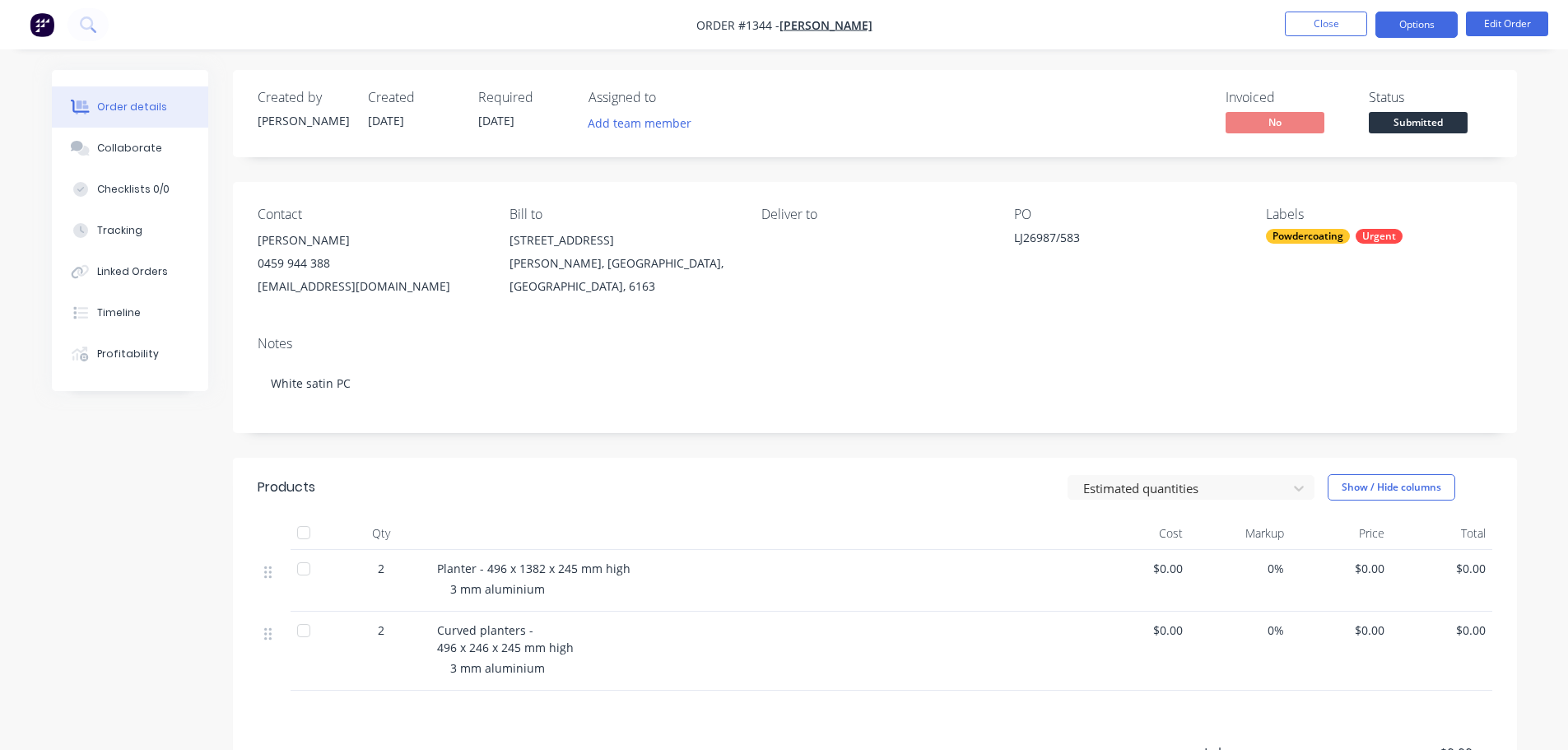
click at [1406, 27] on button "Options" at bounding box center [1417, 24] width 82 height 26
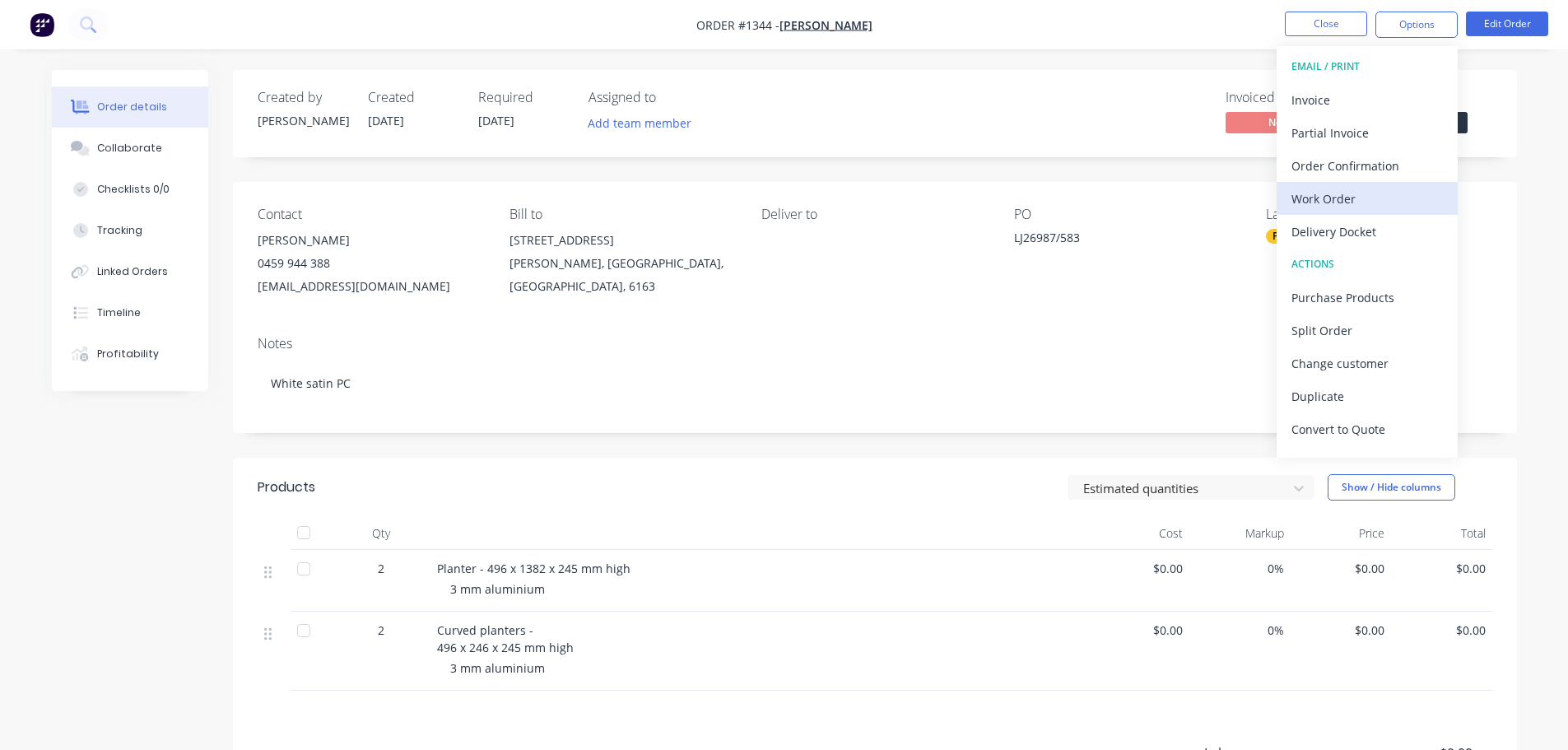
click at [1343, 200] on div "Work Order" at bounding box center [1367, 198] width 151 height 23
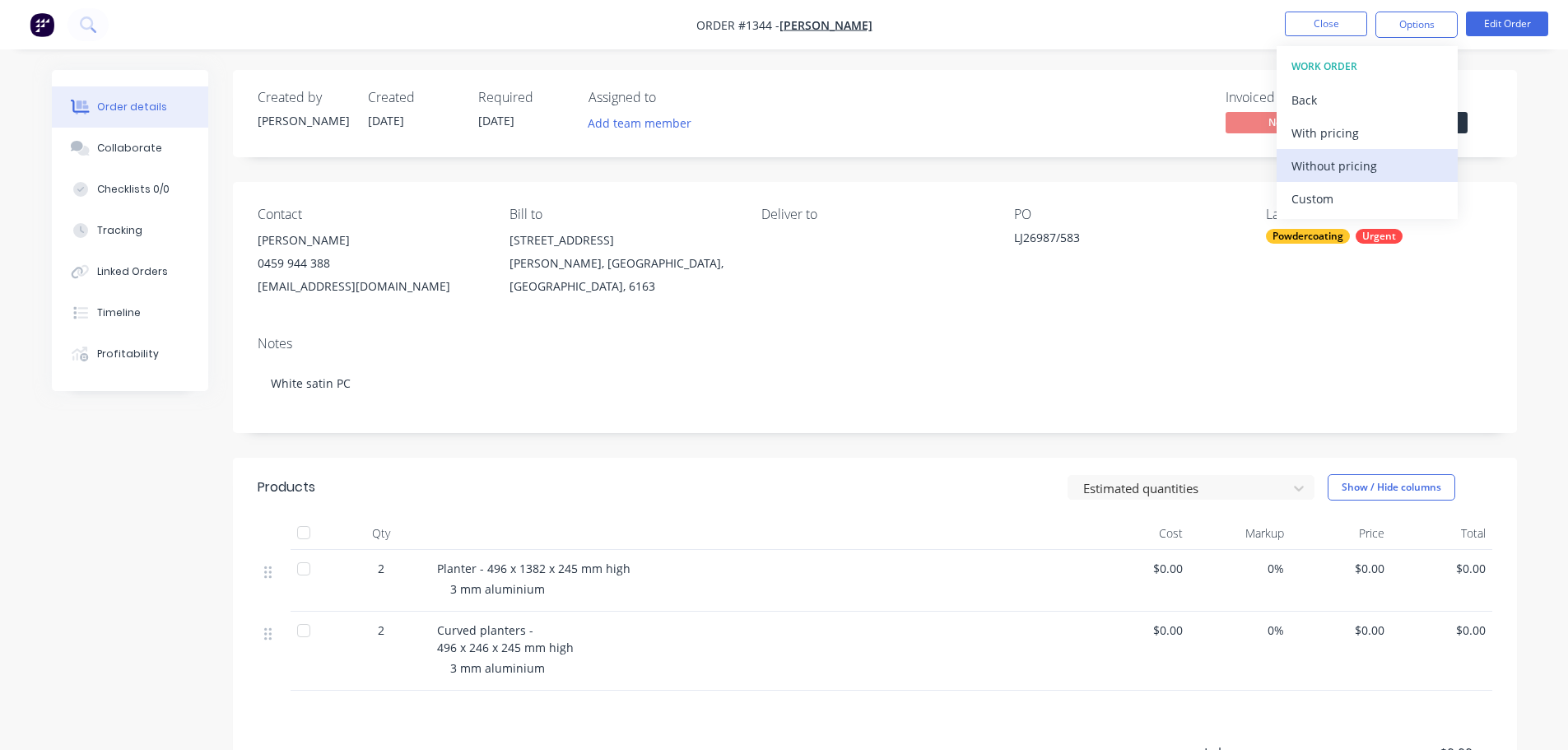
click at [1343, 159] on div "Without pricing" at bounding box center [1367, 166] width 151 height 23
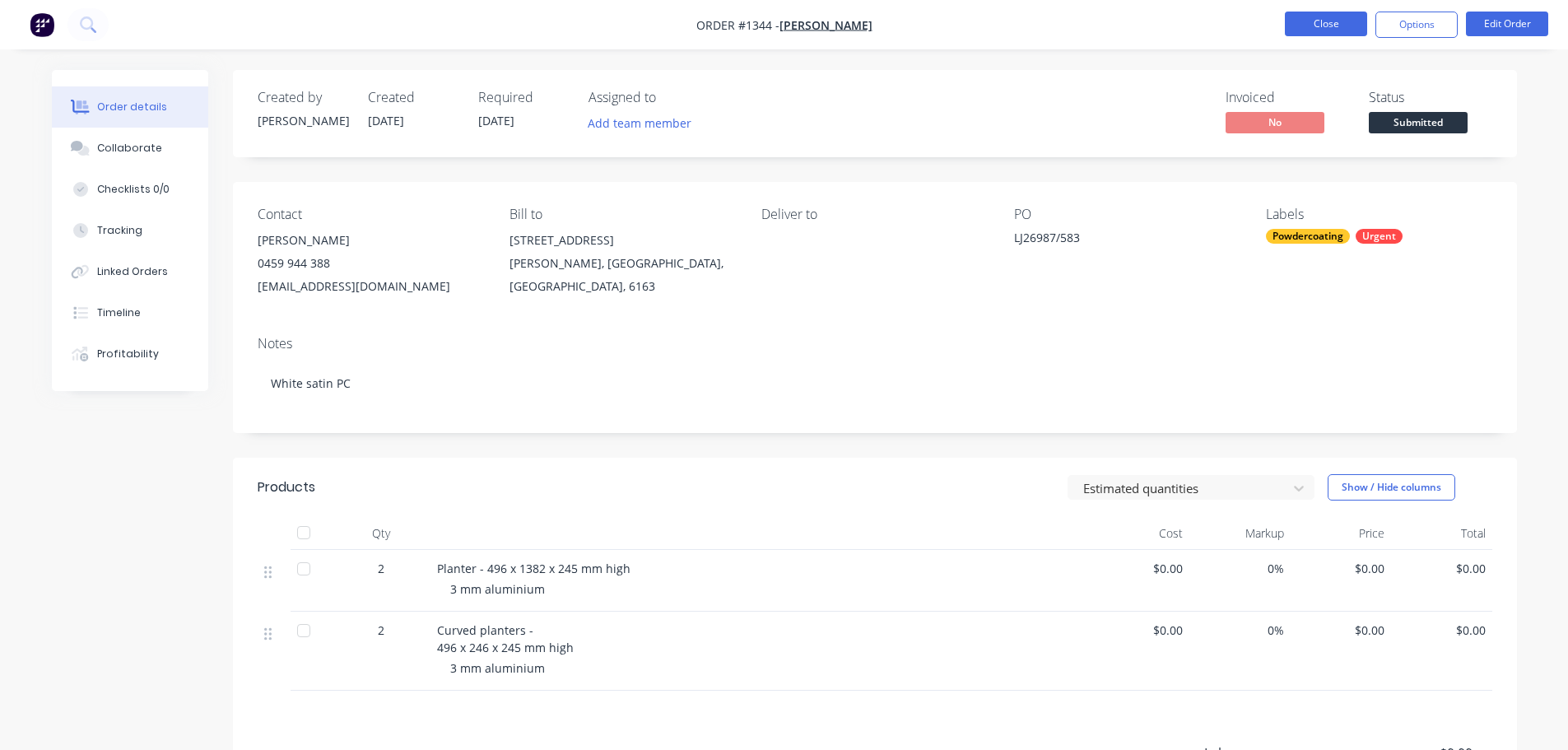
click at [1323, 28] on button "Close" at bounding box center [1326, 23] width 82 height 24
